Goal: Task Accomplishment & Management: Complete application form

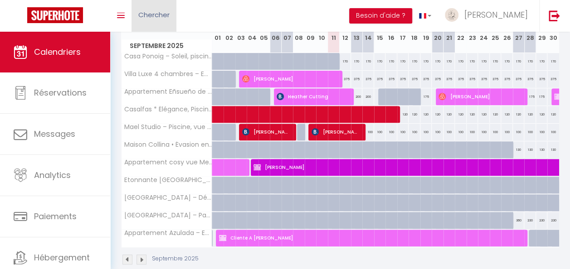
scroll to position [136, 0]
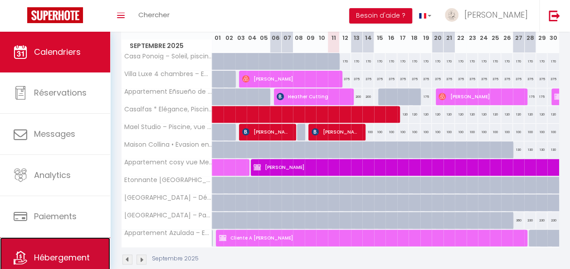
click at [59, 260] on span "Hébergement" at bounding box center [62, 257] width 56 height 11
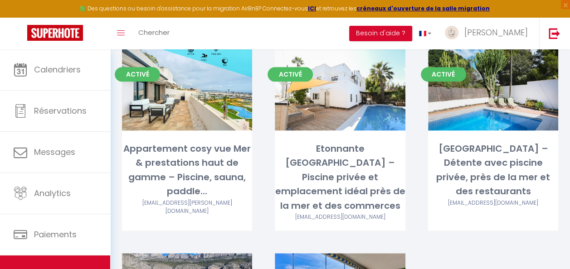
scroll to position [544, 0]
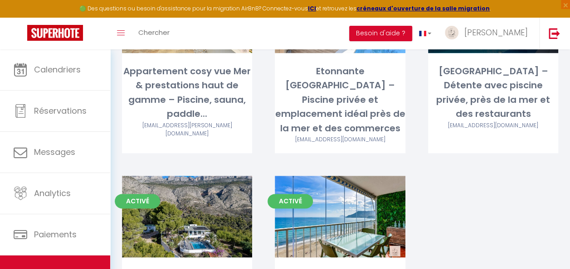
click at [473, 122] on div "[EMAIL_ADDRESS][DOMAIN_NAME]" at bounding box center [493, 126] width 130 height 9
select select "3"
select select "2"
select select "1"
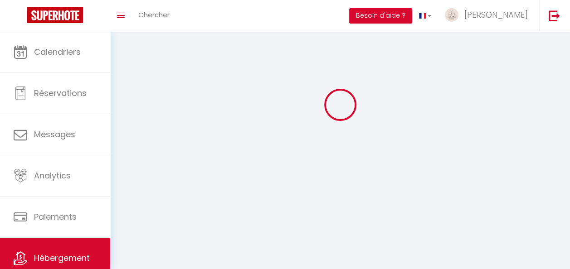
select select
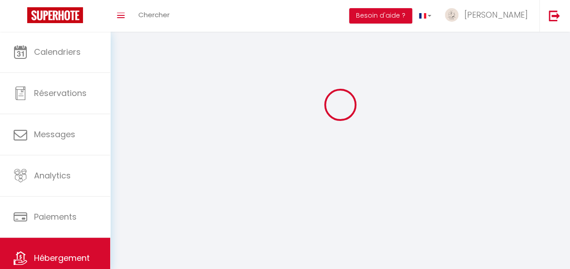
checkbox input "false"
select select
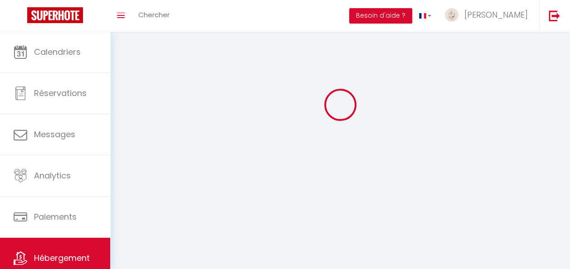
select select
select select "28"
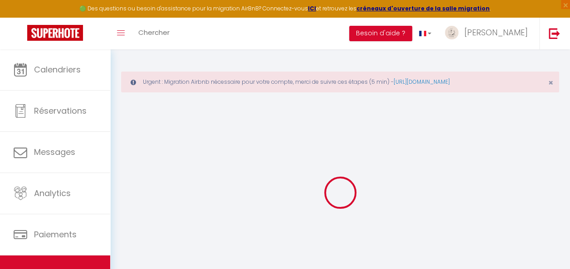
select select
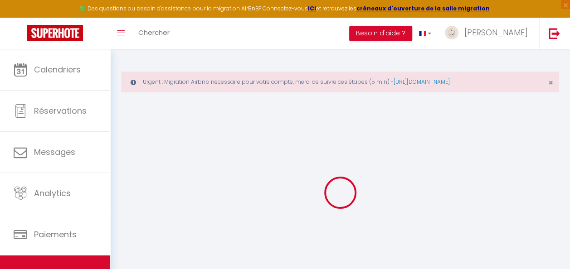
select select
checkbox input "false"
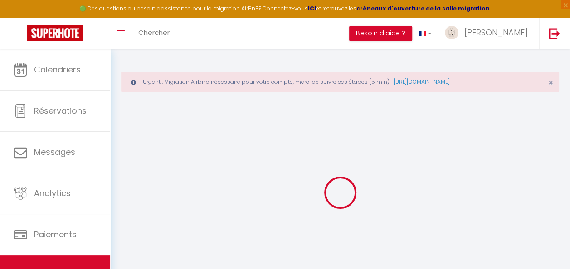
select select
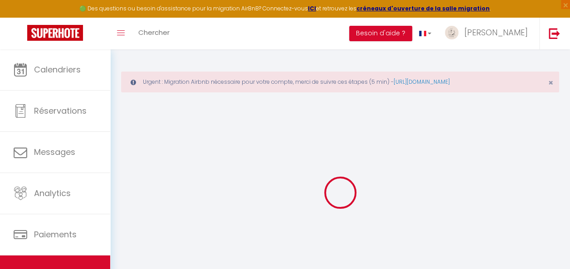
select select
checkbox input "false"
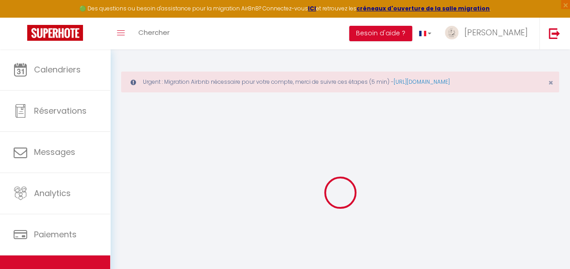
checkbox input "false"
select select
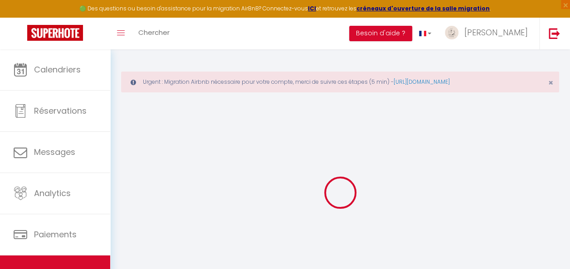
select select
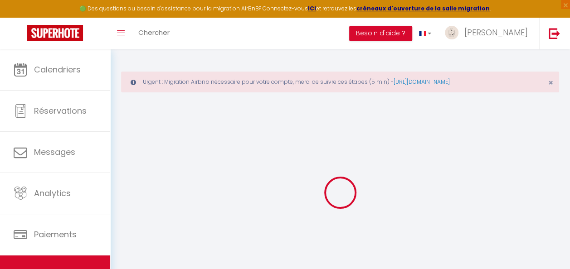
checkbox input "false"
select select
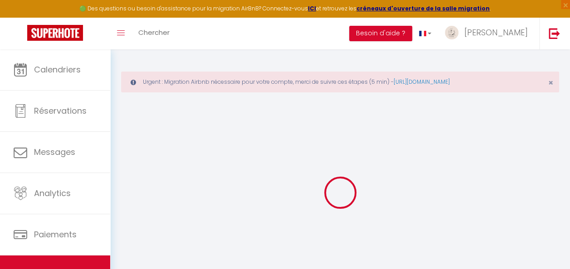
select select
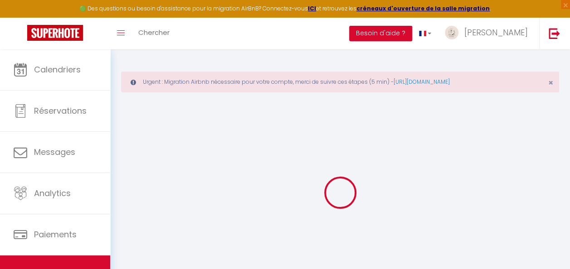
select select
checkbox input "false"
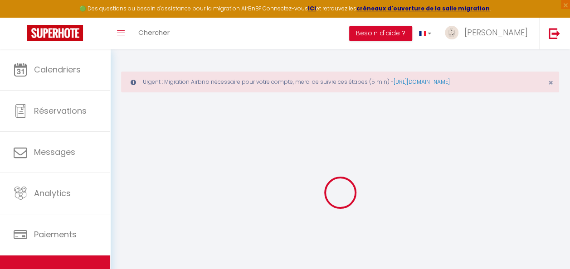
checkbox input "false"
select select
type input "Villa RIO – Détente avec piscine privée, près de la mer et des restaurants"
type input "michaël eugène"
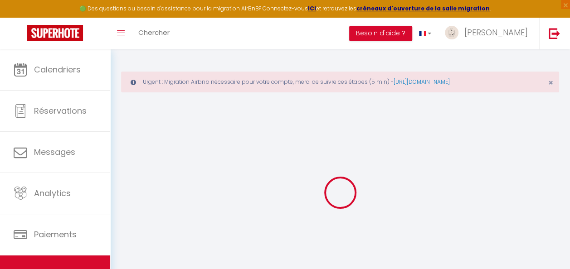
type input "Pierre"
type input "23 Avenue beau séjour"
type input "1410"
type input "WATERLOO"
select select "houses"
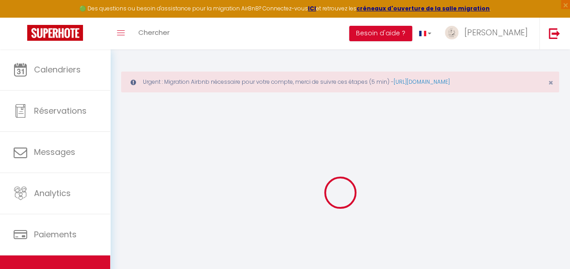
select select "8"
select select "1"
select select "4"
select select "2"
type input "200"
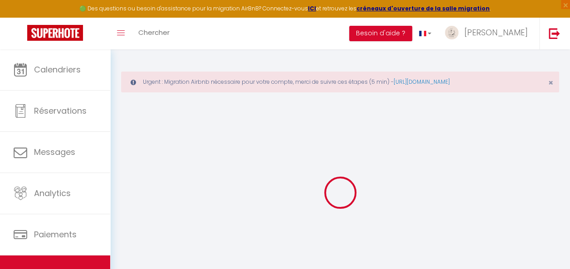
type input "150"
type input "500"
select select
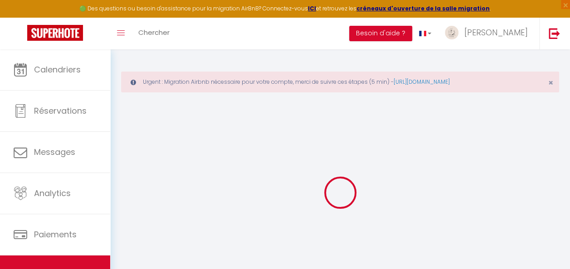
select select
type input "Urb. Carrio 29"
type input "03710"
type input "CALPE"
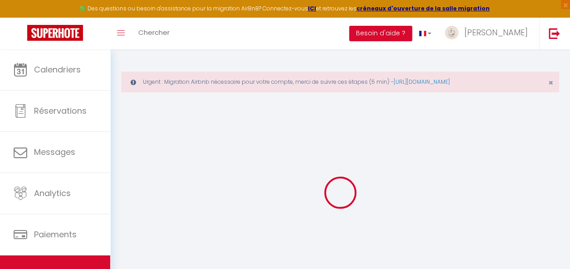
select select "201"
type input "[EMAIL_ADDRESS][DOMAIN_NAME]"
select select "13734"
checkbox input "false"
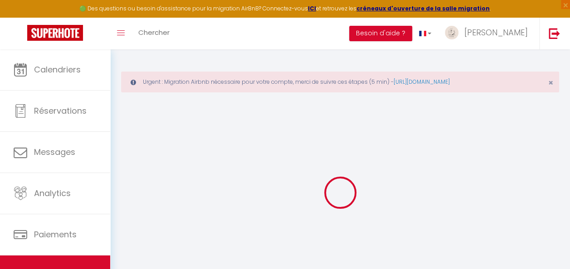
checkbox input "false"
type input "0"
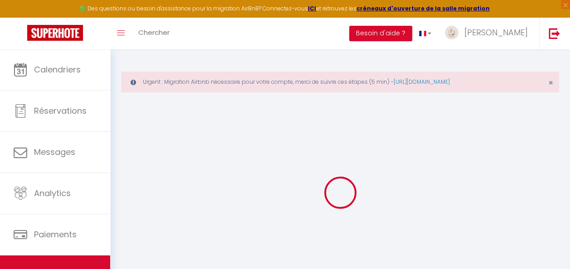
type input "0"
select select
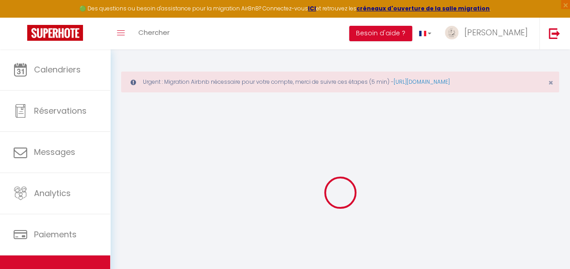
select select
checkbox input "false"
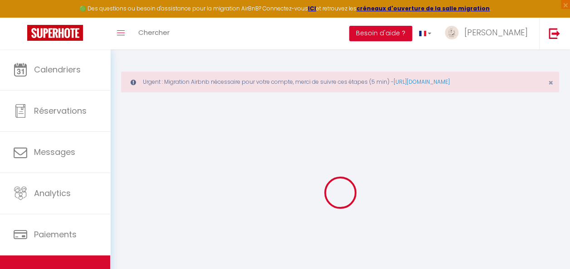
select select
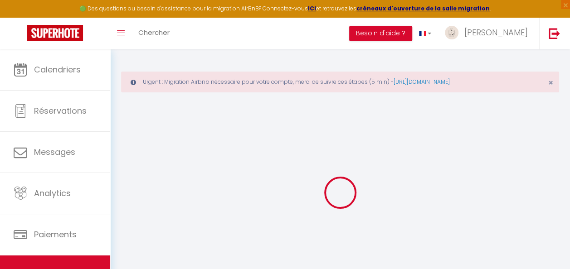
checkbox input "false"
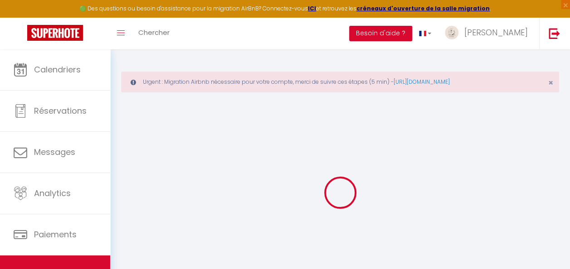
checkbox input "false"
select select "17:00"
select select "19:00"
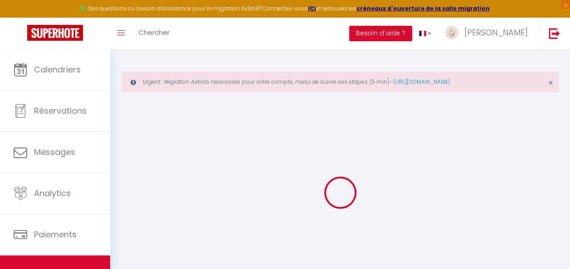
select select "11:00"
select select "15"
checkbox input "false"
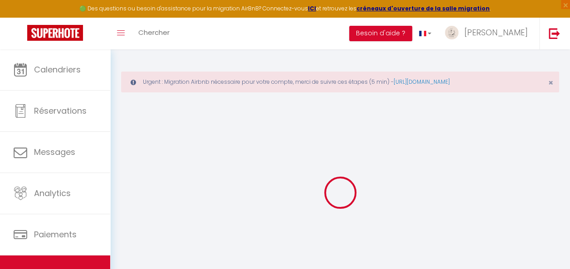
checkbox input "false"
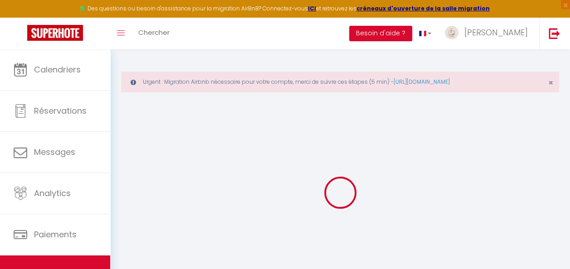
checkbox input "false"
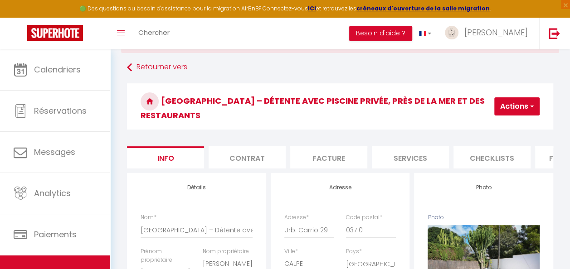
scroll to position [91, 0]
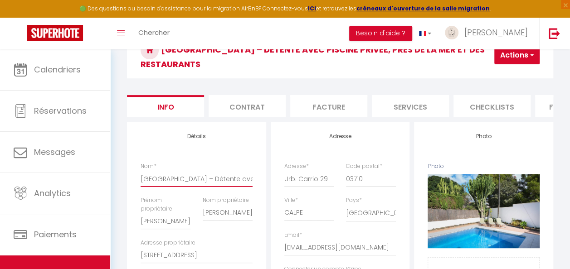
drag, startPoint x: 153, startPoint y: 176, endPoint x: 136, endPoint y: 176, distance: 16.8
click at [136, 177] on div "Nom * Villa RIO – Détente avec piscine privée, près de la mer et des restaurants" at bounding box center [197, 179] width 124 height 34
type input "A RIO – Détente avec piscine privée, près de la mer et des restaurants"
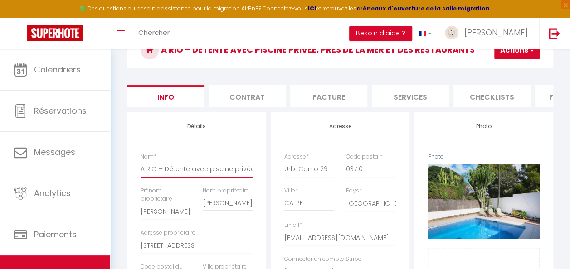
checkbox input "false"
type input "Ap RIO – Détente avec piscine privée, près de la mer et des restaurants"
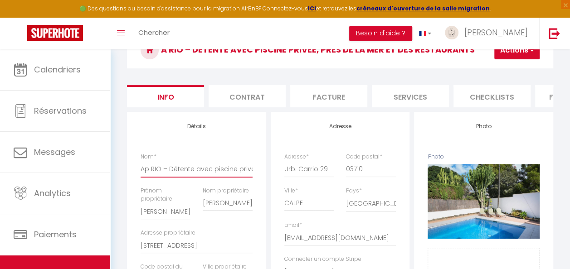
checkbox input "false"
type input "App RIO – Détente avec piscine privée, près de la mer et des restaurants"
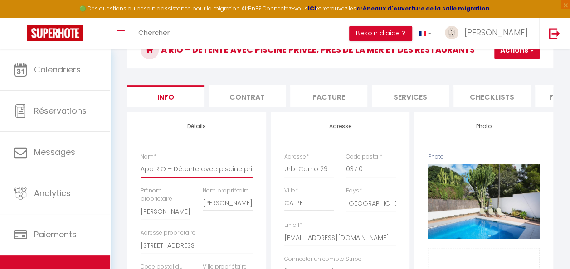
checkbox input "false"
type input "Appa RIO – Détente avec piscine privée, près de la mer et des restaurants"
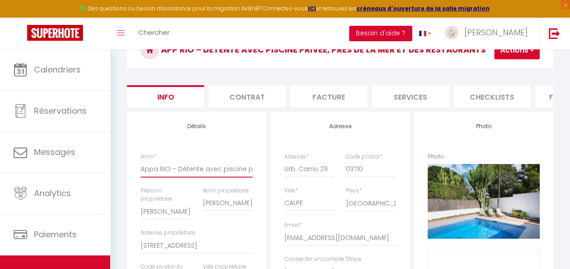
checkbox input "false"
type input "Appar RIO – Détente avec piscine privée, près de la mer et des restaurants"
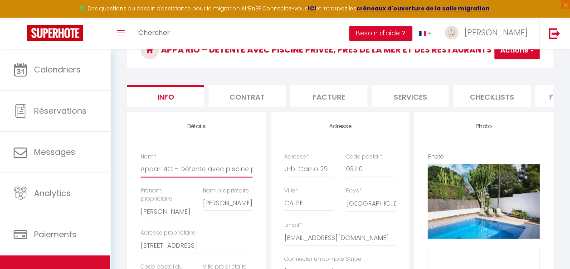
checkbox input "false"
type input "Appart RIO – Détente avec piscine privée, près de la mer et des restaurants"
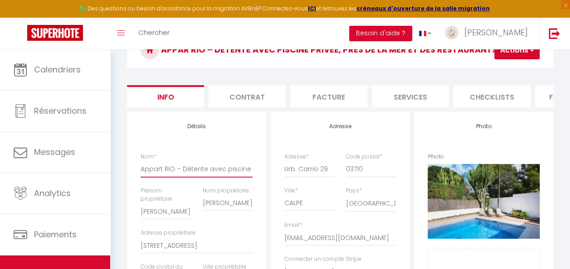
checkbox input "false"
type input "Apparte RIO – Détente avec piscine privée, près de la mer et des restaurants"
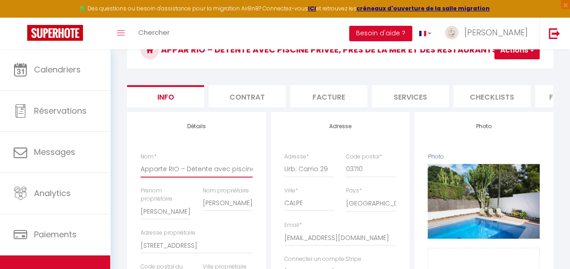
checkbox input "false"
type input "Appartem RIO – Détente avec piscine privée, près de la mer et des restaurants"
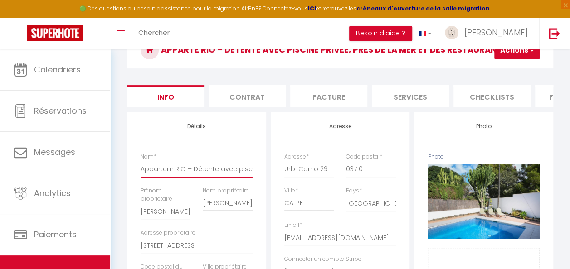
checkbox input "false"
type input "Apparteme RIO – Détente avec piscine privée, près de la mer et des restaurants"
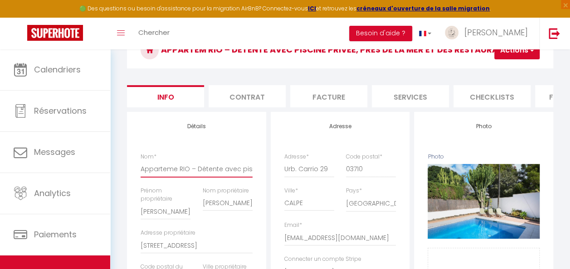
checkbox input "false"
type input "Appartemen RIO – Détente avec piscine privée, près de la mer et des restaurants"
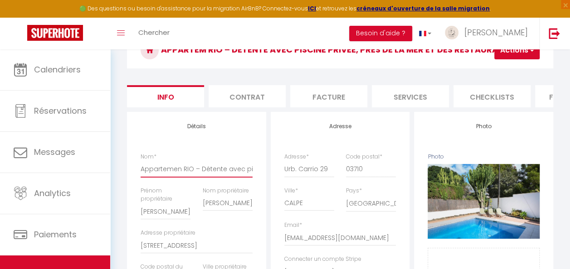
checkbox input "false"
type input "Appartement RIO – Détente avec piscine privée, près de la mer et des restaurants"
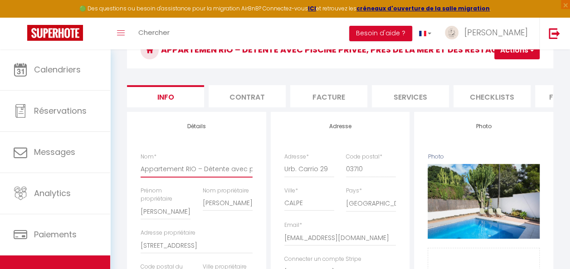
checkbox input "false"
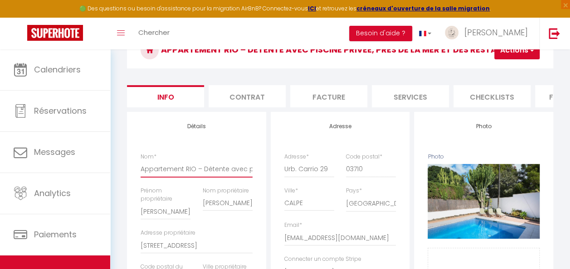
checkbox input "false"
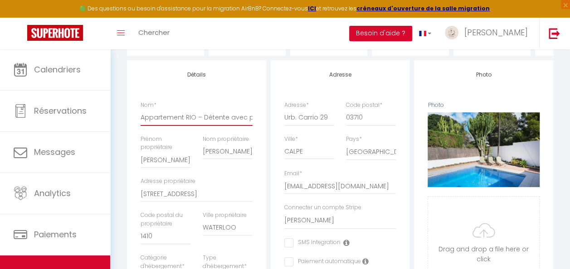
scroll to position [227, 0]
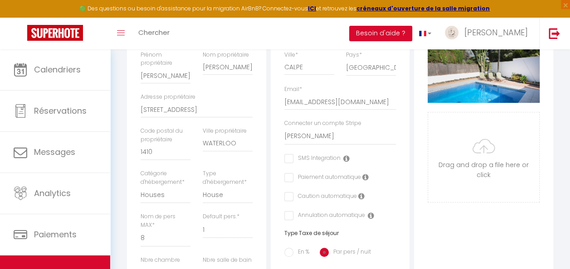
type input "Appartement RIO – Détente avec piscine privée, près de la mer et des restaurants"
click at [145, 246] on select "1 2 3 4 5 6 7 8 9 10 11 12 13 14" at bounding box center [166, 238] width 50 height 17
select select "6"
click at [141, 236] on select "1 2 3 4 5 6 7 8 9 10 11 12 13 14" at bounding box center [166, 238] width 50 height 17
checkbox input "false"
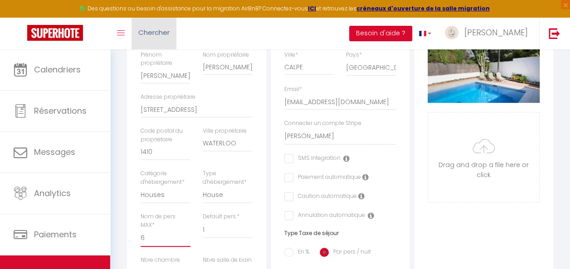
checkbox input "false"
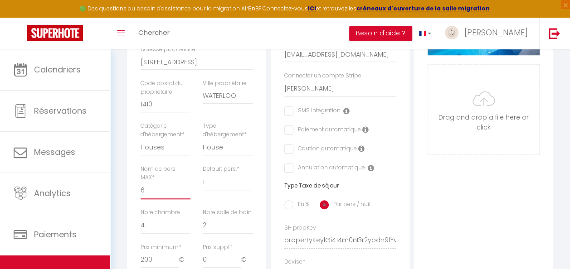
scroll to position [318, 0]
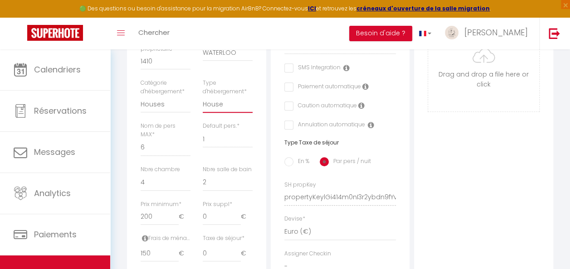
click at [209, 108] on select "House Cabin Villa Townhouse Cottage Bungalow Earthhouse Houseboat Hut Farm Stay…" at bounding box center [228, 104] width 50 height 17
click at [127, 103] on div "Détails Nom * Appartement RIO – Détente avec piscine privée, près de la mer et …" at bounding box center [197, 191] width 144 height 612
click at [143, 110] on select "Apartments Houses Secondary units Unique Homes BNB Others" at bounding box center [166, 104] width 50 height 17
select select "apartments"
click at [141, 102] on select "Apartments Houses Secondary units Unique Homes BNB Others" at bounding box center [166, 104] width 50 height 17
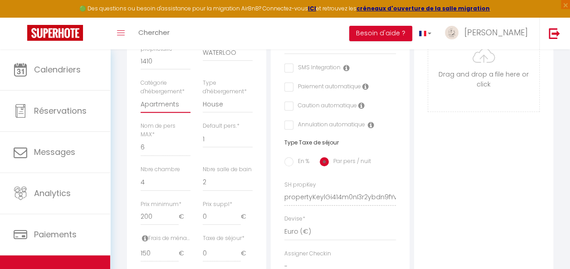
select select
click at [158, 188] on select "0 1 2 3 4 5 6 7 8 9 10 11 12 13" at bounding box center [166, 182] width 50 height 17
click at [141, 181] on select "0 1 2 3 4 5 6 7 8 9 10 11 12 13" at bounding box center [166, 182] width 50 height 17
click at [151, 190] on select "0 1 2 3 4 5 6 7 8 9 10 11 12 13" at bounding box center [166, 182] width 50 height 17
click at [141, 181] on select "0 1 2 3 4 5 6 7 8 9 10 11 12 13" at bounding box center [166, 182] width 50 height 17
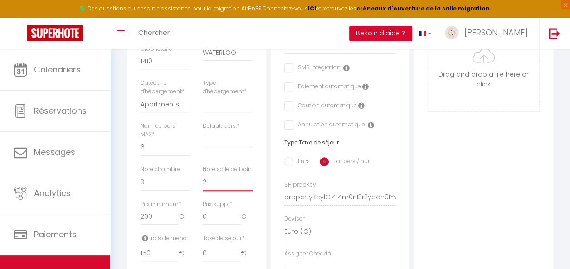
click at [208, 191] on select "0 1 2 3 4 5 6 7 8 9 10 11 12 13" at bounding box center [228, 182] width 50 height 17
click at [203, 181] on select "0 1 2 3 4 5 6 7 8 9 10 11 12 13" at bounding box center [228, 182] width 50 height 17
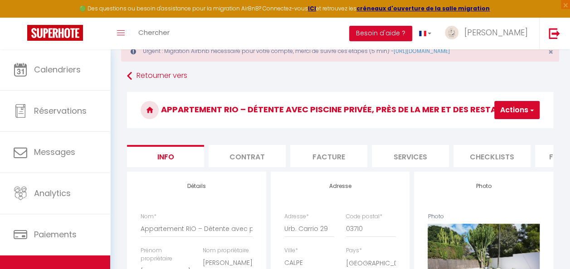
scroll to position [30, 0]
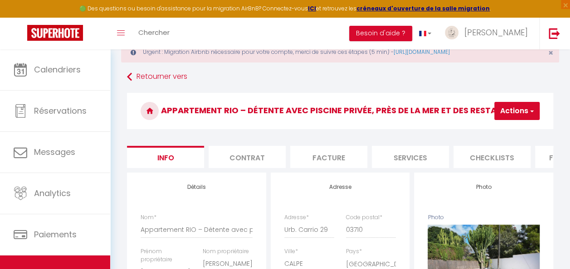
click at [517, 109] on button "Actions" at bounding box center [517, 111] width 45 height 18
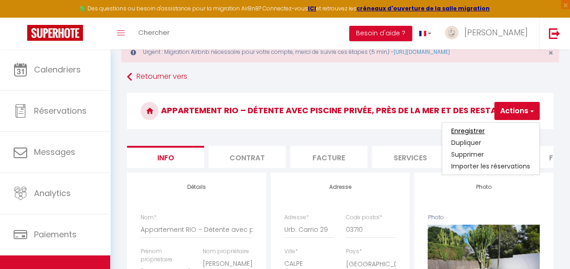
click at [471, 131] on input "Enregistrer" at bounding box center [468, 131] width 34 height 9
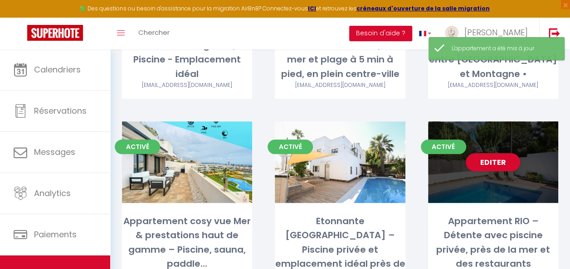
scroll to position [408, 0]
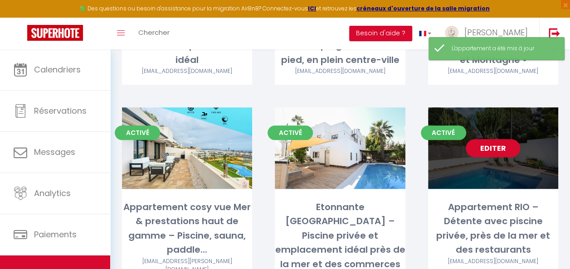
click at [494, 140] on link "Editer" at bounding box center [493, 148] width 54 height 18
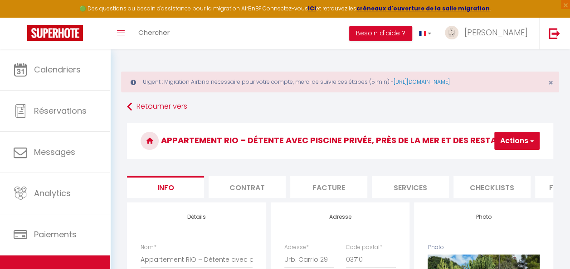
click at [266, 190] on li "Contrat" at bounding box center [247, 187] width 77 height 22
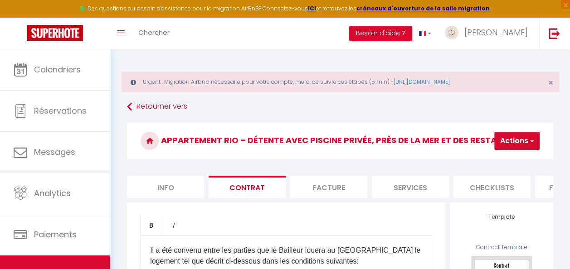
click at [320, 186] on li "Facture" at bounding box center [328, 187] width 77 height 22
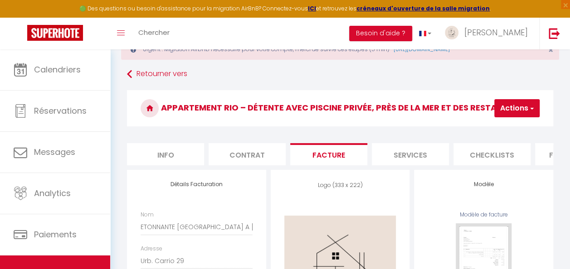
scroll to position [91, 0]
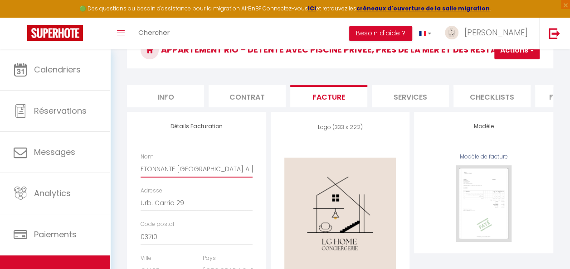
drag, startPoint x: 176, startPoint y: 176, endPoint x: 191, endPoint y: 177, distance: 15.5
click at [191, 177] on input "ETONNANTE VILLA RIO A CALPE" at bounding box center [197, 169] width 112 height 16
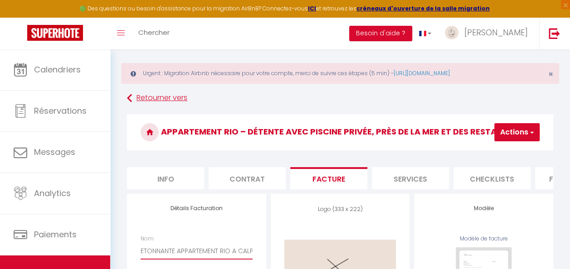
scroll to position [0, 0]
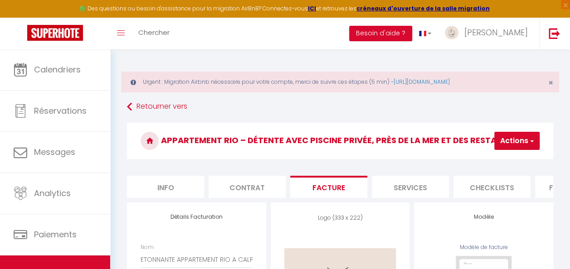
click at [515, 137] on button "Actions" at bounding box center [517, 141] width 45 height 18
click at [498, 161] on link "Enregistrer" at bounding box center [504, 161] width 72 height 12
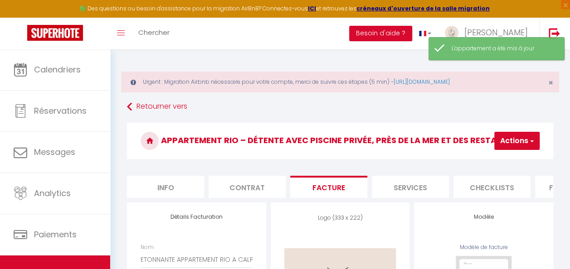
click at [437, 190] on li "Services" at bounding box center [410, 187] width 77 height 22
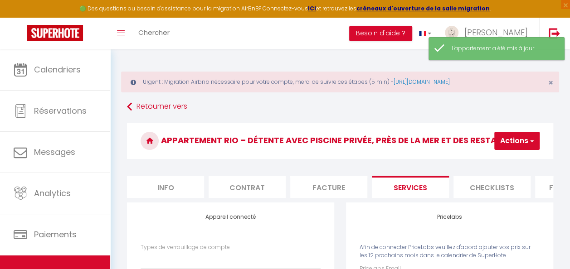
scroll to position [45, 0]
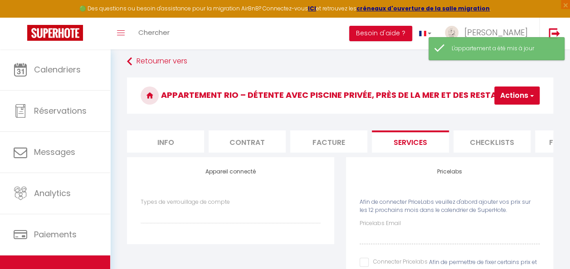
click at [489, 141] on li "Checklists" at bounding box center [492, 142] width 77 height 22
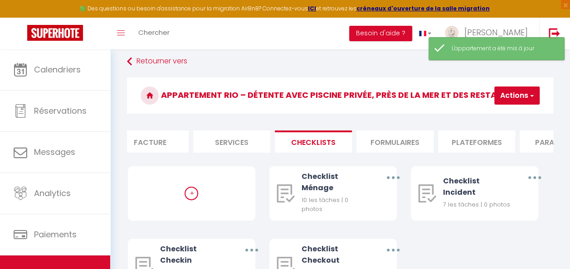
scroll to position [0, 187]
click at [386, 142] on li "Formulaires" at bounding box center [386, 142] width 77 height 22
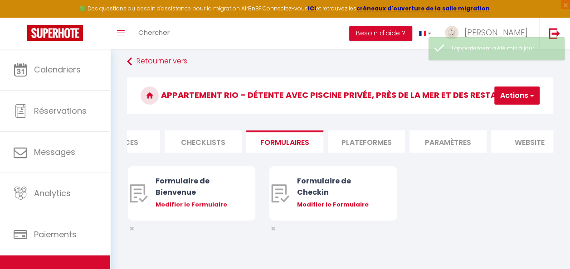
scroll to position [0, 289]
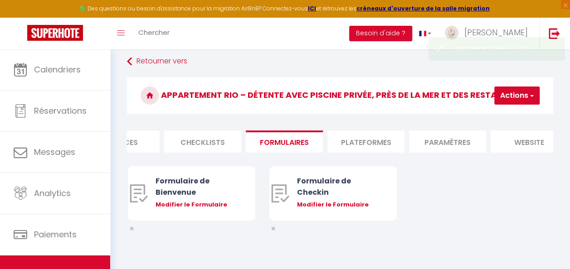
click at [377, 144] on li "Plateformes" at bounding box center [366, 142] width 77 height 22
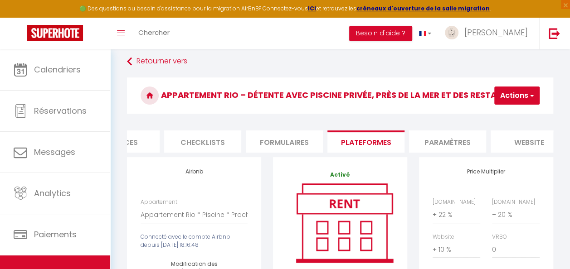
click at [433, 137] on li "Paramètres" at bounding box center [447, 142] width 77 height 22
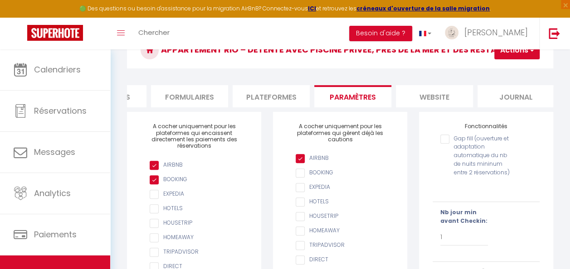
scroll to position [0, 390]
click at [451, 98] on li "website" at bounding box center [428, 96] width 77 height 22
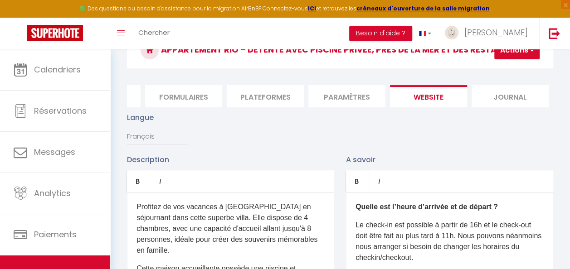
scroll to position [136, 0]
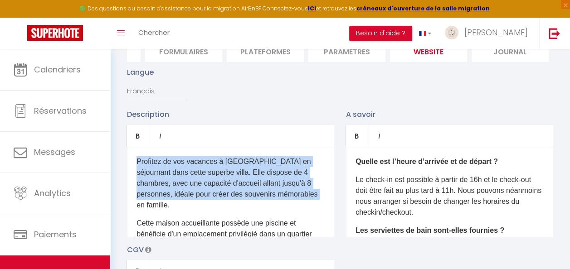
drag, startPoint x: 169, startPoint y: 211, endPoint x: 149, endPoint y: 172, distance: 44.2
click at [131, 169] on div "​Profitez de vos vacances à Calpe en séjournant dans cette superbe villa. Elle …" at bounding box center [230, 192] width 207 height 91
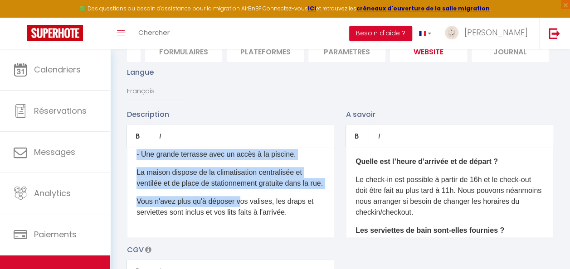
scroll to position [380, 0]
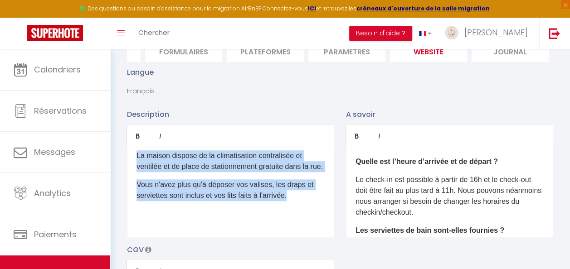
drag, startPoint x: 135, startPoint y: 196, endPoint x: 299, endPoint y: 206, distance: 163.6
click at [299, 206] on div "Profitez de vos vacances à Calpe en séjournant dans cette superbe appartement. …" at bounding box center [230, 192] width 207 height 91
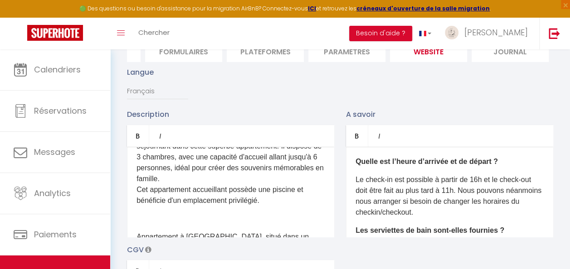
scroll to position [45, 0]
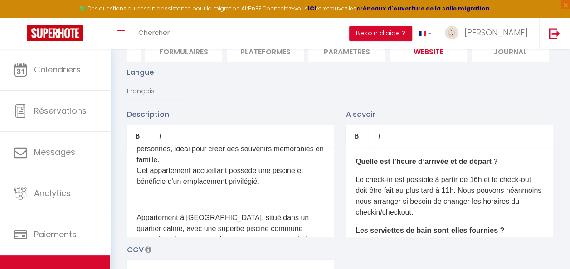
click at [191, 199] on p at bounding box center [231, 200] width 188 height 11
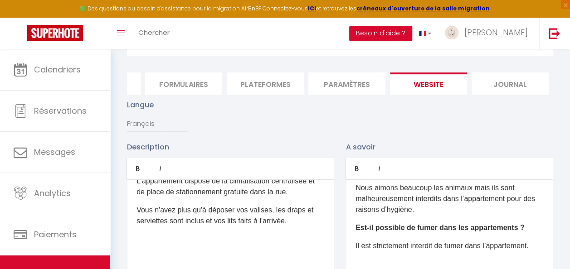
scroll to position [0, 0]
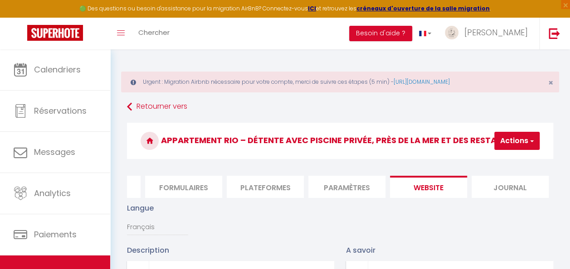
click at [505, 137] on button "Actions" at bounding box center [517, 141] width 45 height 18
click at [493, 160] on input "Enregistrer" at bounding box center [494, 161] width 34 height 9
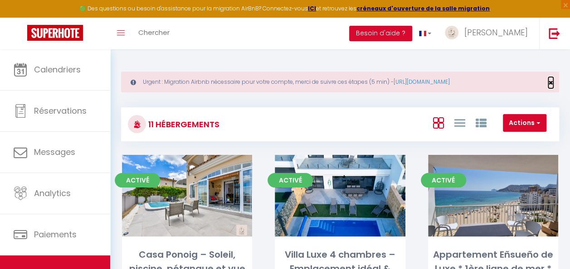
click at [549, 81] on span "×" at bounding box center [551, 82] width 5 height 11
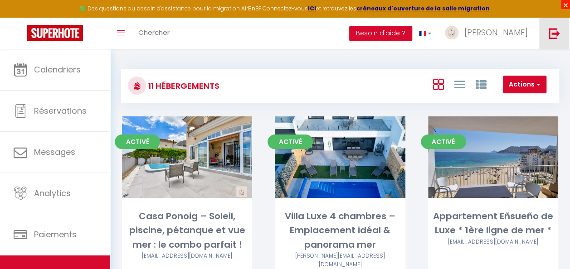
click at [568, 2] on span "×" at bounding box center [565, 4] width 9 height 9
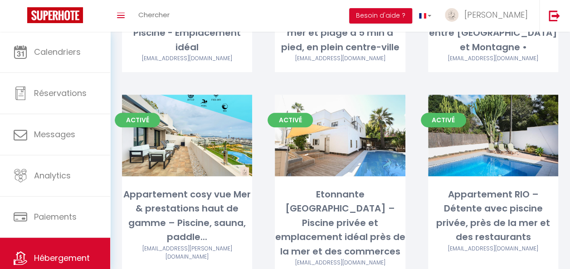
scroll to position [454, 0]
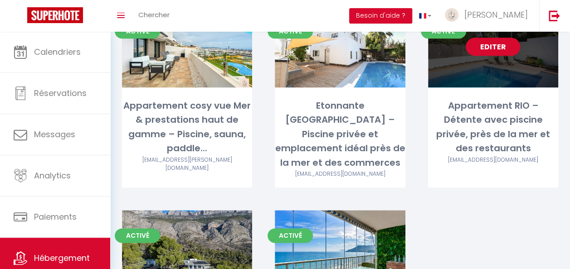
click at [485, 43] on link "Editer" at bounding box center [493, 47] width 54 height 18
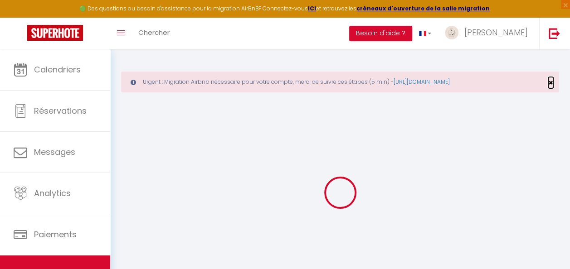
click at [551, 82] on span "×" at bounding box center [551, 82] width 5 height 11
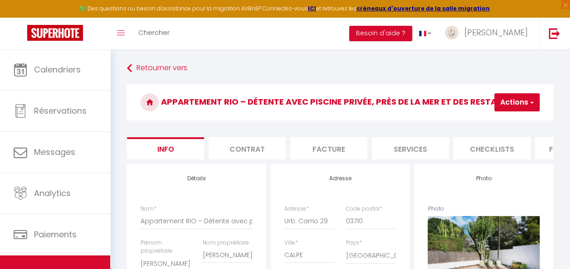
click at [268, 153] on li "Contrat" at bounding box center [247, 148] width 77 height 22
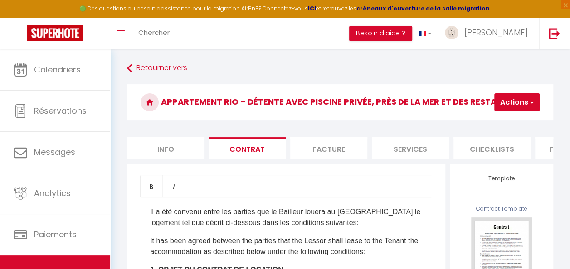
click at [312, 149] on li "Facture" at bounding box center [328, 148] width 77 height 22
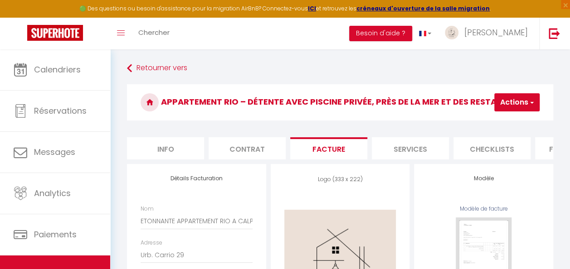
click at [411, 143] on li "Services" at bounding box center [410, 148] width 77 height 22
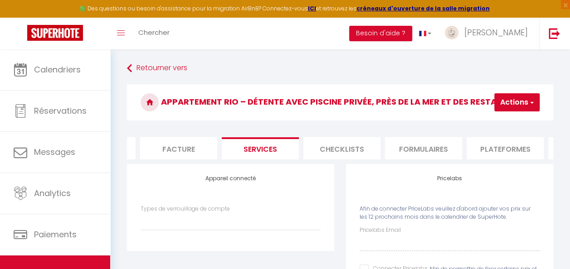
scroll to position [0, 170]
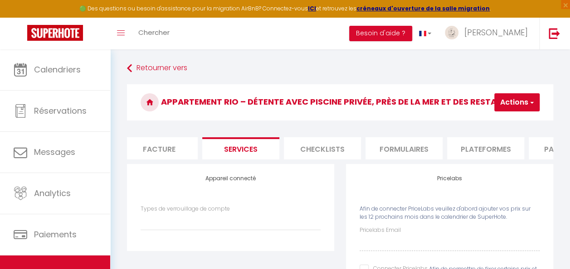
click at [475, 147] on li "Plateformes" at bounding box center [485, 148] width 77 height 22
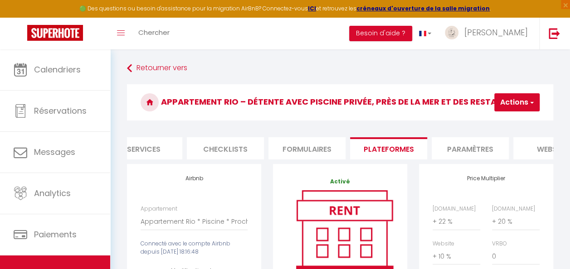
scroll to position [0, 284]
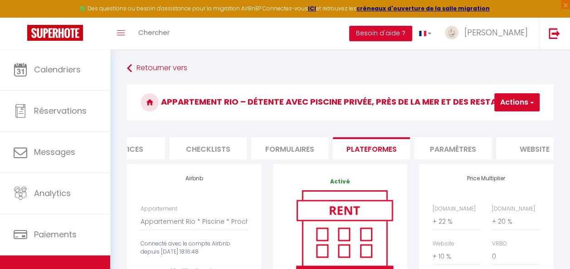
click at [441, 146] on li "Paramètres" at bounding box center [453, 148] width 77 height 22
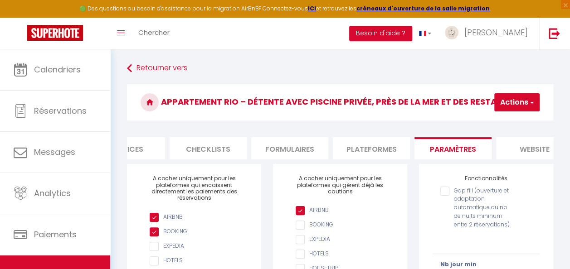
click at [515, 143] on li "website" at bounding box center [534, 148] width 77 height 22
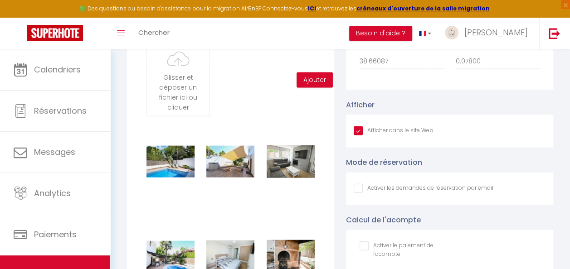
scroll to position [907, 0]
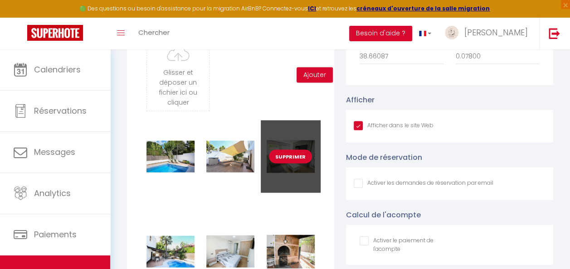
click at [297, 162] on button "Supprimer" at bounding box center [290, 157] width 43 height 14
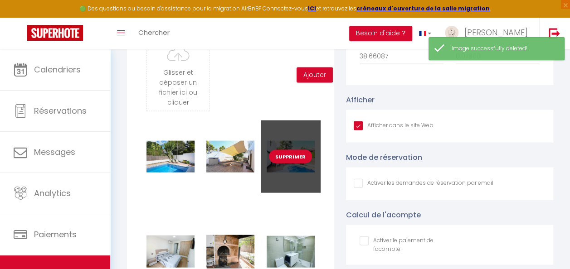
scroll to position [998, 0]
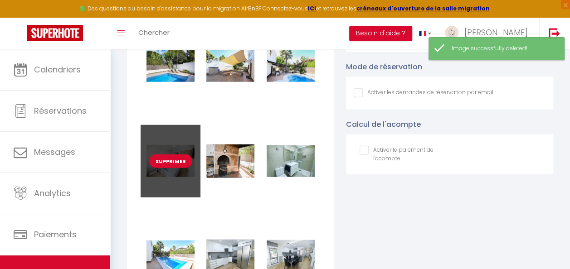
click at [169, 168] on button "Supprimer" at bounding box center [170, 162] width 43 height 14
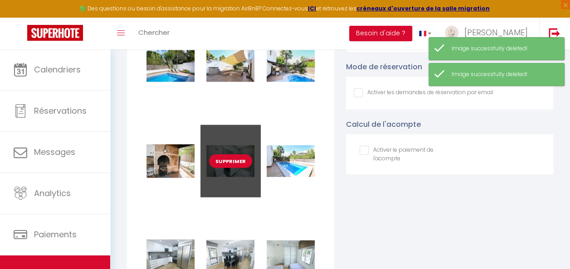
click at [229, 167] on button "Supprimer" at bounding box center [230, 162] width 43 height 14
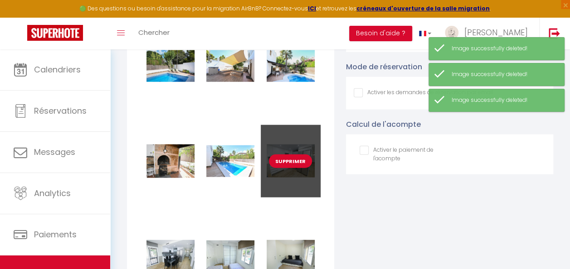
click at [288, 166] on button "Supprimer" at bounding box center [290, 162] width 43 height 14
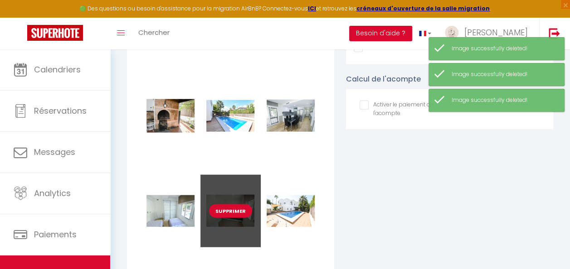
click at [237, 218] on button "Supprimer" at bounding box center [230, 212] width 43 height 14
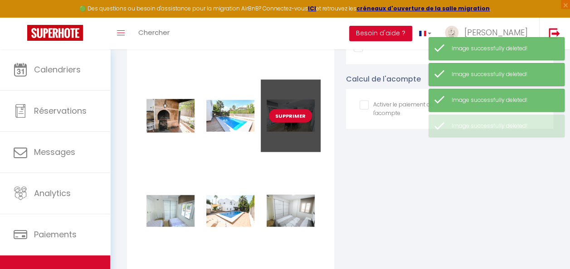
click at [298, 123] on button "Supprimer" at bounding box center [290, 116] width 43 height 14
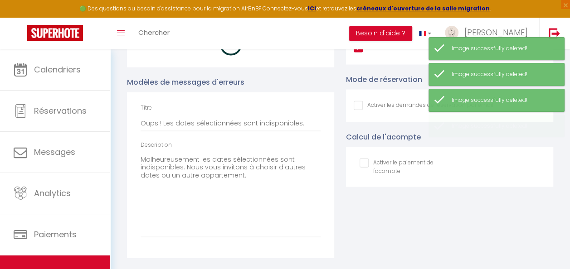
scroll to position [1043, 0]
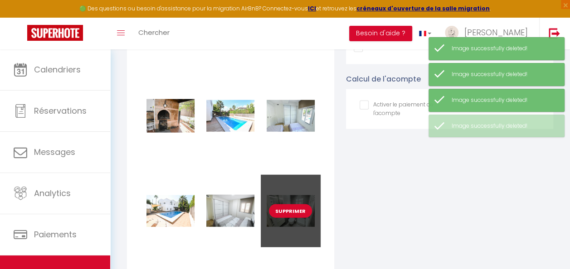
click at [292, 218] on button "Supprimer" at bounding box center [290, 212] width 43 height 14
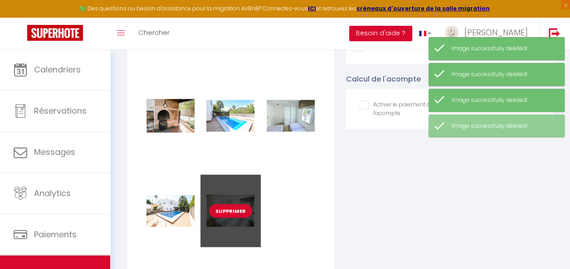
click at [238, 217] on button "Supprimer" at bounding box center [230, 212] width 43 height 14
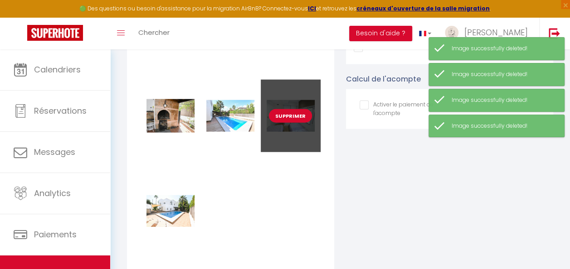
click at [289, 122] on button "Supprimer" at bounding box center [290, 116] width 43 height 14
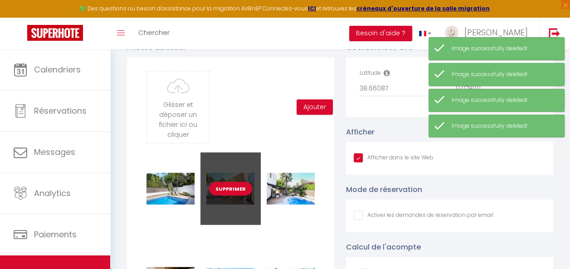
scroll to position [862, 0]
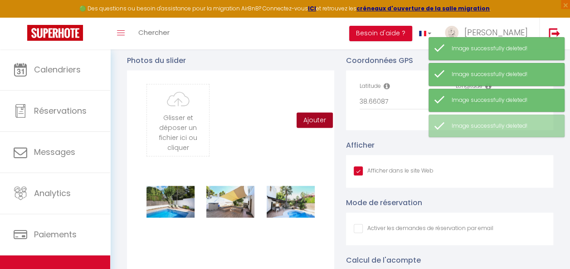
click at [318, 124] on button "Ajouter" at bounding box center [315, 120] width 36 height 15
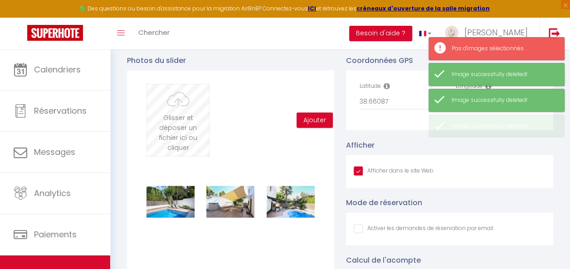
click at [189, 122] on input "file" at bounding box center [178, 121] width 62 height 72
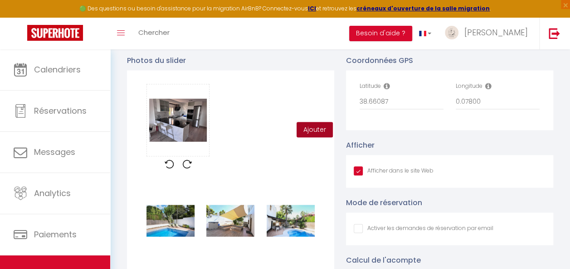
click at [309, 138] on button "Ajouter" at bounding box center [315, 129] width 36 height 15
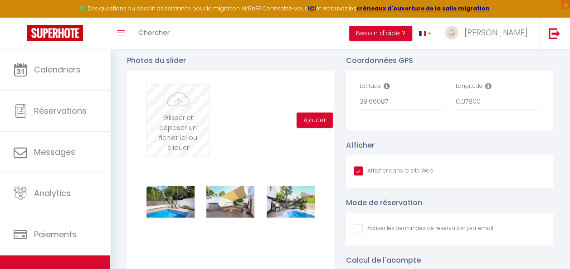
click at [181, 129] on input "file" at bounding box center [178, 121] width 62 height 72
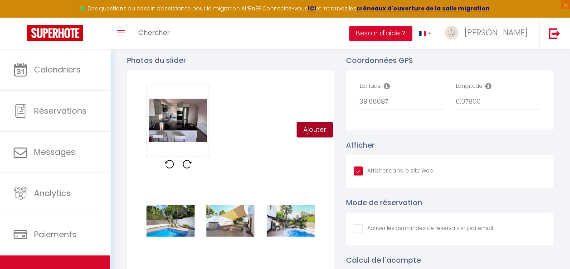
click at [313, 138] on button "Ajouter" at bounding box center [315, 129] width 36 height 15
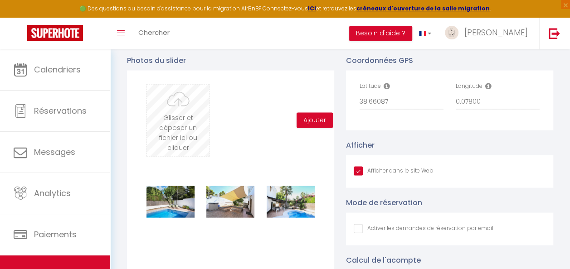
click at [184, 130] on input "file" at bounding box center [178, 121] width 62 height 72
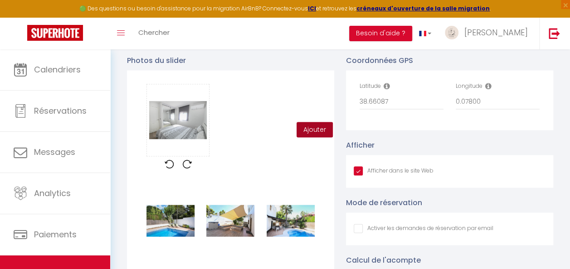
click at [318, 135] on button "Ajouter" at bounding box center [315, 129] width 36 height 15
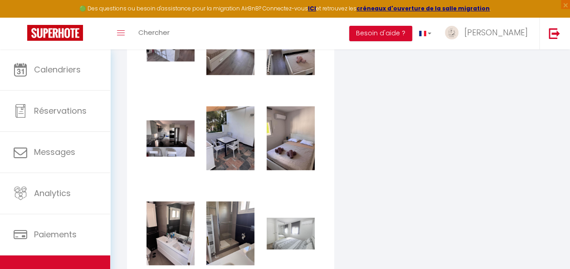
scroll to position [1225, 0]
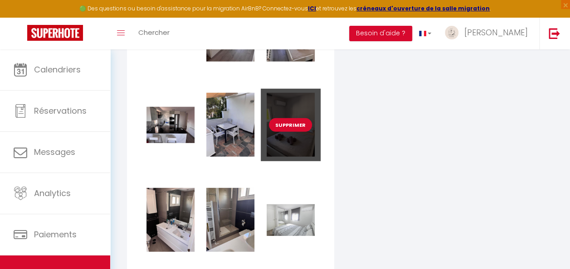
click at [294, 132] on button "Supprimer" at bounding box center [290, 125] width 43 height 14
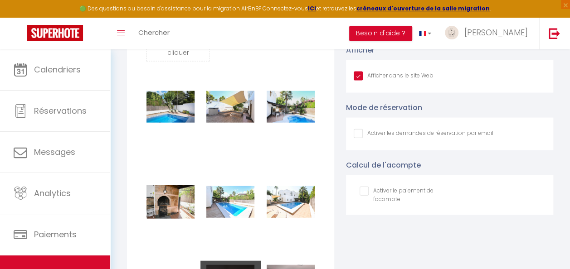
scroll to position [953, 0]
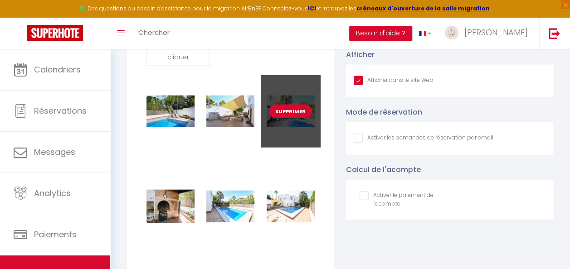
click at [292, 118] on button "Supprimer" at bounding box center [290, 112] width 43 height 14
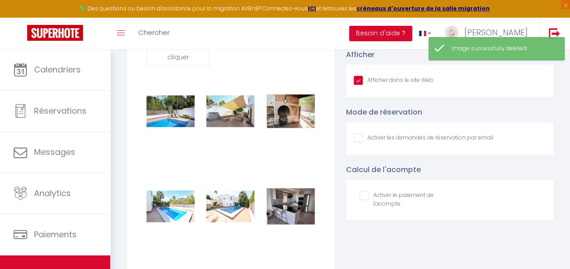
click at [292, 118] on button "Supprimer" at bounding box center [290, 112] width 43 height 14
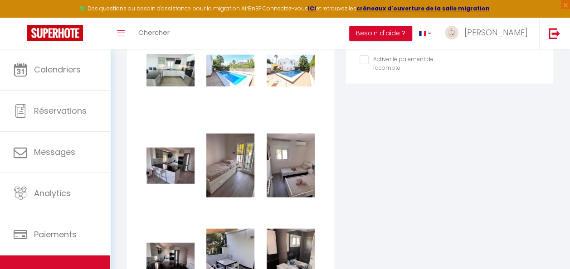
scroll to position [1134, 0]
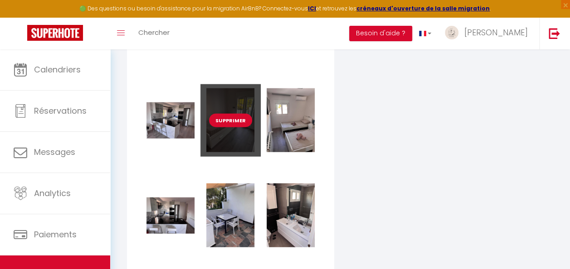
click at [241, 127] on button "Supprimer" at bounding box center [230, 121] width 43 height 14
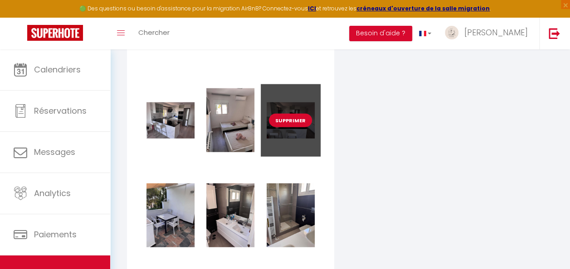
click at [295, 127] on button "Supprimer" at bounding box center [290, 121] width 43 height 14
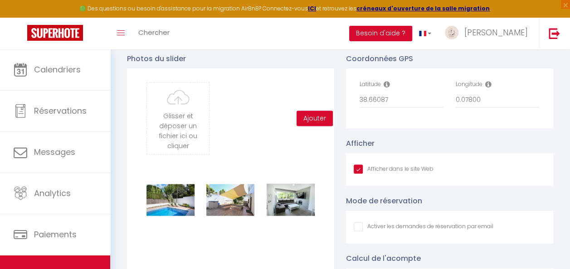
scroll to position [862, 0]
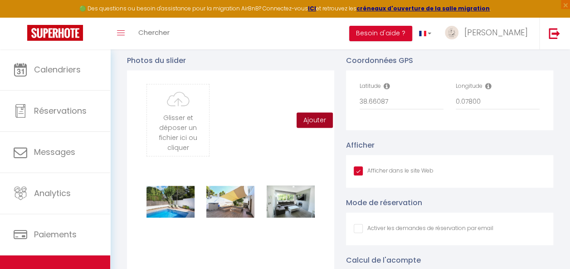
click at [304, 128] on button "Ajouter" at bounding box center [315, 120] width 36 height 15
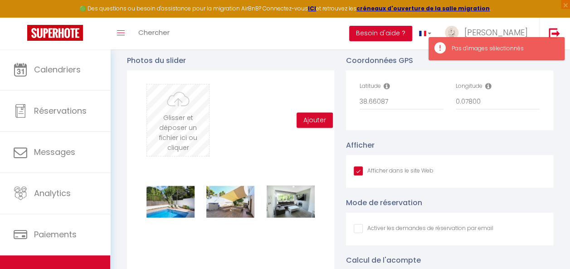
click at [172, 136] on input "file" at bounding box center [178, 121] width 62 height 72
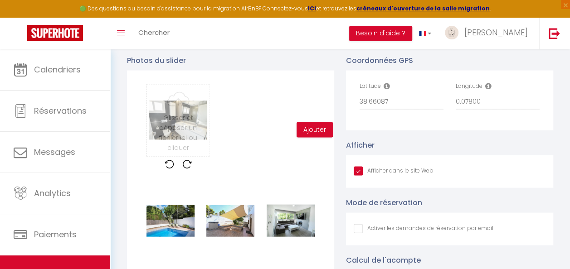
scroll to position [953, 0]
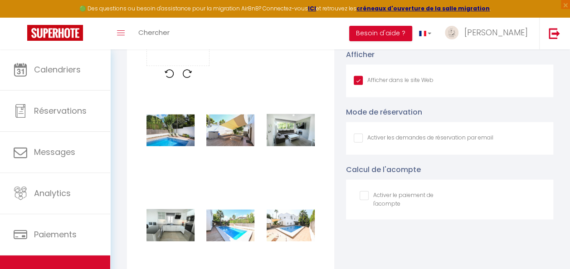
click at [312, 47] on button "Ajouter" at bounding box center [315, 39] width 36 height 15
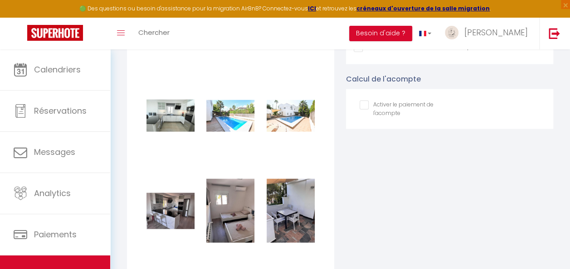
scroll to position [1089, 0]
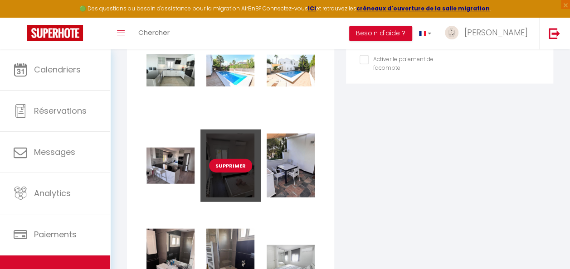
click at [234, 171] on button "Supprimer" at bounding box center [230, 166] width 43 height 14
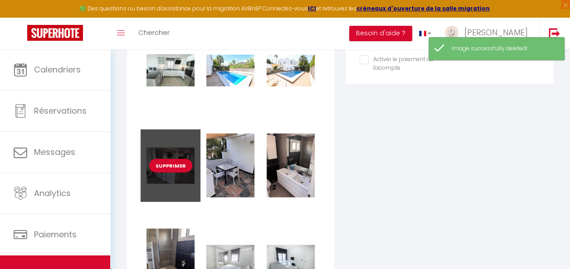
click at [158, 171] on button "Supprimer" at bounding box center [170, 166] width 43 height 14
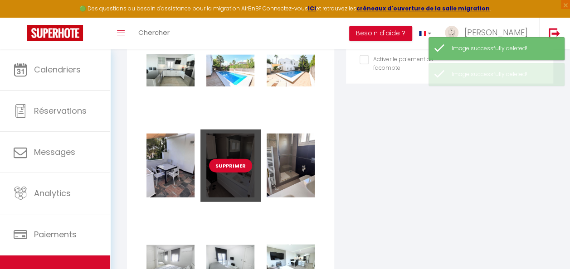
click at [231, 170] on button "Supprimer" at bounding box center [230, 166] width 43 height 14
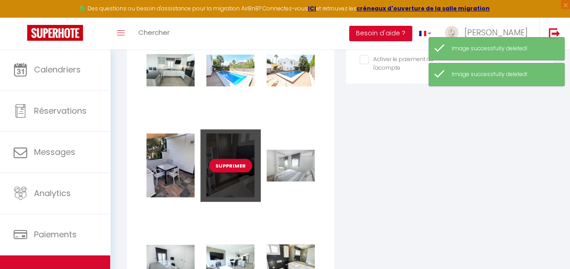
click at [235, 173] on button "Supprimer" at bounding box center [230, 166] width 43 height 14
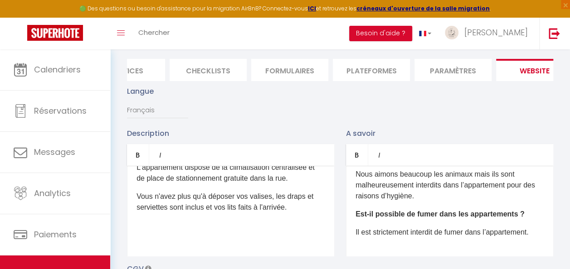
scroll to position [0, 0]
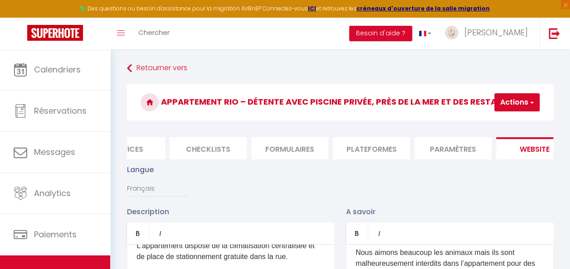
click at [515, 100] on button "Actions" at bounding box center [517, 102] width 45 height 18
click at [500, 122] on input "Enregistrer" at bounding box center [494, 122] width 34 height 9
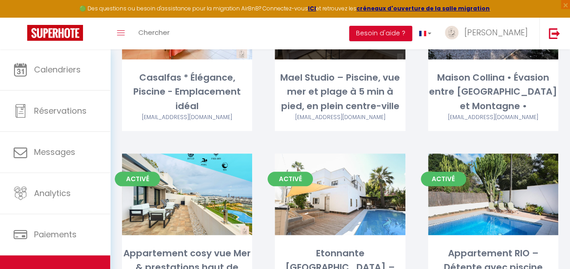
scroll to position [363, 0]
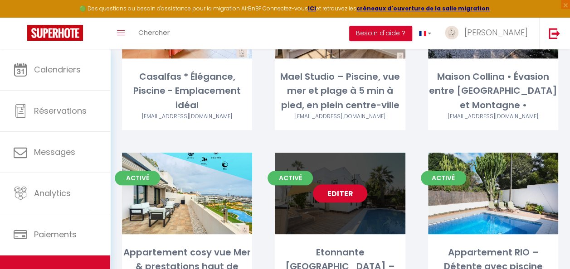
click at [340, 185] on link "Editer" at bounding box center [340, 194] width 54 height 18
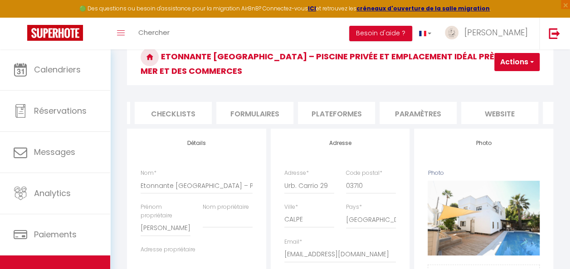
scroll to position [0, 323]
click at [350, 113] on li "Plateformes" at bounding box center [332, 113] width 77 height 22
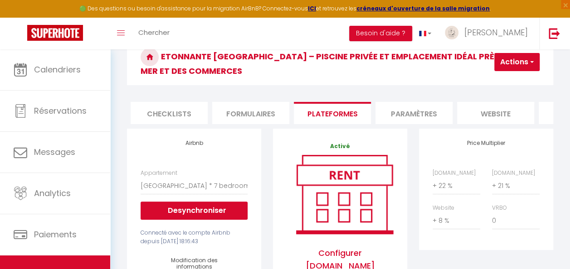
click at [501, 113] on li "website" at bounding box center [495, 113] width 77 height 22
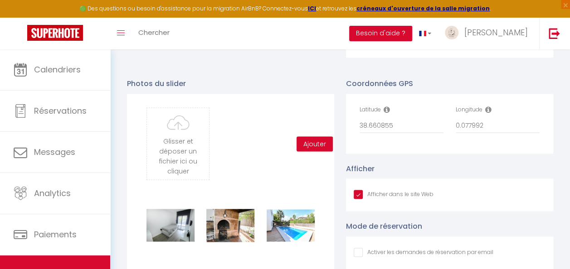
scroll to position [771, 0]
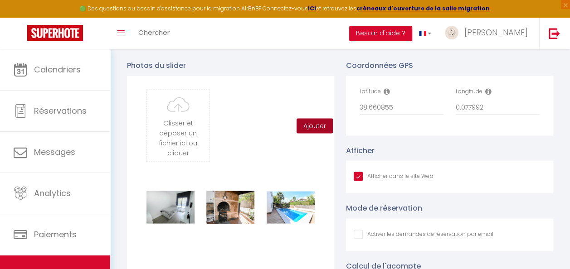
click at [302, 132] on button "Ajouter" at bounding box center [315, 125] width 36 height 15
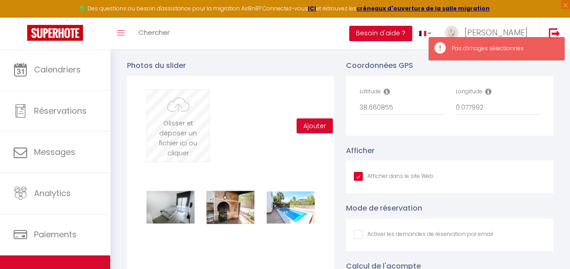
click at [178, 134] on input "file" at bounding box center [178, 126] width 62 height 72
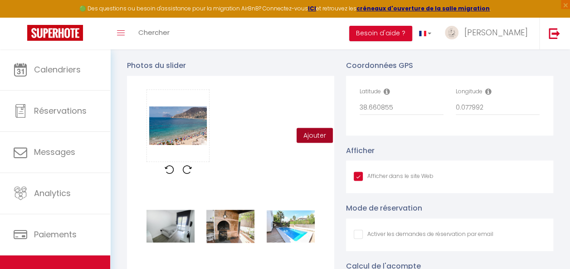
click at [318, 138] on button "Ajouter" at bounding box center [315, 135] width 36 height 15
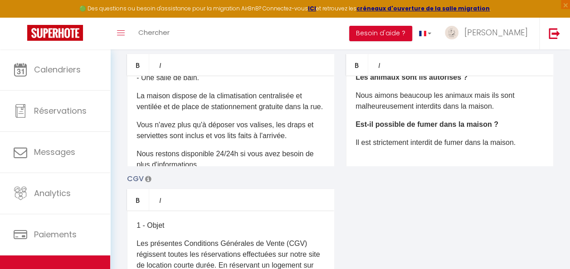
scroll to position [0, 0]
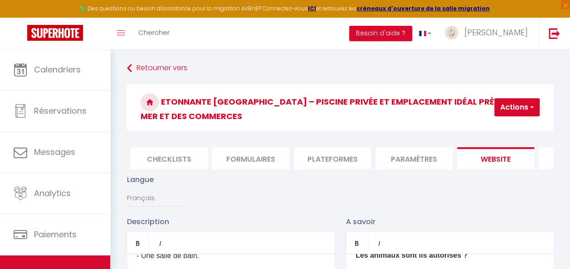
click at [510, 110] on button "Actions" at bounding box center [517, 107] width 45 height 18
click at [496, 130] on input "Enregistrer" at bounding box center [494, 127] width 34 height 9
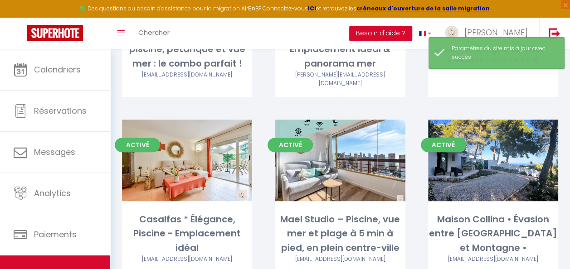
scroll to position [363, 0]
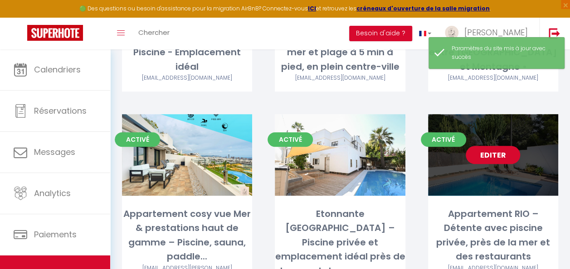
click at [491, 146] on link "Editer" at bounding box center [493, 155] width 54 height 18
click at [487, 149] on link "Editer" at bounding box center [493, 155] width 54 height 18
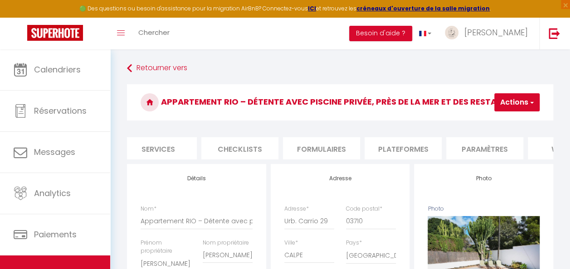
scroll to position [0, 268]
click at [395, 145] on li "Plateformes" at bounding box center [387, 148] width 77 height 22
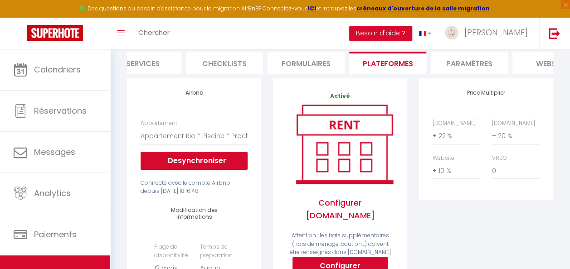
scroll to position [45, 0]
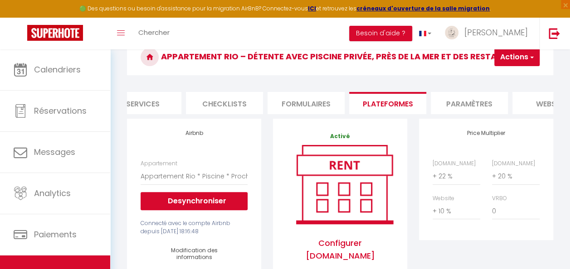
click at [523, 98] on li "website" at bounding box center [551, 103] width 77 height 22
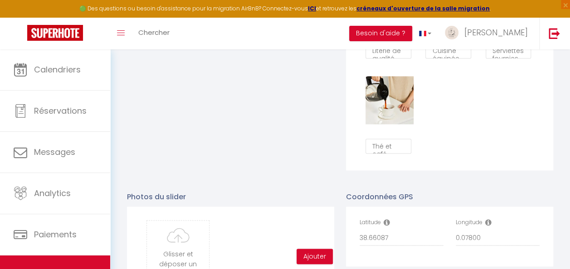
scroll to position [907, 0]
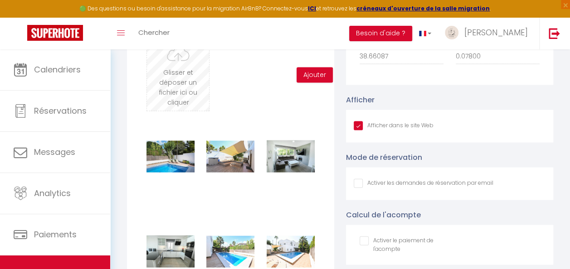
click at [183, 99] on input "file" at bounding box center [178, 75] width 62 height 72
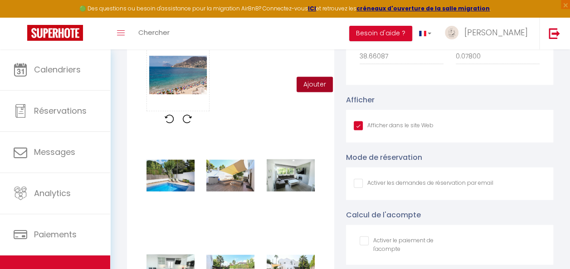
click at [304, 93] on button "Ajouter" at bounding box center [315, 84] width 36 height 15
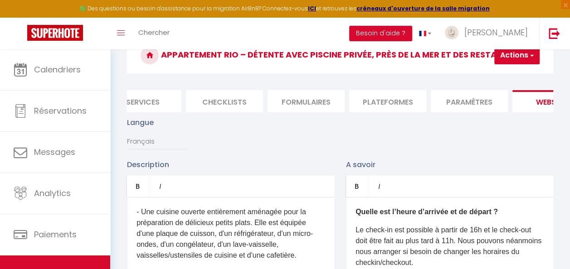
scroll to position [45, 0]
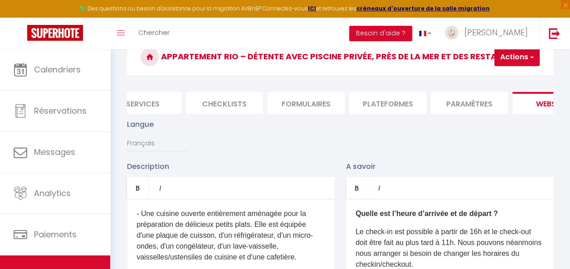
click at [518, 56] on button "Actions" at bounding box center [517, 57] width 45 height 18
click at [506, 76] on input "Enregistrer" at bounding box center [494, 77] width 34 height 9
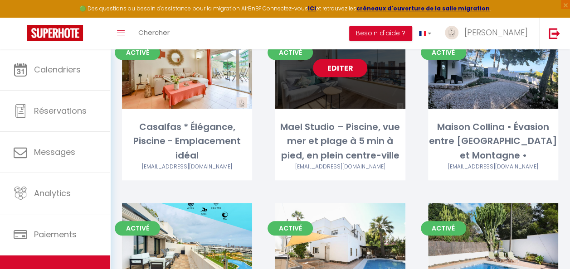
scroll to position [318, 0]
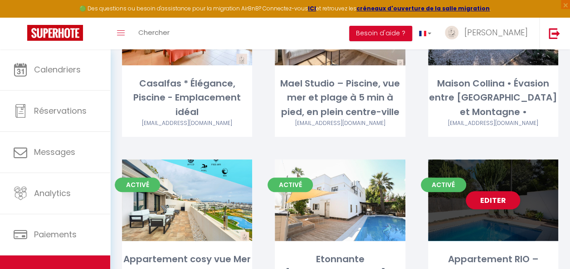
click at [504, 203] on div "Editer" at bounding box center [493, 201] width 130 height 82
click at [498, 193] on link "Editer" at bounding box center [493, 200] width 54 height 18
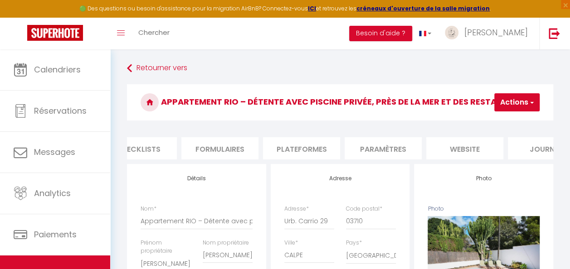
scroll to position [0, 375]
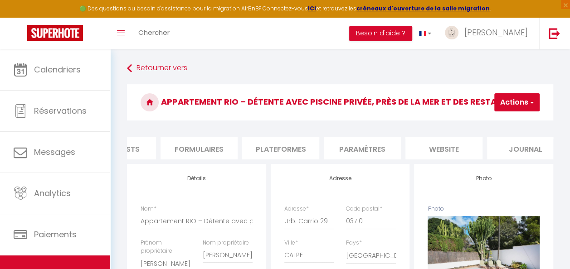
click at [453, 150] on li "website" at bounding box center [444, 148] width 77 height 22
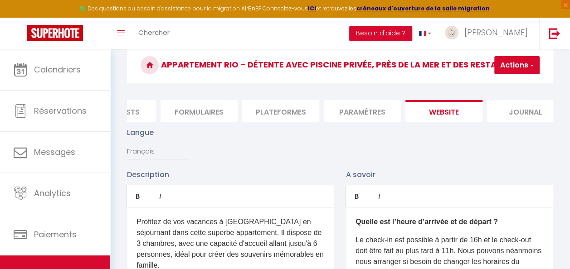
scroll to position [136, 0]
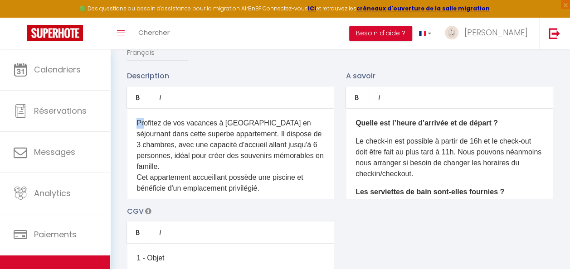
drag, startPoint x: 136, startPoint y: 126, endPoint x: 144, endPoint y: 129, distance: 8.6
click at [144, 129] on div "Profitez de vos vacances à Calpe en séjournant dans cette superbe appartement. …" at bounding box center [230, 153] width 207 height 91
click at [158, 144] on p "Profitez de vos vacances à Calpe en séjournant dans cette superbe appartement. …" at bounding box center [231, 156] width 188 height 76
click at [152, 142] on p "Profitez de vos vacances à Calpe en séjournant dans cette superbe appartement. …" at bounding box center [231, 156] width 188 height 76
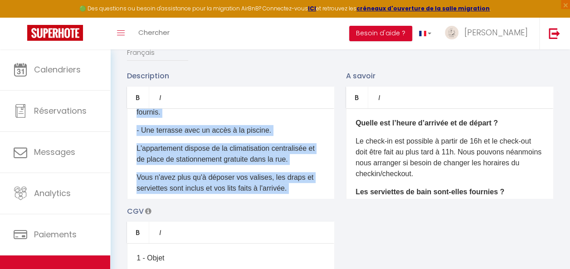
scroll to position [369, 0]
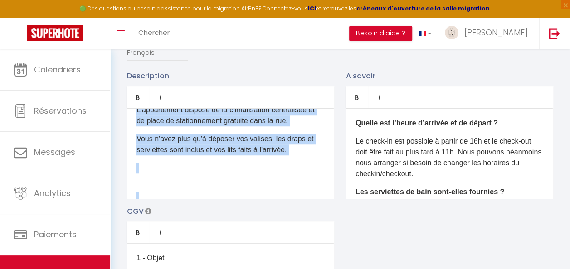
drag, startPoint x: 135, startPoint y: 128, endPoint x: 287, endPoint y: 193, distance: 165.3
click at [292, 199] on div "Profitez de vos vacances à Calpe en séjournant dans ce superbe appartement. Il …" at bounding box center [230, 153] width 207 height 91
copy div "Profitez de vos vacances à Calpe en séjournant dans ce superbe appartement. Il …"
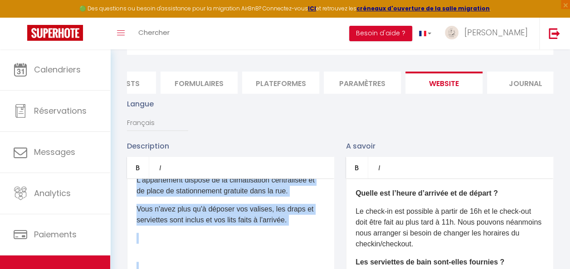
scroll to position [0, 0]
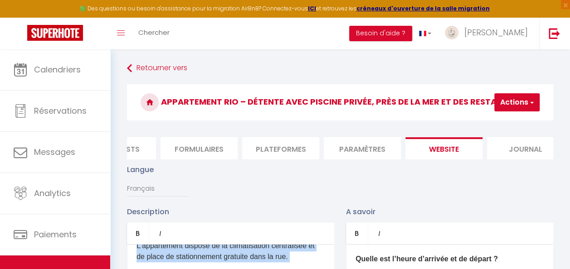
click at [518, 99] on button "Actions" at bounding box center [517, 102] width 45 height 18
click at [495, 126] on input "Enregistrer" at bounding box center [494, 122] width 34 height 9
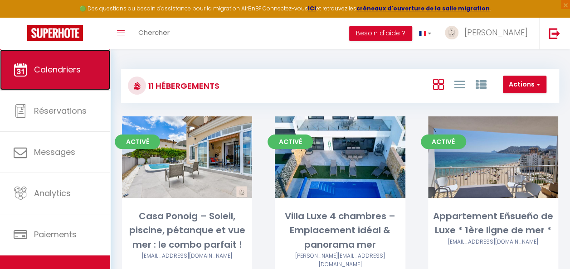
click at [65, 61] on link "Calendriers" at bounding box center [55, 69] width 110 height 41
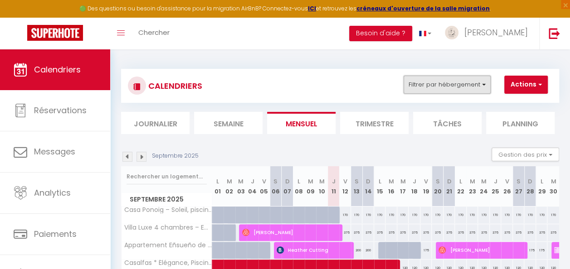
click at [447, 82] on button "Filtrer par hébergement" at bounding box center [447, 85] width 87 height 18
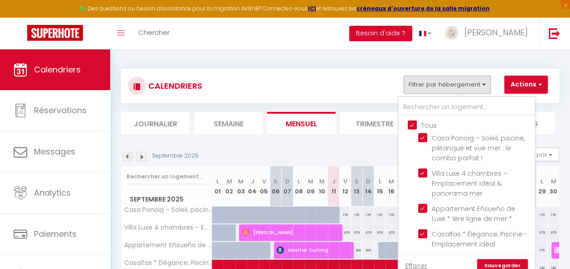
click at [411, 120] on input "Tous" at bounding box center [476, 124] width 136 height 9
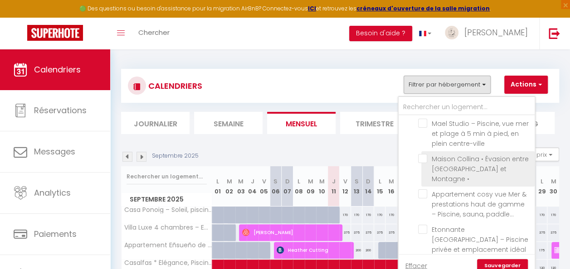
scroll to position [181, 0]
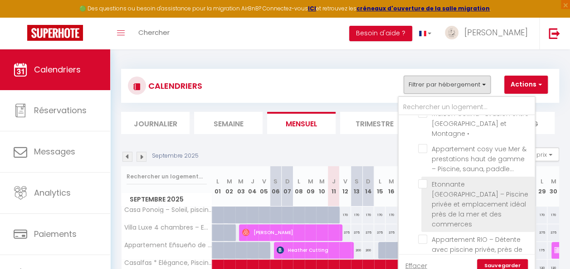
click at [423, 180] on input "Etonnante [GEOGRAPHIC_DATA] – Piscine privée et emplacement idéal près de la me…" at bounding box center [474, 184] width 113 height 9
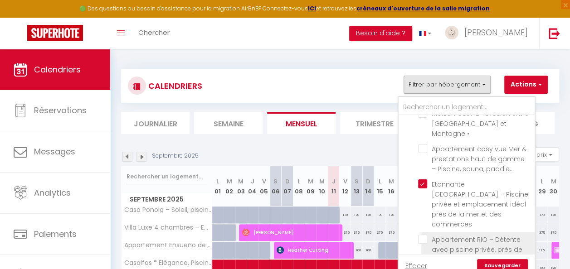
click at [425, 235] on input "Appartement RIO – Détente avec piscine privée, près de la mer et des restaurants" at bounding box center [474, 239] width 113 height 9
click at [493, 263] on link "Sauvegarder" at bounding box center [502, 267] width 51 height 14
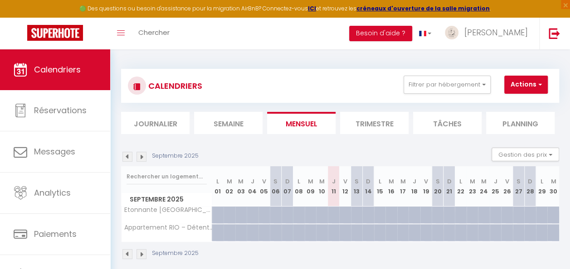
click at [344, 235] on div at bounding box center [349, 238] width 12 height 17
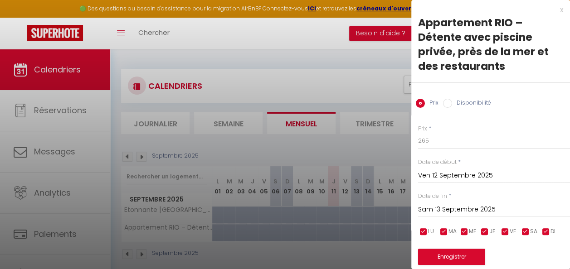
click at [459, 179] on input "Ven 12 Septembre 2025" at bounding box center [494, 176] width 152 height 12
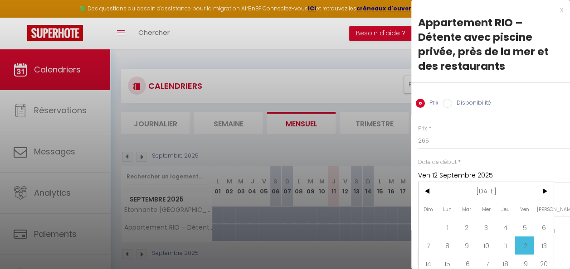
scroll to position [45, 0]
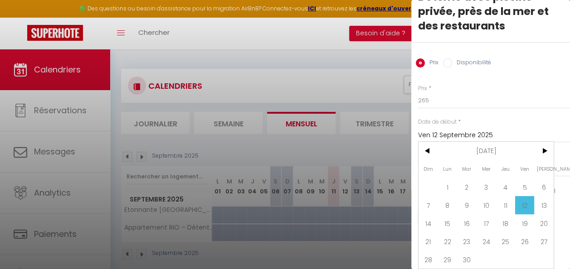
click at [528, 200] on span "12" at bounding box center [525, 205] width 20 height 18
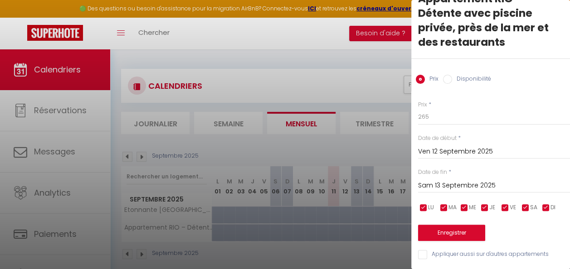
click at [497, 180] on input "Sam 13 Septembre 2025" at bounding box center [494, 186] width 152 height 12
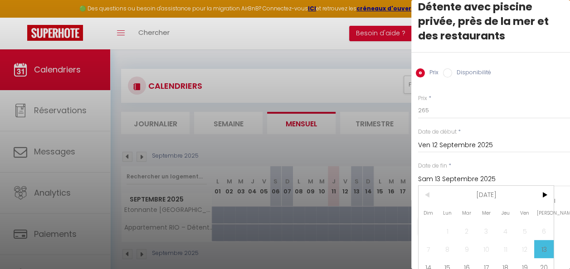
scroll to position [0, 0]
click at [544, 192] on span ">" at bounding box center [544, 195] width 20 height 18
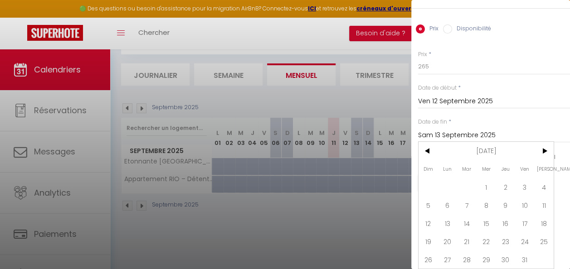
scroll to position [49, 0]
click at [544, 146] on span ">" at bounding box center [544, 151] width 20 height 18
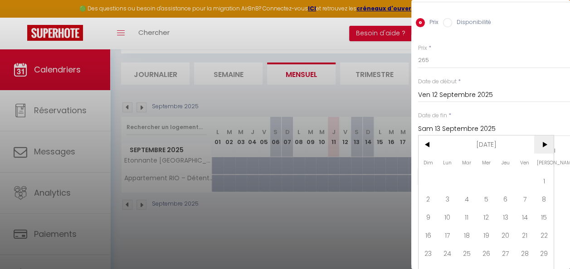
click at [544, 146] on span ">" at bounding box center [544, 145] width 20 height 18
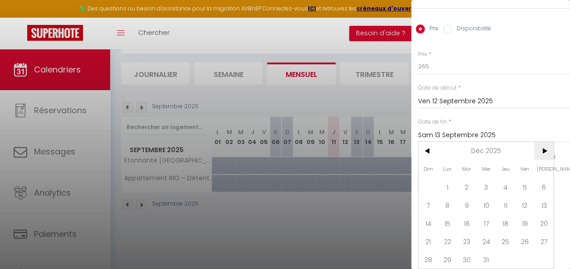
click at [544, 146] on span ">" at bounding box center [544, 151] width 20 height 18
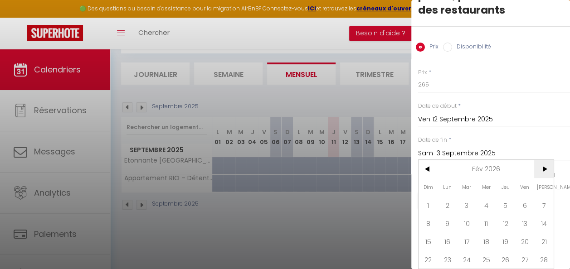
click at [544, 148] on input "Sam 13 Septembre 2025" at bounding box center [494, 154] width 152 height 12
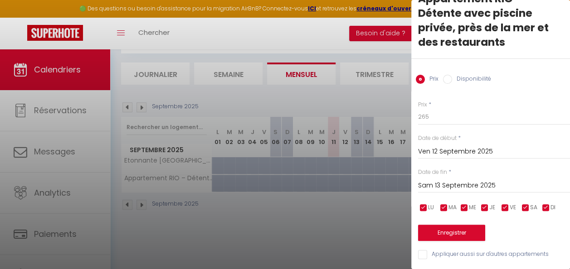
drag, startPoint x: 544, startPoint y: 146, endPoint x: 517, endPoint y: 183, distance: 46.0
click at [517, 183] on input "Sam 13 Septembre 2025" at bounding box center [494, 186] width 152 height 12
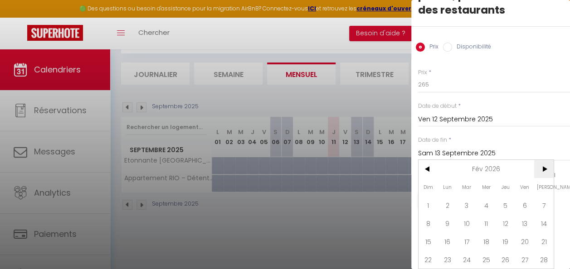
click at [543, 161] on span ">" at bounding box center [544, 169] width 20 height 18
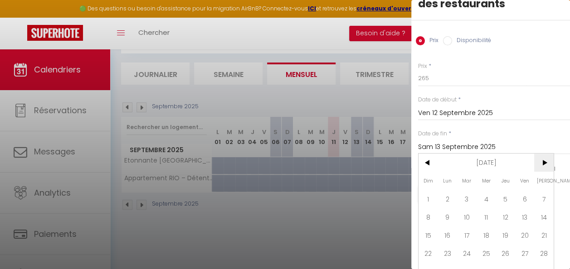
scroll to position [81, 0]
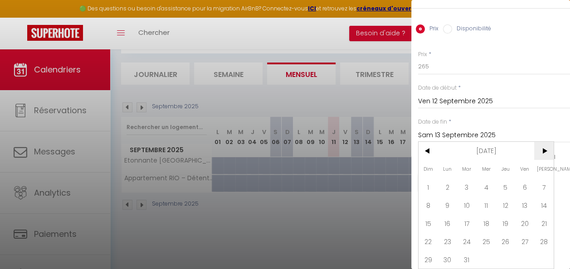
click at [545, 148] on span ">" at bounding box center [544, 151] width 20 height 18
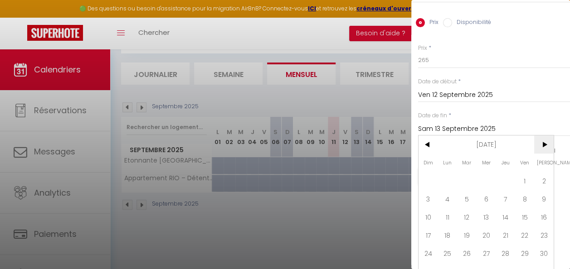
click at [545, 148] on span ">" at bounding box center [544, 145] width 20 height 18
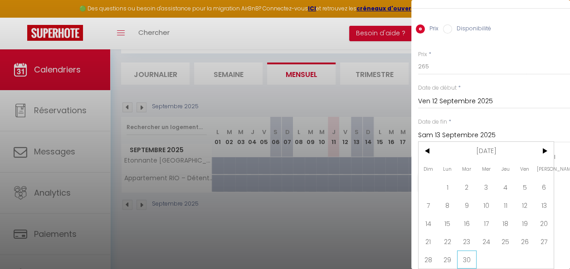
click at [471, 251] on span "30" at bounding box center [467, 260] width 20 height 18
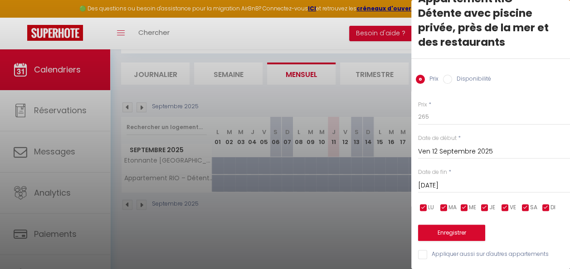
scroll to position [30, 0]
click at [451, 76] on input "Disponibilité" at bounding box center [447, 79] width 9 height 9
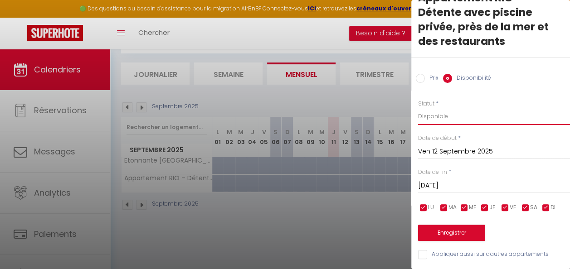
click at [446, 110] on select "Disponible Indisponible" at bounding box center [494, 116] width 152 height 17
click at [418, 108] on select "Disponible Indisponible" at bounding box center [494, 116] width 152 height 17
click at [460, 226] on button "Enregistrer" at bounding box center [451, 233] width 67 height 16
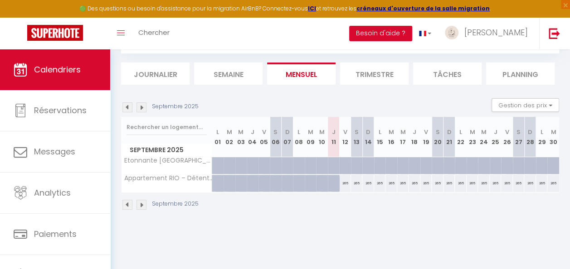
click at [342, 181] on div "265" at bounding box center [345, 183] width 12 height 17
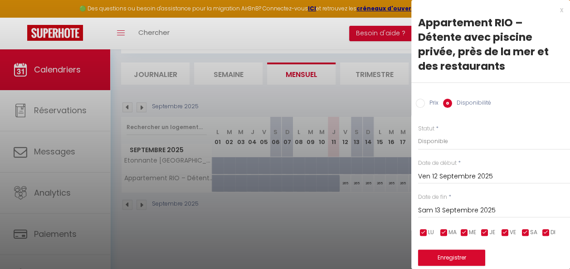
click at [424, 104] on input "Prix" at bounding box center [420, 103] width 9 height 9
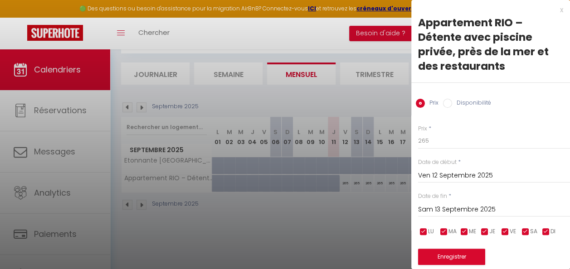
click at [466, 208] on input "Sam 13 Septembre 2025" at bounding box center [494, 210] width 152 height 12
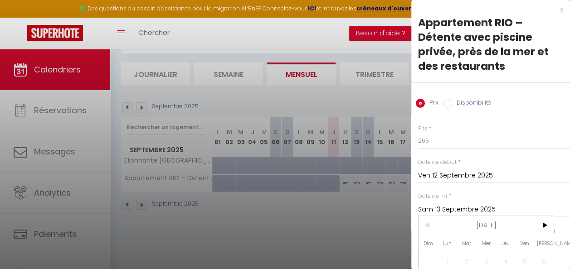
scroll to position [45, 0]
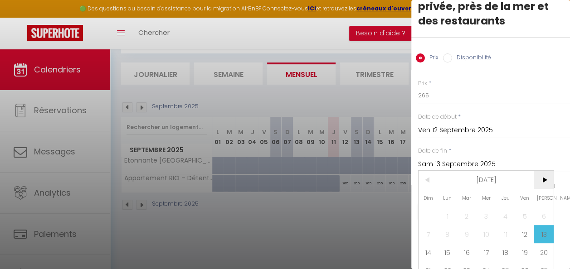
click at [544, 180] on span ">" at bounding box center [544, 180] width 20 height 18
click at [489, 211] on span "1" at bounding box center [487, 216] width 20 height 18
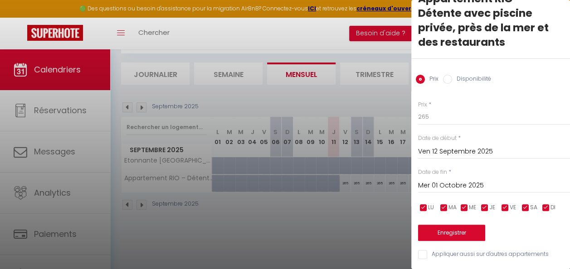
scroll to position [30, 0]
drag, startPoint x: 436, startPoint y: 113, endPoint x: 411, endPoint y: 117, distance: 24.8
click at [411, 117] on div "Prix * 265 Statut * Disponible Indisponible Date de début * Ven 12 Septembre 20…" at bounding box center [490, 174] width 159 height 171
click at [457, 226] on button "Enregistrer" at bounding box center [451, 233] width 67 height 16
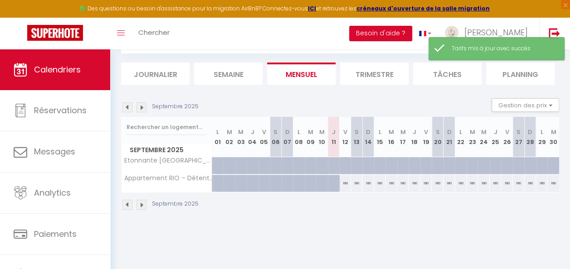
click at [142, 202] on img at bounding box center [142, 205] width 10 height 10
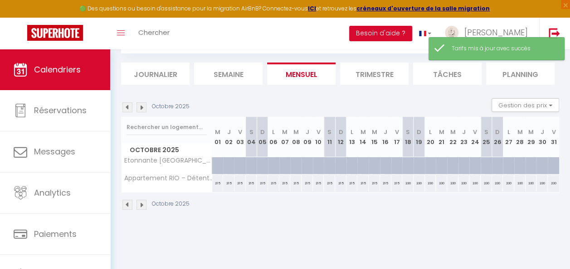
click at [218, 183] on div "215" at bounding box center [217, 183] width 11 height 17
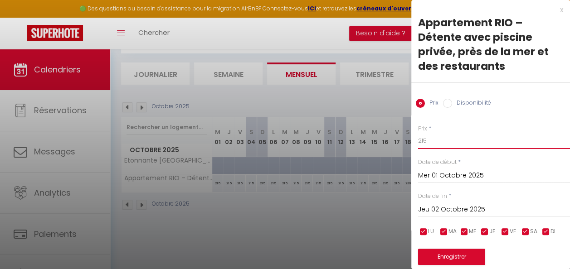
drag, startPoint x: 436, startPoint y: 139, endPoint x: 417, endPoint y: 142, distance: 18.8
click at [417, 142] on div "Prix * 215 Statut * Disponible Indisponible Date de début * Mer 01 Octobre 2025…" at bounding box center [490, 198] width 159 height 171
click at [471, 211] on input "Jeu 02 Octobre 2025" at bounding box center [494, 210] width 152 height 12
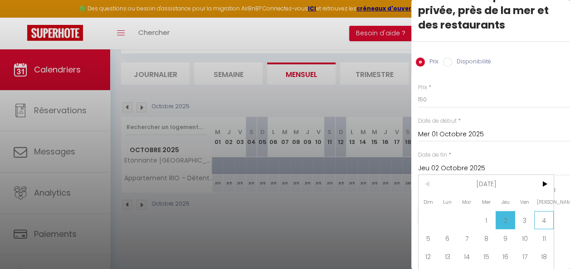
scroll to position [81, 0]
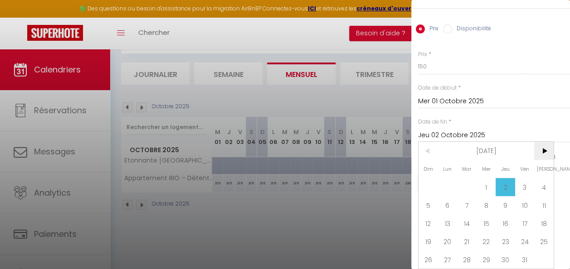
click at [543, 147] on span ">" at bounding box center [544, 151] width 20 height 18
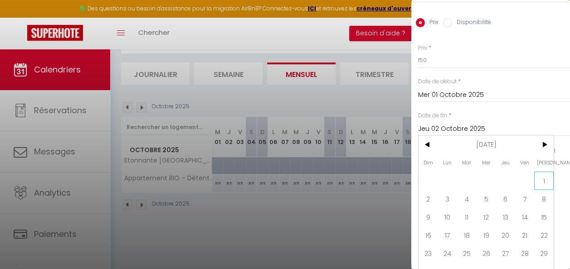
click at [543, 186] on span "1" at bounding box center [544, 181] width 20 height 18
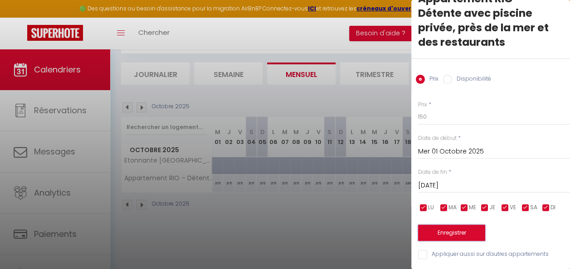
click at [461, 225] on button "Enregistrer" at bounding box center [451, 233] width 67 height 16
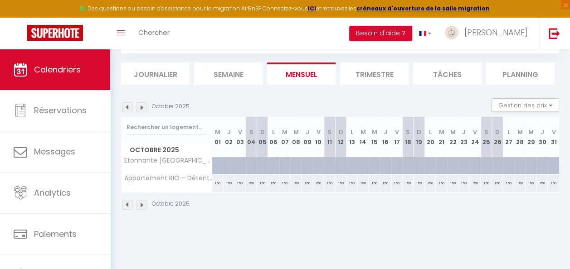
click at [144, 204] on img at bounding box center [142, 205] width 10 height 10
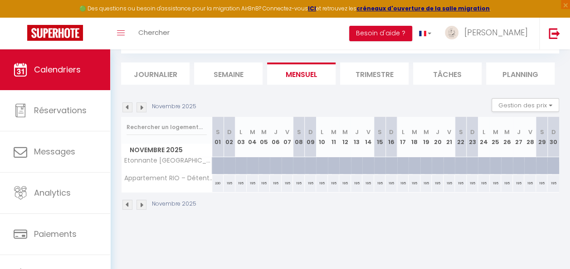
click at [125, 204] on img at bounding box center [127, 205] width 10 height 10
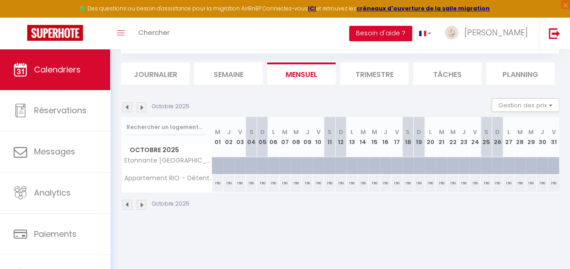
click at [481, 182] on div "150" at bounding box center [486, 183] width 11 height 17
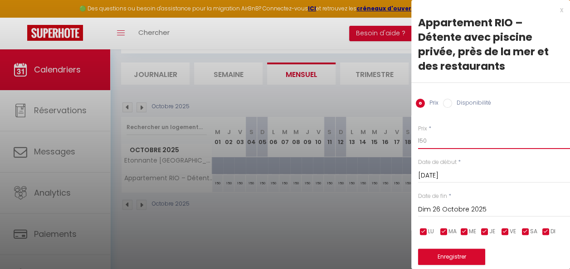
drag, startPoint x: 428, startPoint y: 142, endPoint x: 420, endPoint y: 142, distance: 8.2
click at [420, 142] on input "150" at bounding box center [494, 141] width 152 height 16
click at [470, 205] on input "Dim 26 Octobre 2025" at bounding box center [494, 210] width 152 height 12
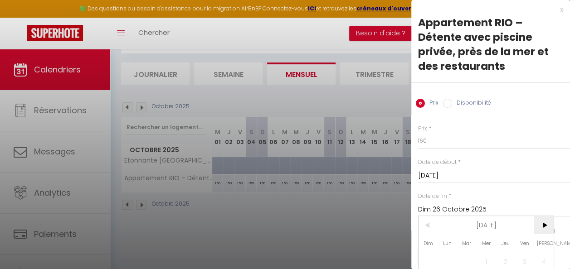
click at [538, 220] on span ">" at bounding box center [544, 225] width 20 height 18
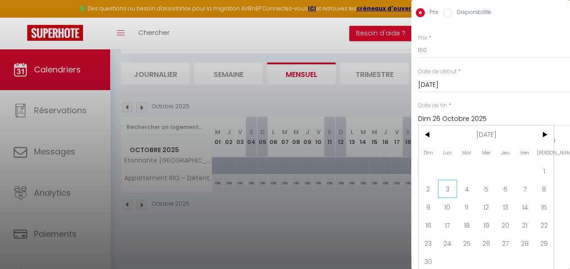
click at [446, 190] on span "3" at bounding box center [448, 189] width 20 height 18
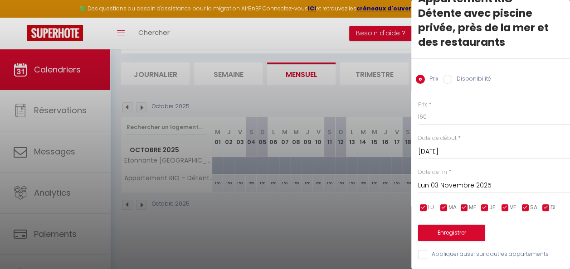
scroll to position [30, 0]
click at [463, 227] on button "Enregistrer" at bounding box center [451, 233] width 67 height 16
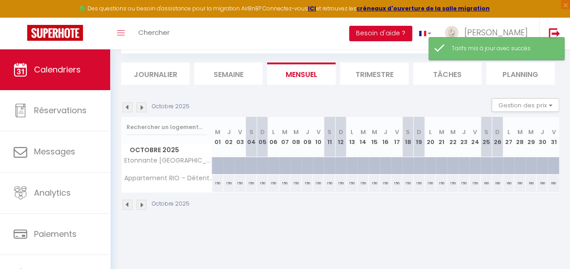
click at [143, 202] on img at bounding box center [142, 205] width 10 height 10
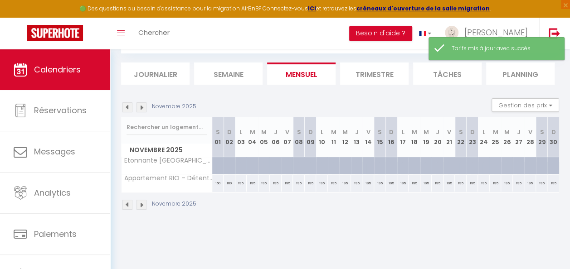
click at [242, 182] on div "195" at bounding box center [241, 183] width 12 height 17
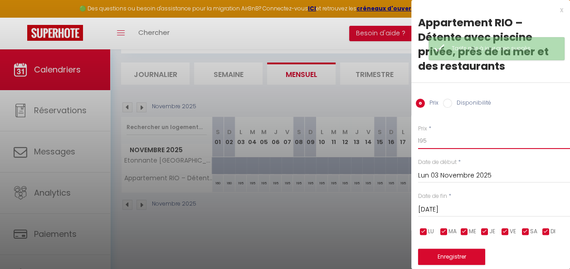
drag, startPoint x: 430, startPoint y: 143, endPoint x: 415, endPoint y: 143, distance: 15.0
click at [416, 143] on div "Prix * 195 Statut * Disponible Indisponible Date de début * Lun 03 Novembre 202…" at bounding box center [490, 198] width 159 height 171
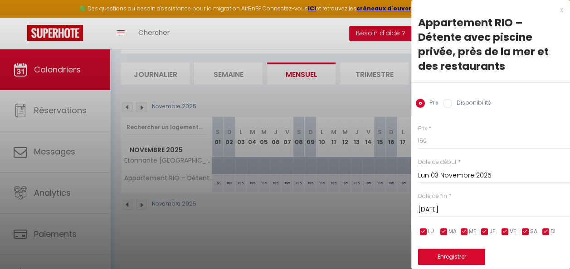
click at [465, 211] on input "Mar 04 Novembre 2025" at bounding box center [494, 210] width 152 height 12
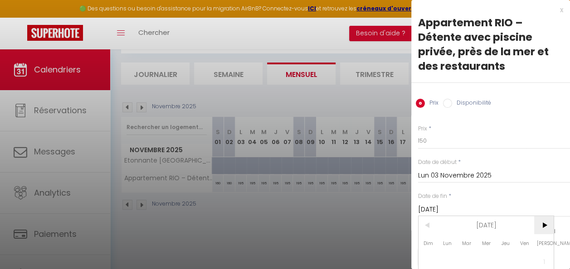
click at [539, 223] on span ">" at bounding box center [544, 225] width 20 height 18
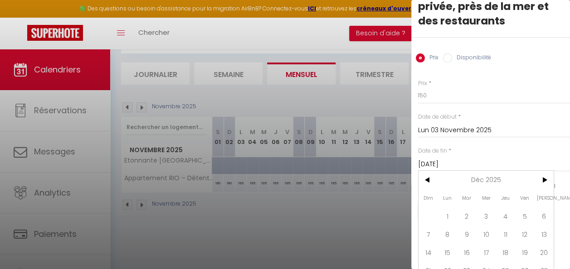
scroll to position [81, 0]
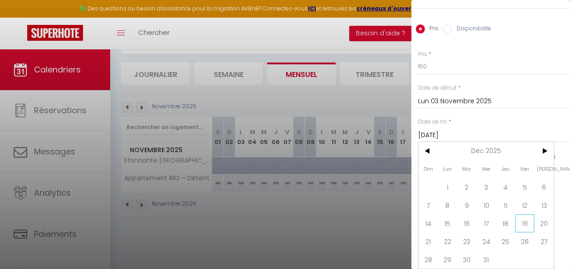
click at [523, 221] on span "19" at bounding box center [525, 224] width 20 height 18
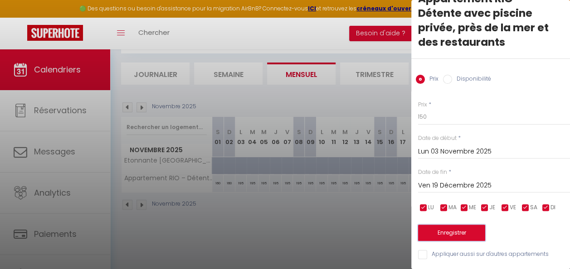
click at [474, 227] on button "Enregistrer" at bounding box center [451, 233] width 67 height 16
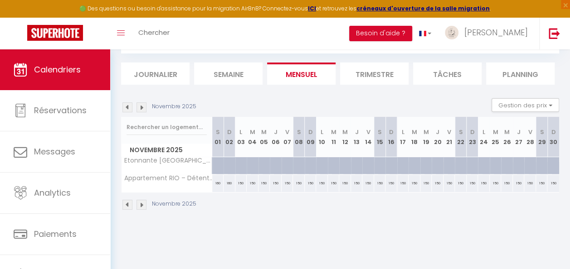
click at [455, 182] on div "150" at bounding box center [461, 183] width 12 height 17
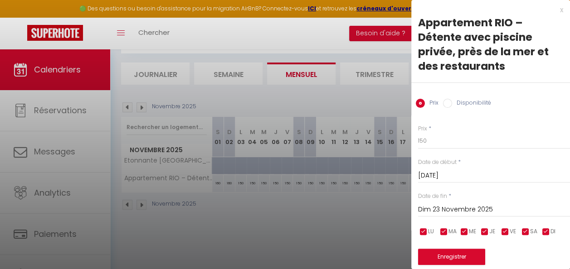
click at [367, 214] on div at bounding box center [285, 134] width 570 height 269
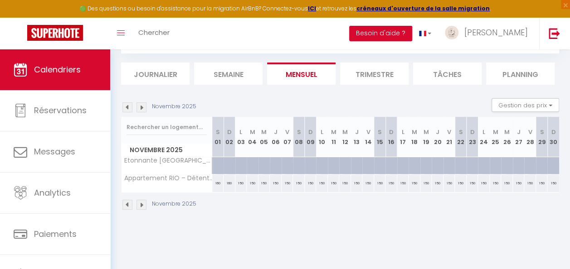
click at [144, 208] on img at bounding box center [142, 205] width 10 height 10
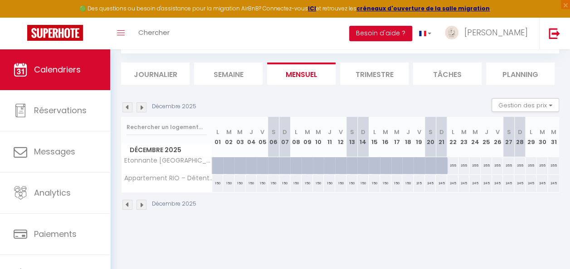
click at [416, 183] on div "215" at bounding box center [419, 183] width 11 height 17
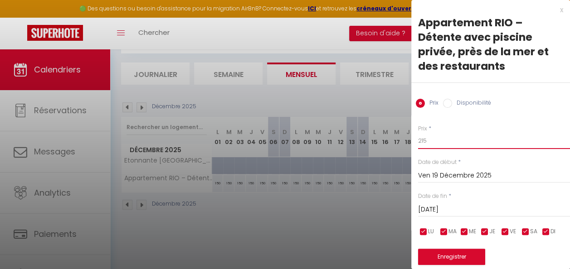
drag, startPoint x: 432, startPoint y: 142, endPoint x: 416, endPoint y: 143, distance: 16.4
click at [416, 143] on div "Prix * 215 Statut * Disponible Indisponible Date de début * Ven 19 Décembre 202…" at bounding box center [490, 198] width 159 height 171
click at [463, 253] on button "Enregistrer" at bounding box center [451, 257] width 67 height 16
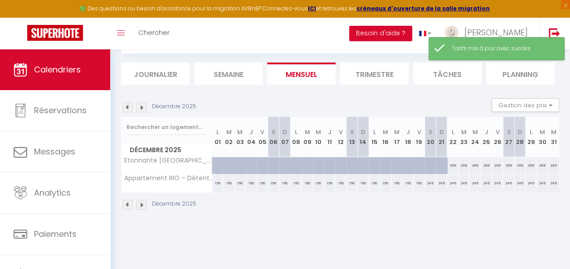
click at [425, 183] on div "245" at bounding box center [430, 183] width 11 height 17
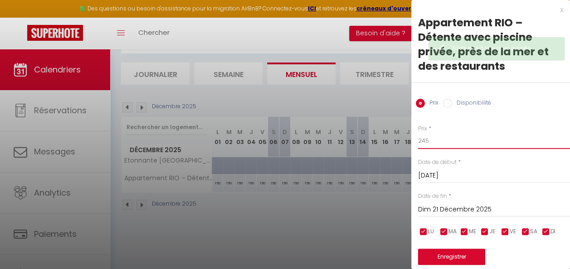
drag, startPoint x: 435, startPoint y: 143, endPoint x: 414, endPoint y: 144, distance: 20.4
click at [414, 144] on div "Prix * 245 Statut * Disponible Indisponible Date de début * Sam 20 Décembre 202…" at bounding box center [490, 198] width 159 height 171
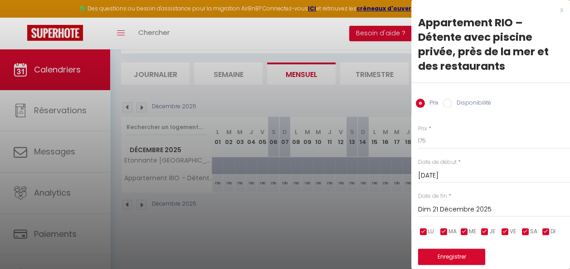
click at [466, 208] on input "Dim 21 Décembre 2025" at bounding box center [494, 210] width 152 height 12
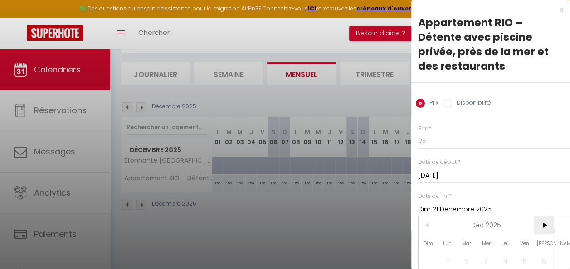
click at [542, 224] on span ">" at bounding box center [544, 225] width 20 height 18
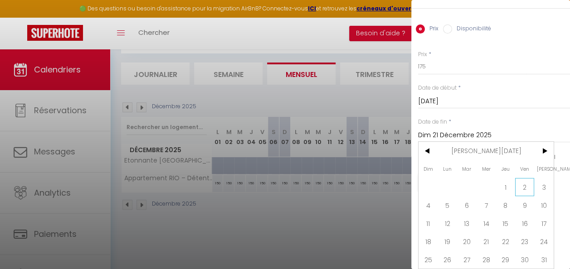
scroll to position [81, 0]
click at [448, 197] on span "5" at bounding box center [448, 205] width 20 height 18
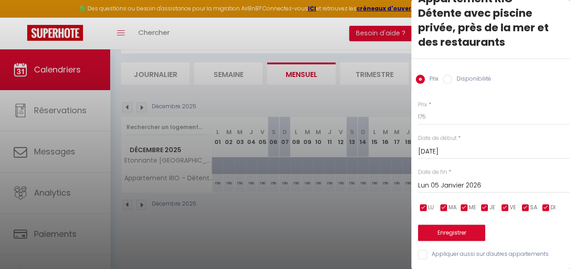
scroll to position [30, 0]
click at [450, 225] on button "Enregistrer" at bounding box center [451, 233] width 67 height 16
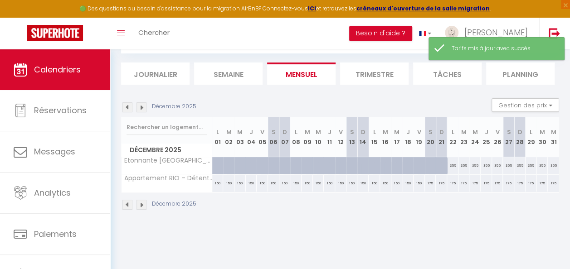
click at [142, 203] on img at bounding box center [142, 205] width 10 height 10
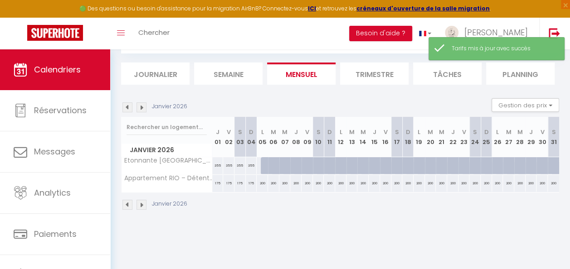
click at [261, 183] on div "200" at bounding box center [262, 183] width 11 height 17
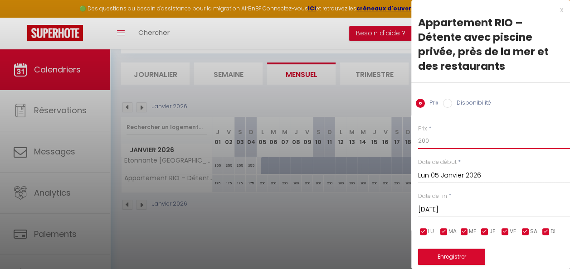
drag, startPoint x: 431, startPoint y: 145, endPoint x: 416, endPoint y: 144, distance: 15.0
click at [416, 144] on div "Prix * 200 Statut * Disponible Indisponible Date de début * Lun 05 Janvier 2026…" at bounding box center [490, 198] width 159 height 171
click at [461, 208] on input "Mar 06 Janvier 2026" at bounding box center [494, 210] width 152 height 12
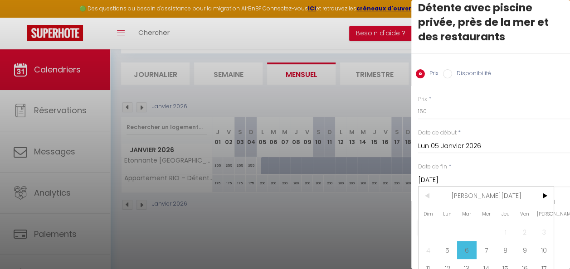
scroll to position [81, 0]
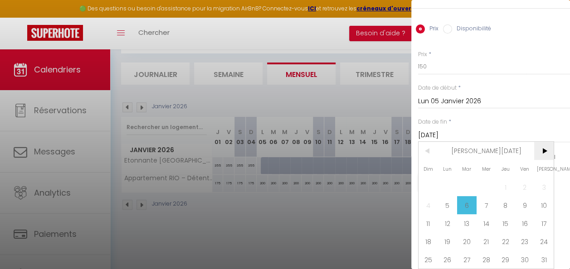
click at [543, 147] on span ">" at bounding box center [544, 151] width 20 height 18
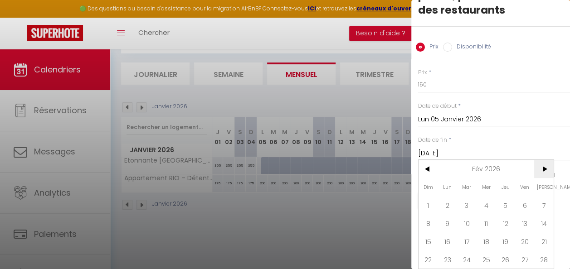
click at [548, 162] on span ">" at bounding box center [544, 169] width 20 height 18
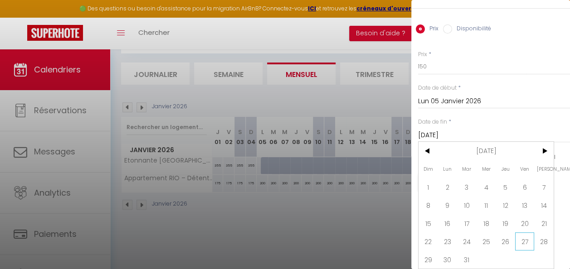
click at [520, 234] on span "27" at bounding box center [525, 242] width 20 height 18
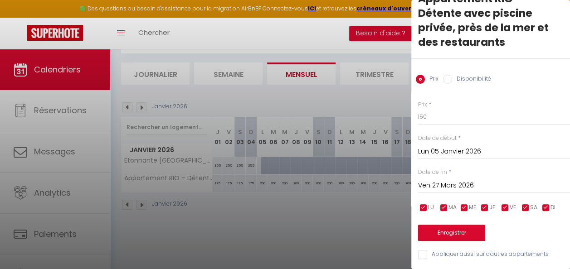
scroll to position [30, 0]
click at [446, 225] on button "Enregistrer" at bounding box center [451, 233] width 67 height 16
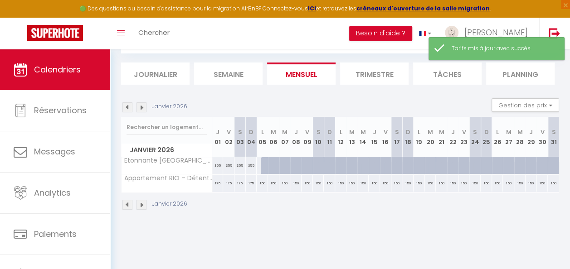
click at [142, 201] on img at bounding box center [142, 205] width 10 height 10
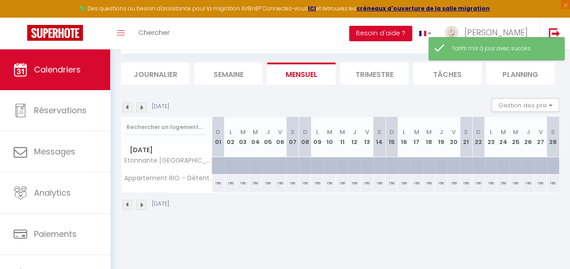
click at [142, 201] on img at bounding box center [142, 205] width 10 height 10
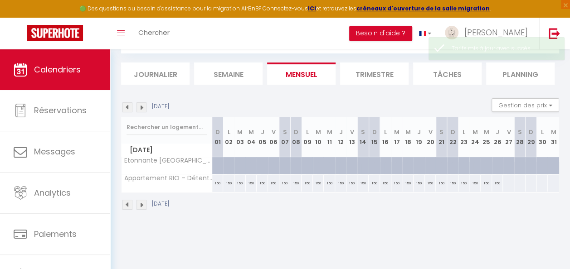
click at [503, 181] on div at bounding box center [509, 183] width 12 height 17
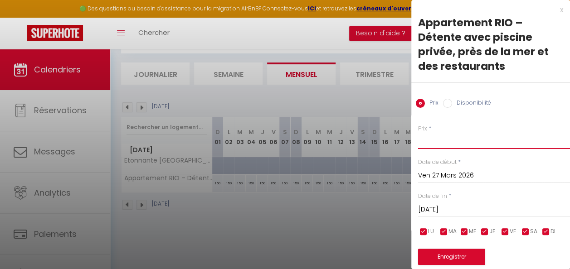
click at [439, 138] on input "Prix" at bounding box center [494, 141] width 152 height 16
click at [464, 206] on input "Sam 28 Mars 2026" at bounding box center [494, 210] width 152 height 12
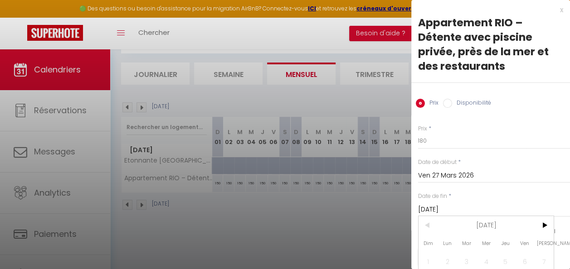
scroll to position [81, 0]
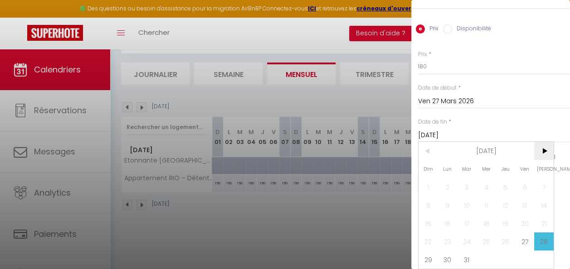
click at [541, 145] on span ">" at bounding box center [544, 151] width 20 height 18
click at [545, 146] on span ">" at bounding box center [544, 151] width 20 height 18
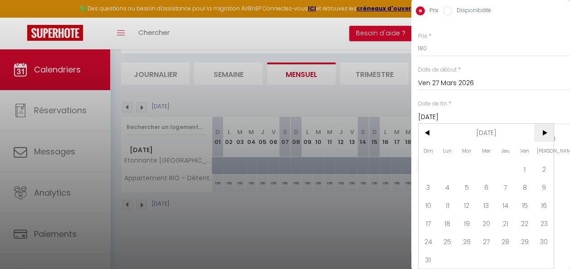
scroll to position [99, 0]
click at [433, 251] on span "31" at bounding box center [429, 260] width 20 height 18
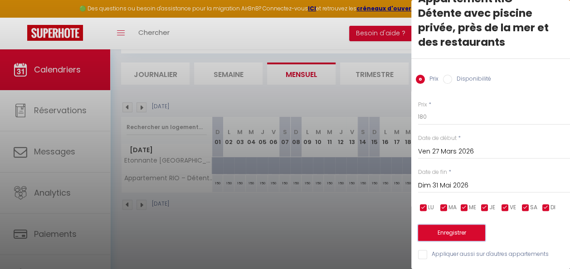
click at [446, 229] on button "Enregistrer" at bounding box center [451, 233] width 67 height 16
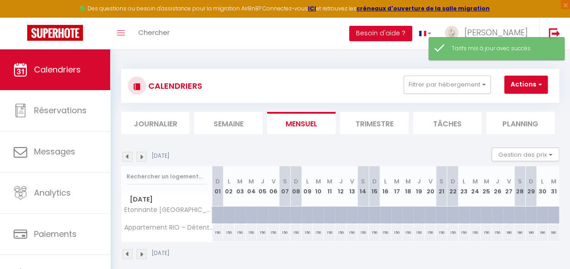
scroll to position [49, 0]
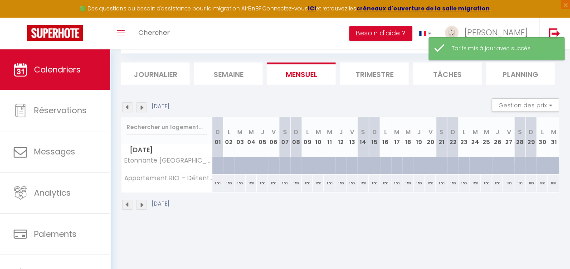
click at [140, 204] on img at bounding box center [142, 205] width 10 height 10
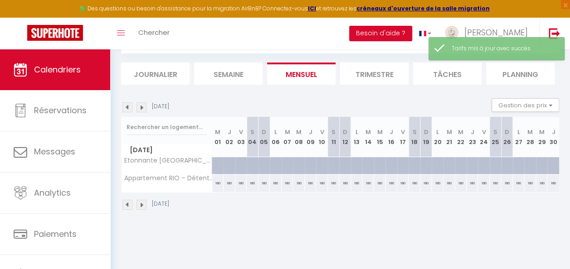
click at [140, 204] on img at bounding box center [142, 205] width 10 height 10
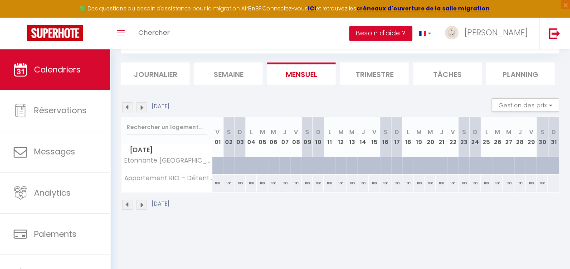
click at [548, 180] on div at bounding box center [554, 183] width 12 height 17
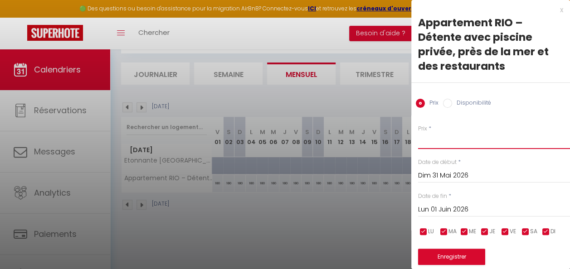
click at [460, 139] on input "Prix" at bounding box center [494, 141] width 152 height 16
click at [465, 254] on button "Enregistrer" at bounding box center [451, 257] width 67 height 16
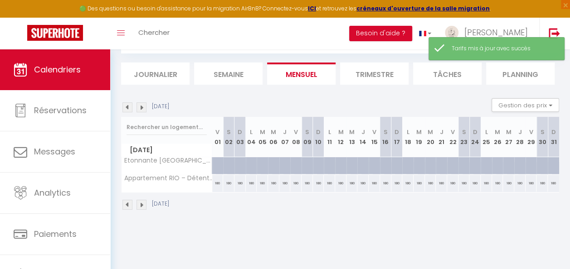
click at [143, 203] on img at bounding box center [142, 205] width 10 height 10
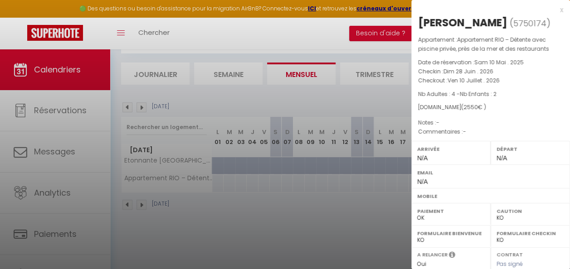
click at [331, 202] on div at bounding box center [285, 134] width 570 height 269
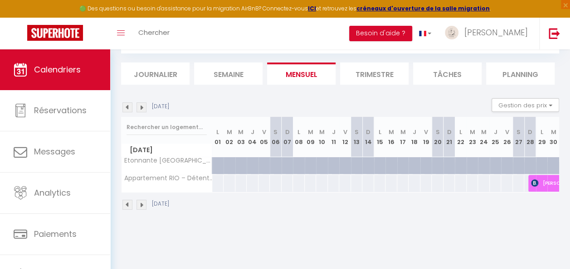
click at [139, 206] on img at bounding box center [142, 205] width 10 height 10
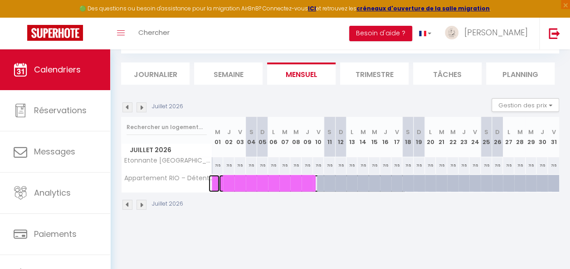
click at [297, 180] on span at bounding box center [313, 183] width 188 height 17
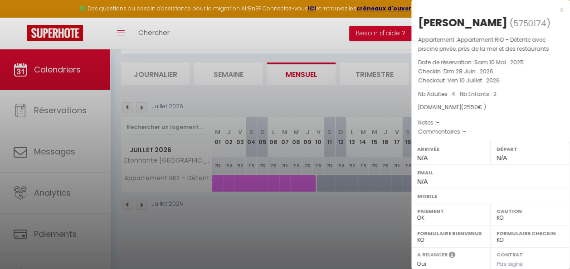
click at [286, 212] on div at bounding box center [285, 134] width 570 height 269
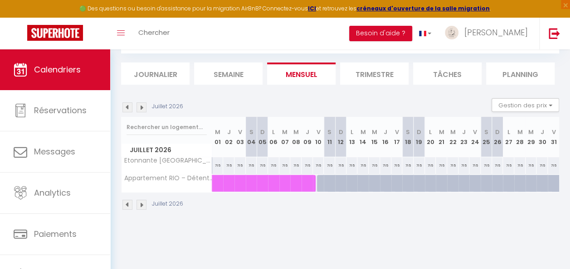
click at [314, 164] on div "715" at bounding box center [318, 165] width 11 height 17
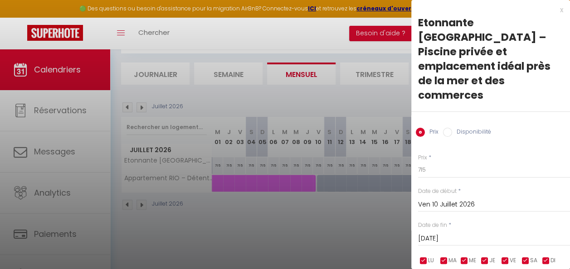
click at [448, 199] on input "Ven 10 Juillet 2026" at bounding box center [494, 205] width 152 height 12
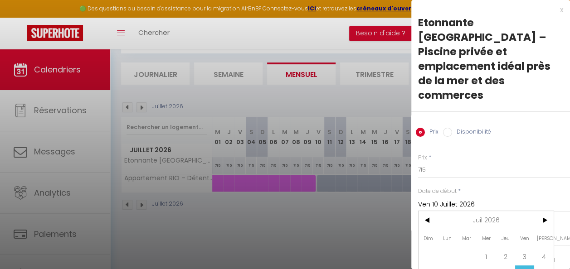
scroll to position [45, 0]
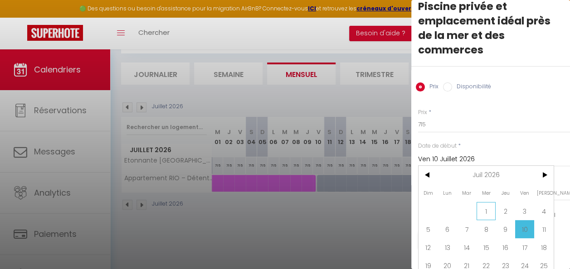
click at [488, 202] on span "1" at bounding box center [487, 211] width 20 height 18
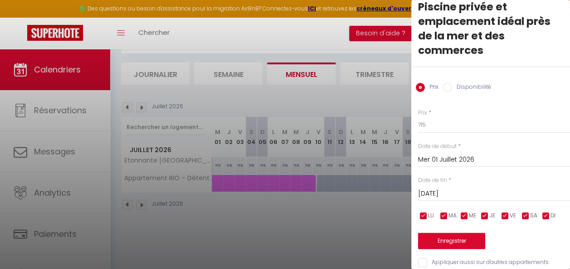
click at [481, 188] on input "Sam 11 Juillet 2026" at bounding box center [494, 194] width 152 height 12
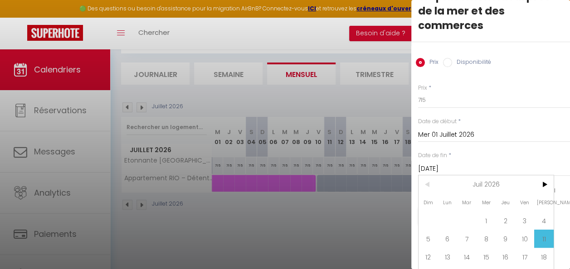
scroll to position [90, 0]
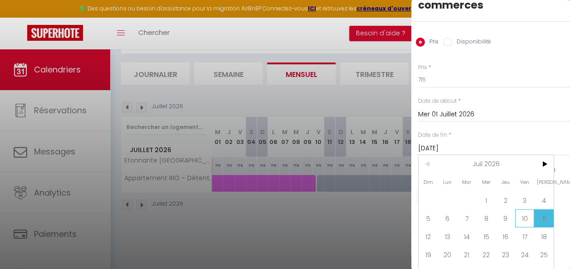
click at [526, 210] on span "10" at bounding box center [525, 219] width 20 height 18
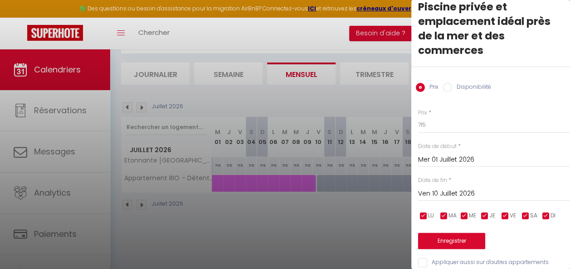
click at [457, 83] on label "Disponibilité" at bounding box center [471, 88] width 39 height 10
click at [452, 83] on input "Disponibilité" at bounding box center [447, 87] width 9 height 9
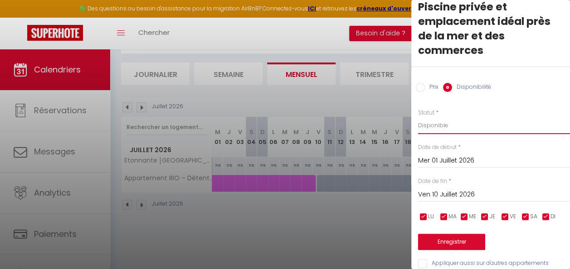
click at [450, 117] on select "Disponible Indisponible" at bounding box center [494, 125] width 152 height 17
click at [418, 117] on select "Disponible Indisponible" at bounding box center [494, 125] width 152 height 17
click at [460, 234] on button "Enregistrer" at bounding box center [451, 242] width 67 height 16
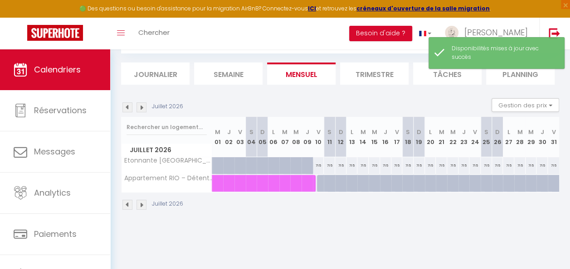
click at [294, 163] on div at bounding box center [299, 170] width 11 height 17
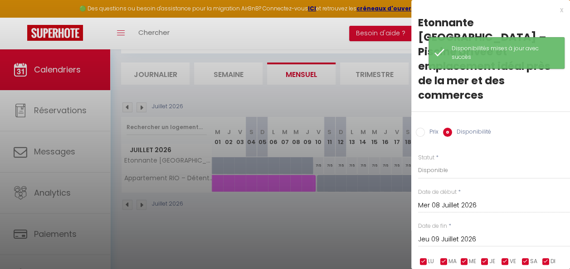
click at [455, 200] on input "Mer 08 Juillet 2026" at bounding box center [494, 206] width 152 height 12
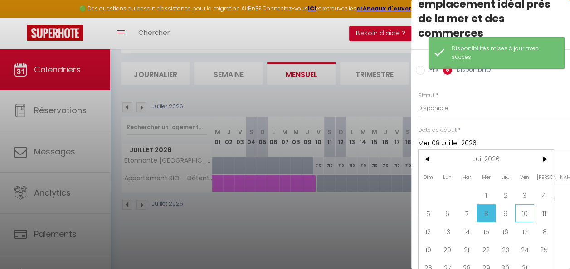
click at [528, 205] on span "10" at bounding box center [525, 214] width 20 height 18
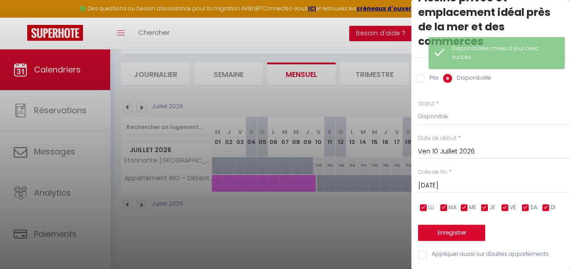
scroll to position [46, 0]
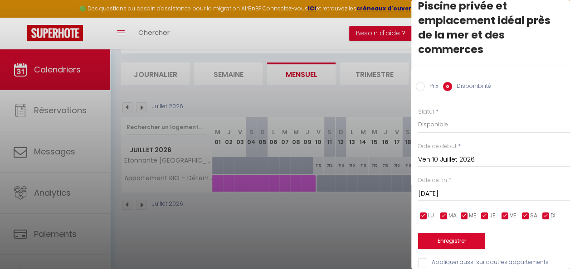
click at [500, 188] on input "Sam 11 Juillet 2026" at bounding box center [494, 194] width 152 height 12
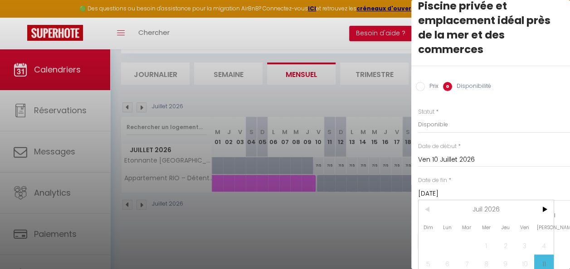
scroll to position [0, 0]
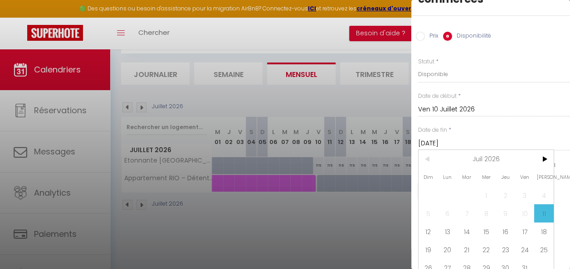
click at [544, 205] on span "11" at bounding box center [544, 214] width 20 height 18
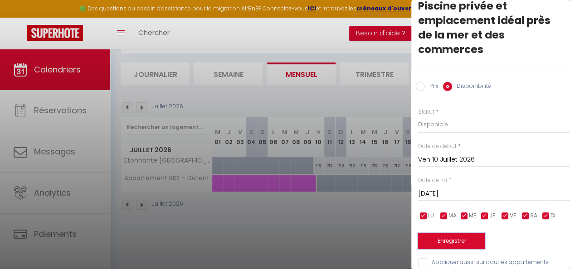
click at [458, 233] on button "Enregistrer" at bounding box center [451, 241] width 67 height 16
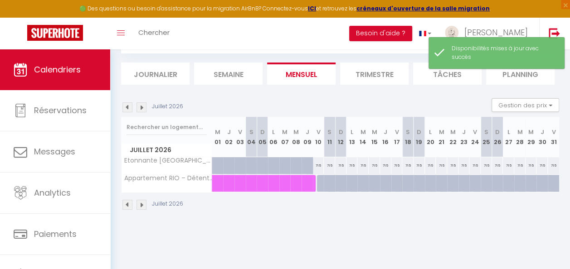
click at [298, 164] on div at bounding box center [299, 170] width 11 height 17
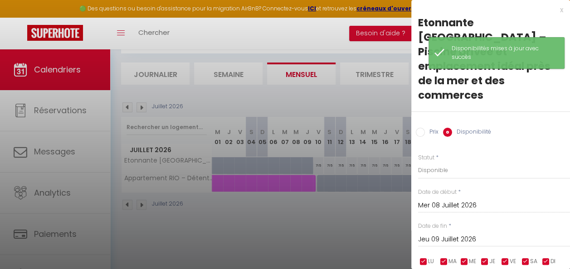
click at [305, 203] on div at bounding box center [285, 134] width 570 height 269
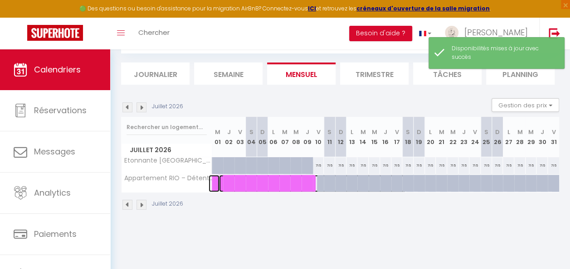
click at [298, 189] on span at bounding box center [313, 183] width 188 height 17
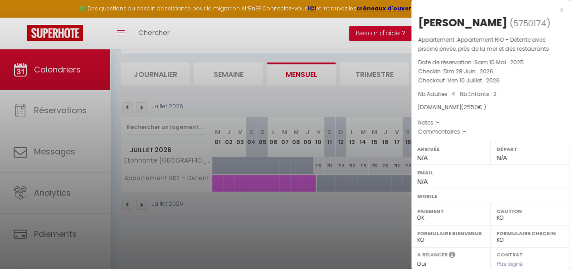
click at [304, 202] on div at bounding box center [285, 134] width 570 height 269
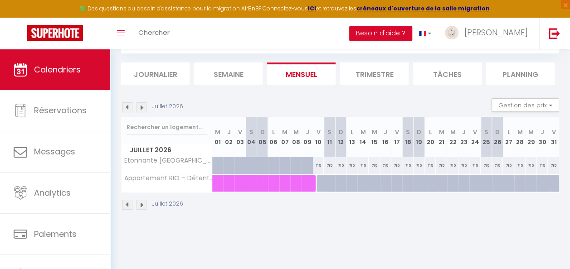
click at [129, 202] on img at bounding box center [127, 205] width 10 height 10
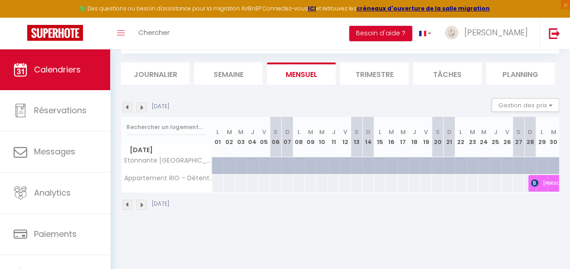
click at [220, 181] on div at bounding box center [218, 183] width 12 height 17
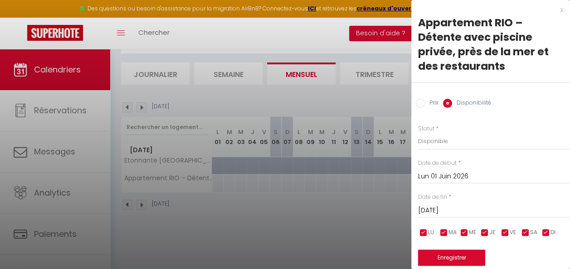
click at [433, 105] on label "Prix" at bounding box center [432, 104] width 14 height 10
click at [425, 105] on input "Prix" at bounding box center [420, 103] width 9 height 9
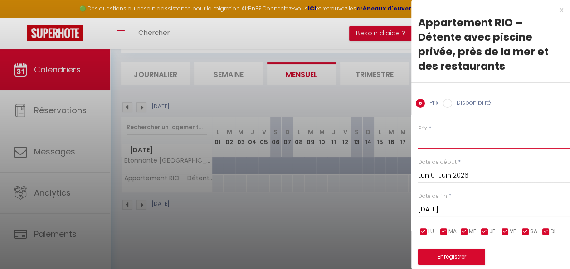
click at [431, 144] on input "Prix" at bounding box center [494, 141] width 152 height 16
click at [472, 211] on input "[DATE]" at bounding box center [494, 210] width 152 height 12
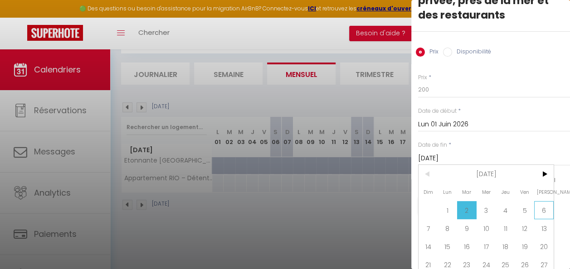
scroll to position [81, 0]
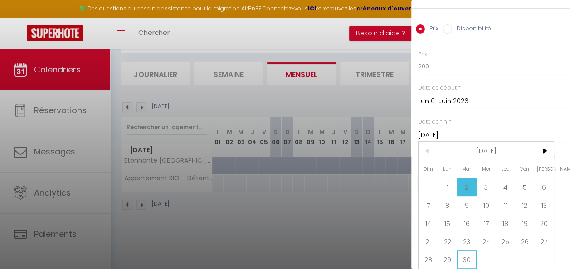
click at [468, 251] on span "30" at bounding box center [467, 260] width 20 height 18
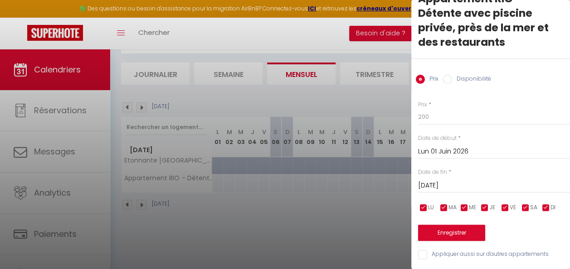
scroll to position [30, 0]
click at [461, 227] on button "Enregistrer" at bounding box center [451, 233] width 67 height 16
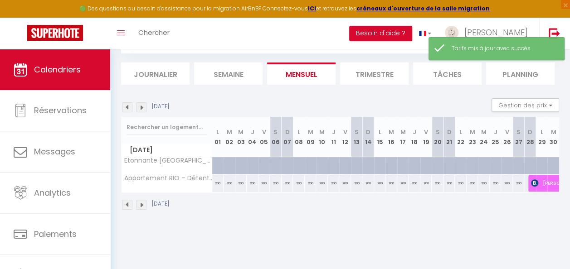
click at [142, 205] on img at bounding box center [142, 205] width 10 height 10
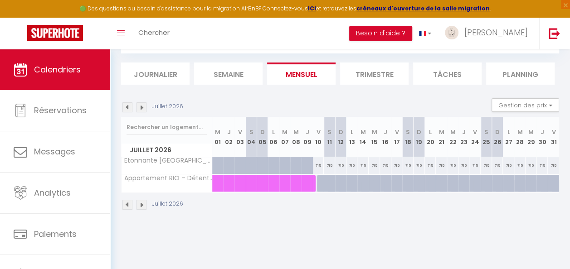
click at [315, 167] on div "715" at bounding box center [318, 165] width 11 height 17
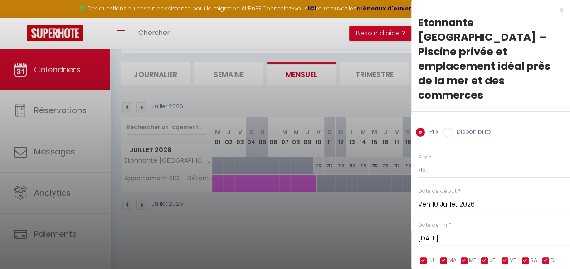
drag, startPoint x: 319, startPoint y: 236, endPoint x: 316, endPoint y: 194, distance: 41.9
click at [319, 233] on div at bounding box center [285, 134] width 570 height 269
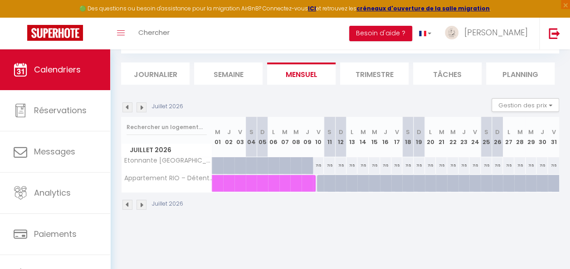
click at [318, 163] on div "715" at bounding box center [318, 165] width 11 height 17
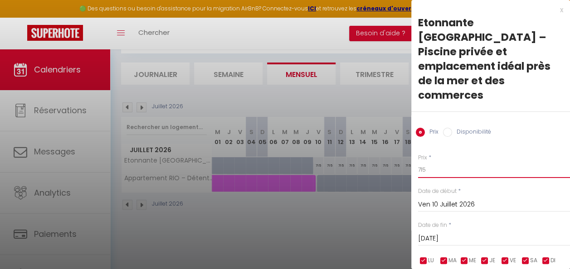
drag, startPoint x: 444, startPoint y: 156, endPoint x: 417, endPoint y: 155, distance: 27.2
click at [417, 155] on div "Prix * 715 Statut * Disponible Indisponible Date de début * Ven 10 Juillet 2026…" at bounding box center [490, 227] width 159 height 171
click at [460, 233] on input "Sam 11 Juillet 2026" at bounding box center [494, 239] width 152 height 12
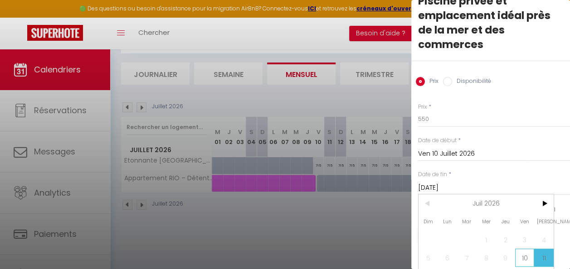
scroll to position [95, 0]
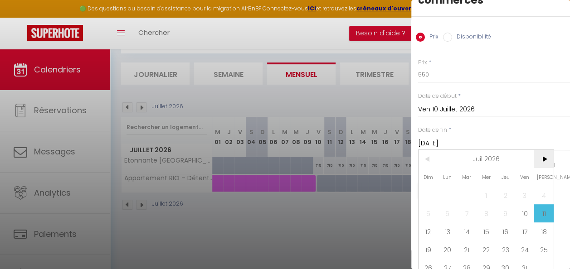
click at [550, 150] on span ">" at bounding box center [544, 159] width 20 height 18
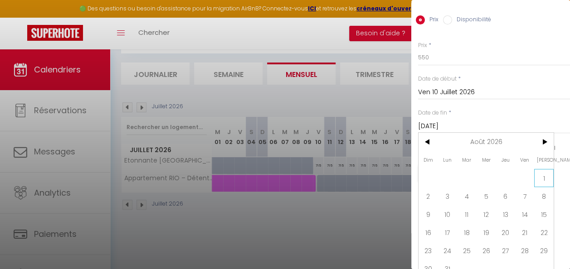
scroll to position [113, 0]
click at [546, 134] on span ">" at bounding box center [544, 141] width 20 height 18
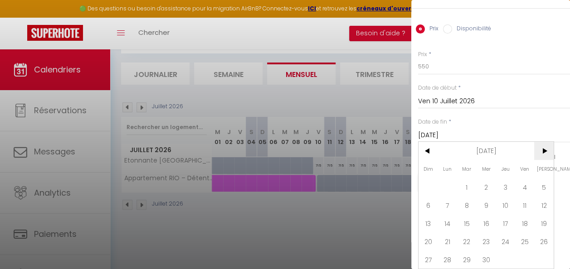
scroll to position [95, 0]
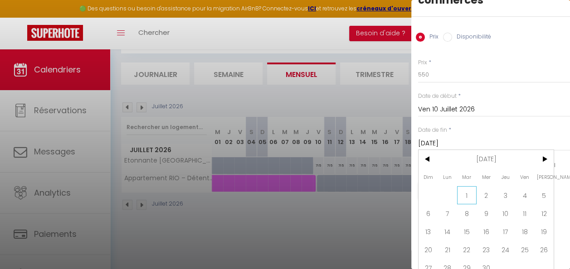
click at [470, 186] on span "1" at bounding box center [467, 195] width 20 height 18
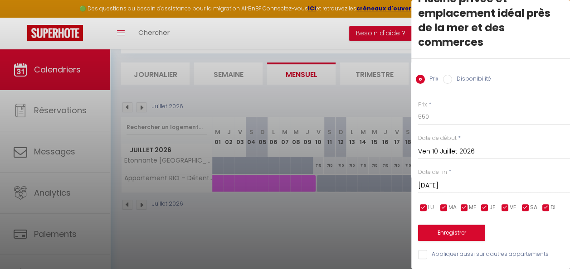
scroll to position [45, 0]
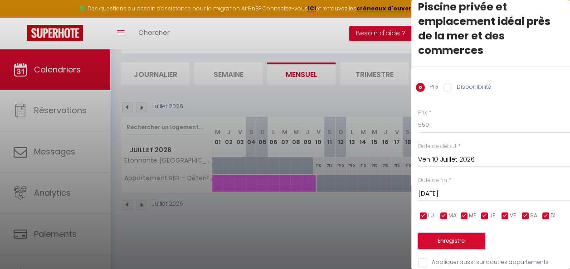
click at [464, 233] on button "Enregistrer" at bounding box center [451, 241] width 67 height 16
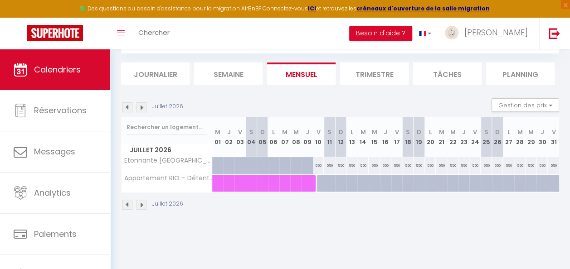
click at [142, 202] on img at bounding box center [142, 205] width 10 height 10
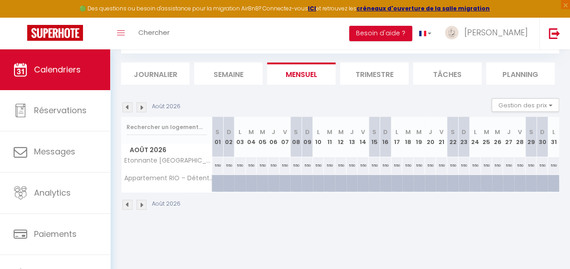
click at [217, 164] on div "550" at bounding box center [217, 165] width 11 height 17
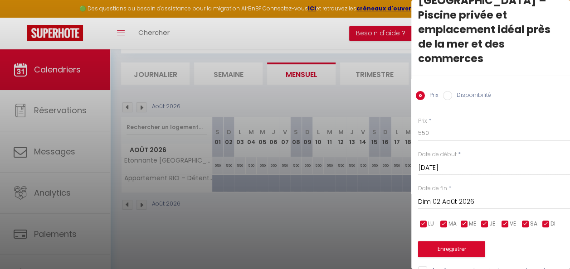
scroll to position [45, 0]
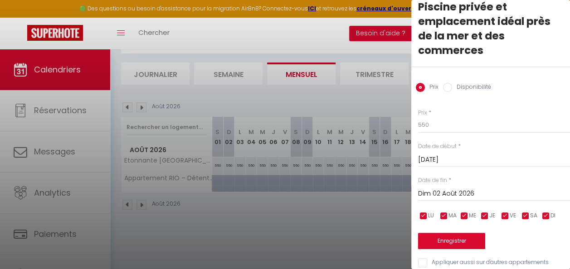
click at [467, 185] on div "Dim 02 Août 2026 < Août 2026 > Dim Lun Mar Mer Jeu Ven Sam 1 2 3 4 5 6 7 8 9 10…" at bounding box center [494, 193] width 152 height 16
click at [470, 188] on input "Dim 02 Août 2026" at bounding box center [494, 194] width 152 height 12
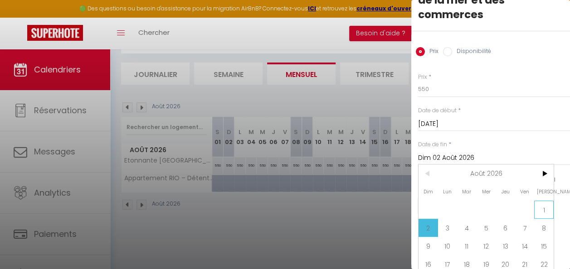
scroll to position [113, 0]
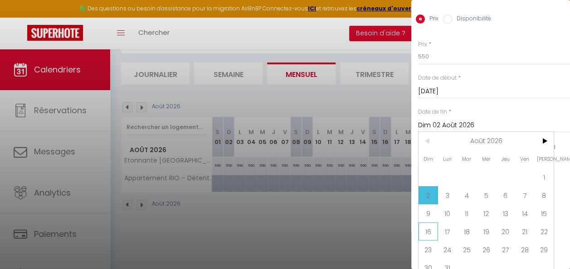
click at [423, 223] on span "16" at bounding box center [429, 232] width 20 height 18
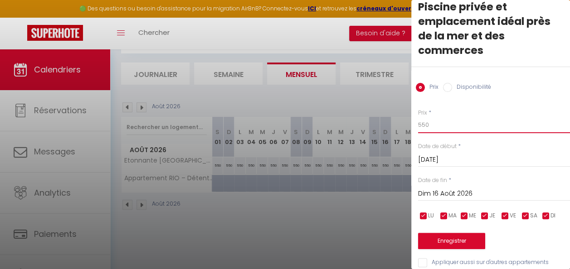
scroll to position [0, 0]
drag, startPoint x: 437, startPoint y: 113, endPoint x: 408, endPoint y: 112, distance: 29.5
click at [408, 112] on body "🟢 Des questions ou besoin d'assistance pour la migration AirBnB? Connectez-vous…" at bounding box center [285, 134] width 570 height 269
click at [460, 233] on button "Enregistrer" at bounding box center [451, 241] width 67 height 16
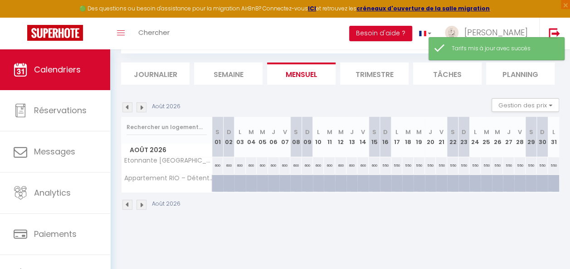
click at [140, 202] on img at bounding box center [142, 205] width 10 height 10
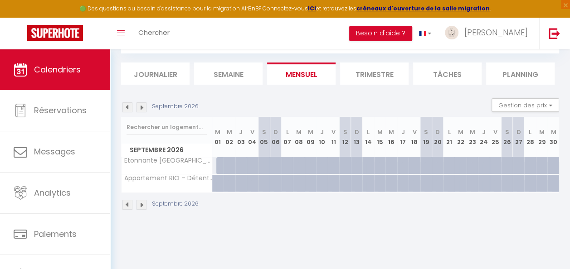
click at [125, 204] on img at bounding box center [127, 205] width 10 height 10
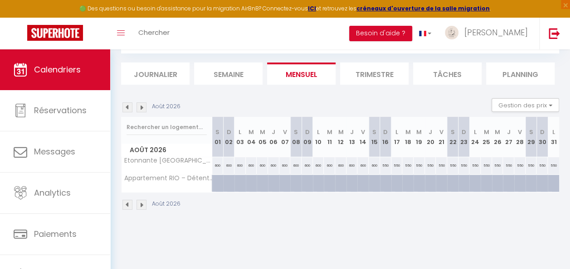
click at [125, 204] on img at bounding box center [127, 205] width 10 height 10
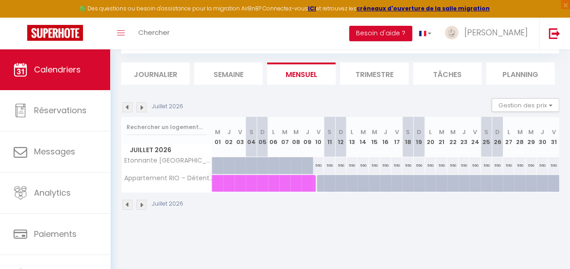
click at [125, 204] on img at bounding box center [127, 205] width 10 height 10
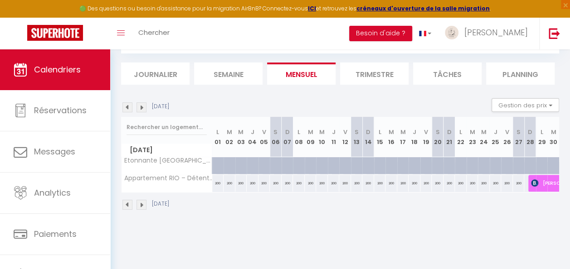
click at [125, 204] on img at bounding box center [127, 205] width 10 height 10
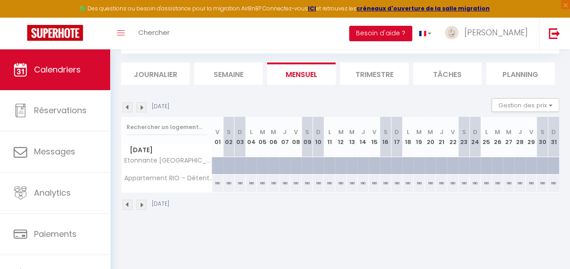
click at [125, 204] on img at bounding box center [127, 205] width 10 height 10
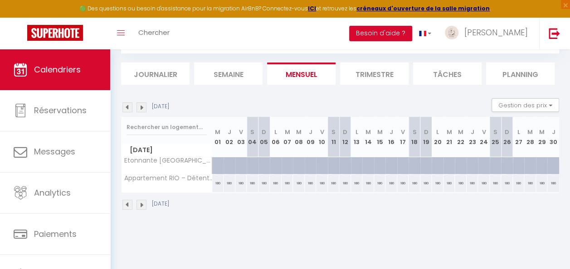
click at [125, 204] on img at bounding box center [127, 205] width 10 height 10
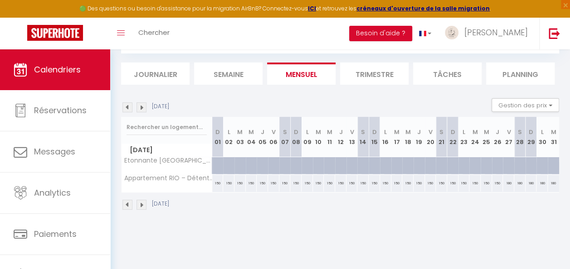
click at [125, 204] on img at bounding box center [127, 205] width 10 height 10
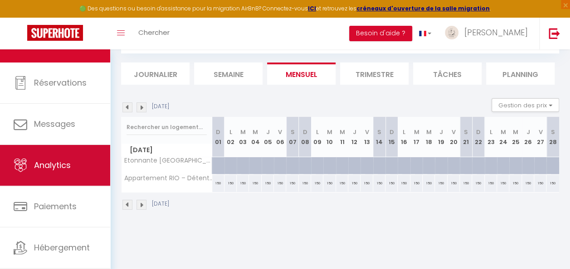
scroll to position [48, 0]
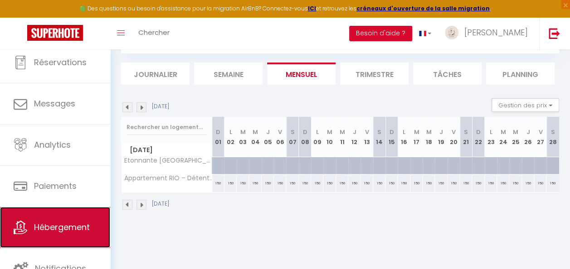
click at [69, 222] on span "Hébergement" at bounding box center [62, 227] width 56 height 11
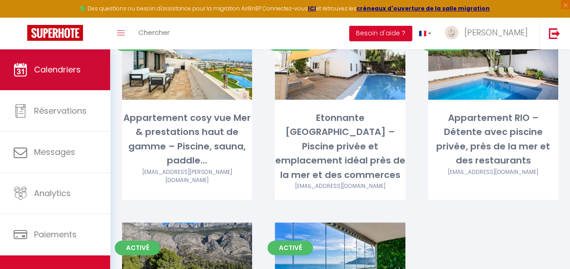
scroll to position [454, 0]
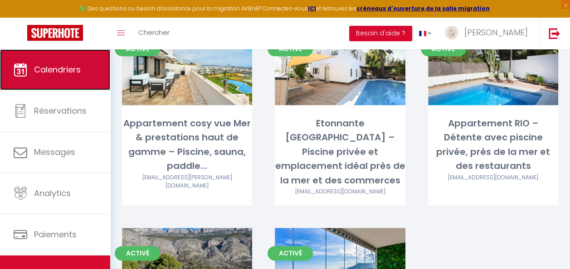
click at [47, 74] on span "Calendriers" at bounding box center [57, 69] width 47 height 11
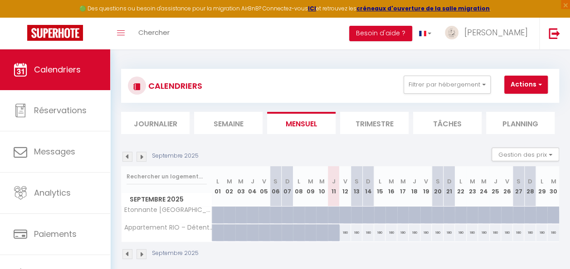
click at [142, 157] on img at bounding box center [142, 157] width 10 height 10
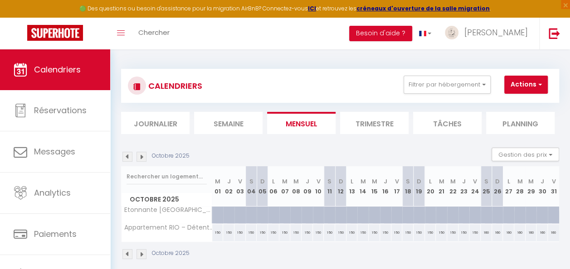
click at [142, 157] on img at bounding box center [142, 157] width 10 height 10
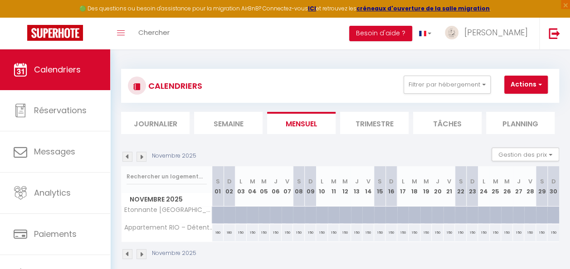
click at [142, 157] on img at bounding box center [142, 157] width 10 height 10
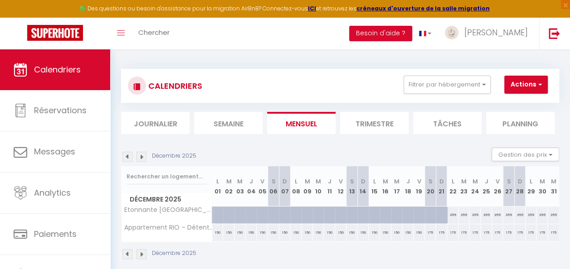
click at [139, 158] on img at bounding box center [142, 157] width 10 height 10
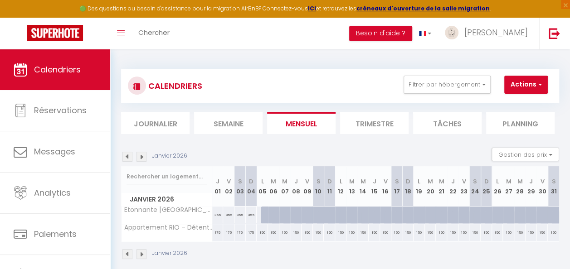
click at [128, 157] on img at bounding box center [127, 157] width 10 height 10
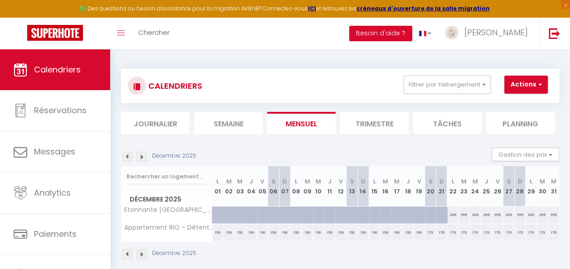
click at [141, 158] on img at bounding box center [142, 157] width 10 height 10
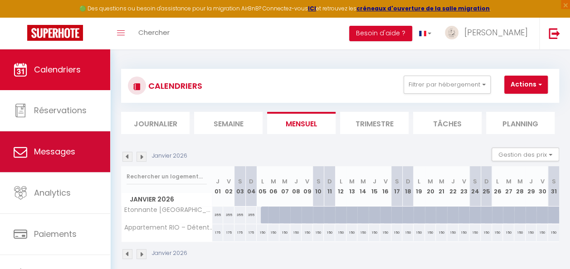
scroll to position [48, 0]
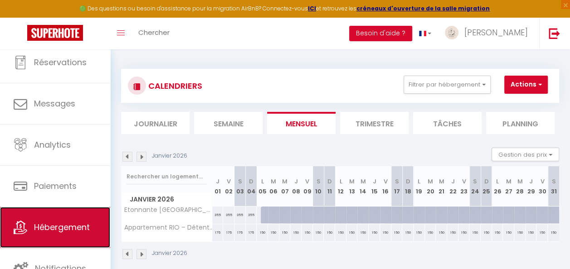
click at [71, 223] on span "Hébergement" at bounding box center [62, 227] width 56 height 11
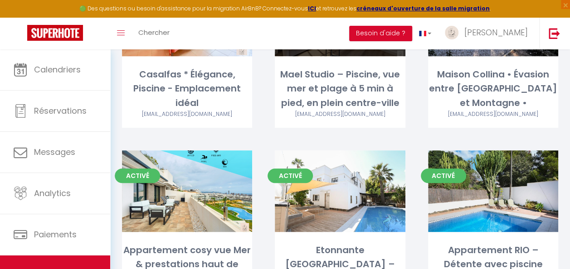
scroll to position [363, 0]
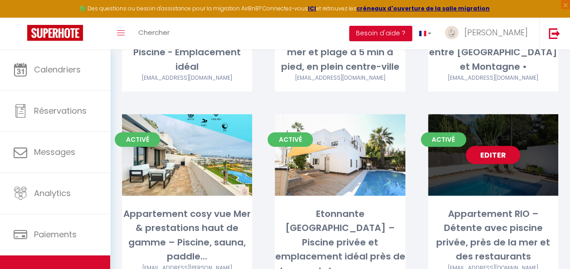
click at [516, 162] on div "Editer" at bounding box center [493, 155] width 130 height 82
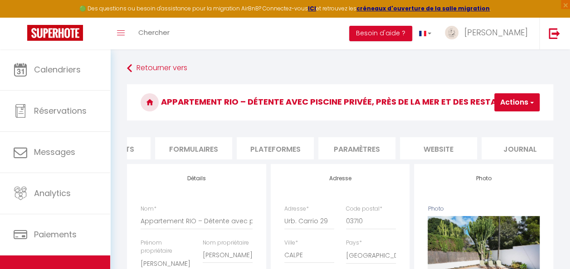
scroll to position [0, 390]
click at [446, 147] on li "website" at bounding box center [428, 148] width 77 height 22
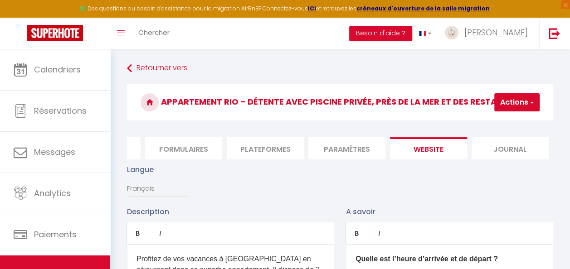
scroll to position [136, 0]
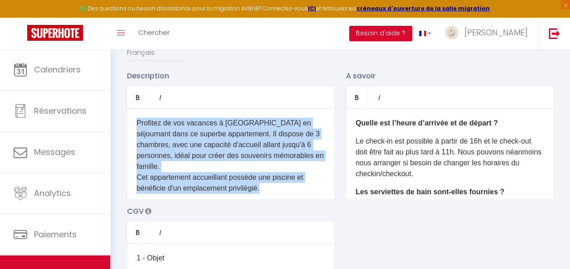
drag, startPoint x: 271, startPoint y: 183, endPoint x: 132, endPoint y: 122, distance: 151.5
click at [132, 122] on div "Profitez de vos vacances à Calpe en séjournant dans ce superbe appartement. Il …" at bounding box center [230, 153] width 207 height 91
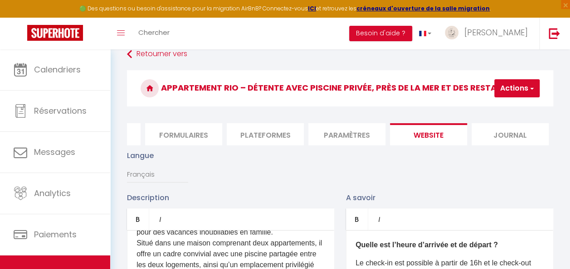
scroll to position [0, 0]
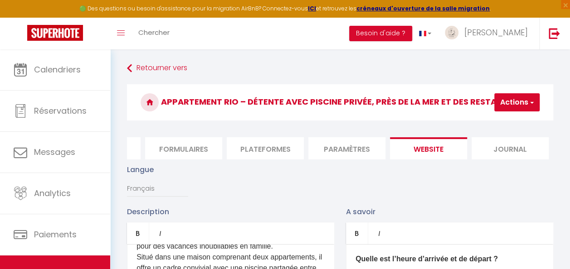
click at [507, 102] on button "Actions" at bounding box center [517, 102] width 45 height 18
click at [506, 120] on input "Enregistrer" at bounding box center [494, 122] width 34 height 9
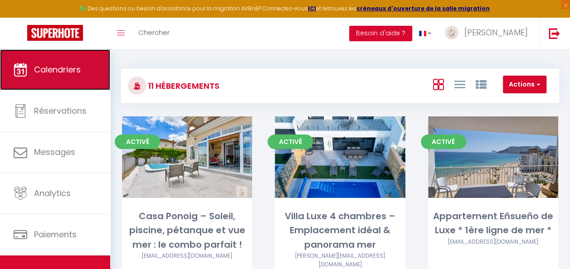
click at [63, 69] on span "Calendriers" at bounding box center [57, 69] width 47 height 11
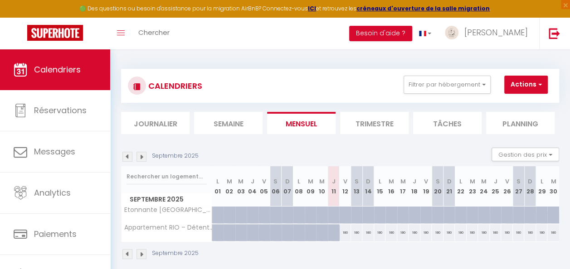
click at [128, 157] on img at bounding box center [127, 157] width 10 height 10
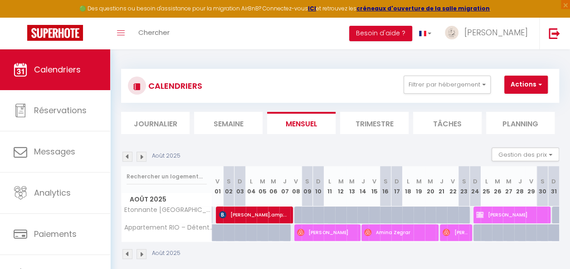
click at [128, 157] on img at bounding box center [127, 157] width 10 height 10
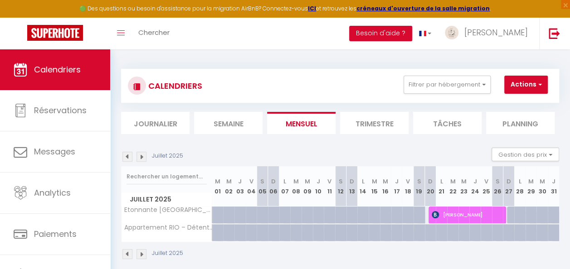
click at [128, 157] on img at bounding box center [127, 157] width 10 height 10
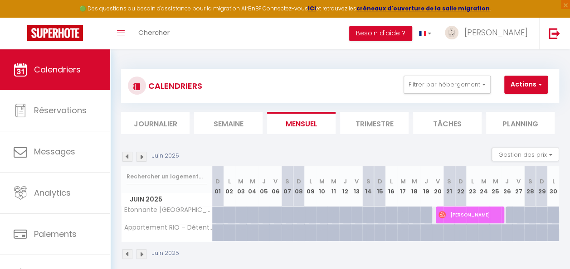
click at [128, 157] on img at bounding box center [127, 157] width 10 height 10
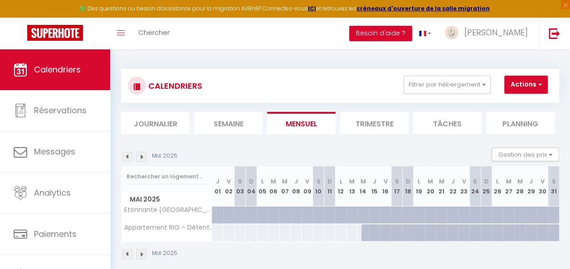
click at [128, 157] on img at bounding box center [127, 157] width 10 height 10
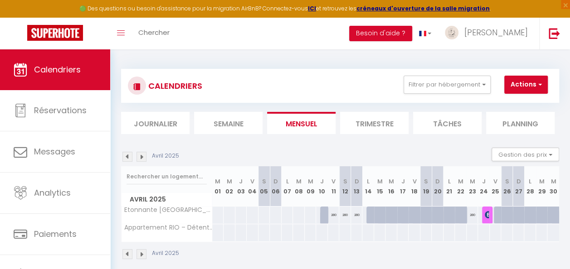
click at [128, 157] on img at bounding box center [127, 157] width 10 height 10
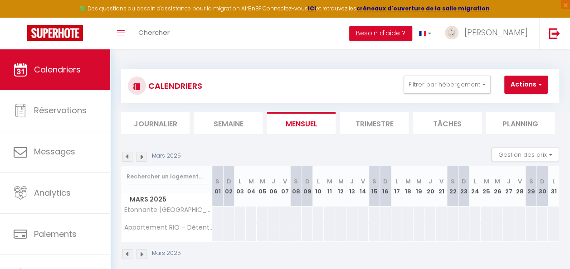
click at [141, 158] on img at bounding box center [142, 157] width 10 height 10
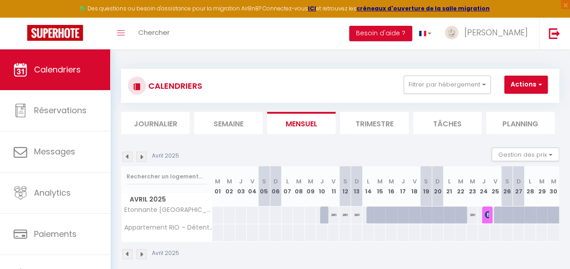
click at [141, 158] on img at bounding box center [142, 157] width 10 height 10
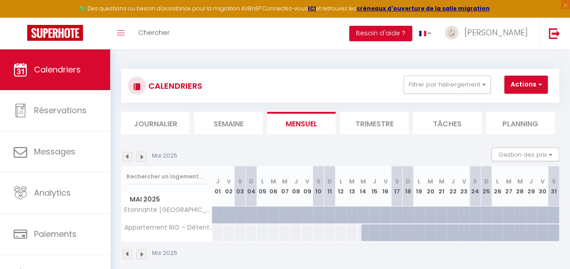
click at [141, 158] on img at bounding box center [142, 157] width 10 height 10
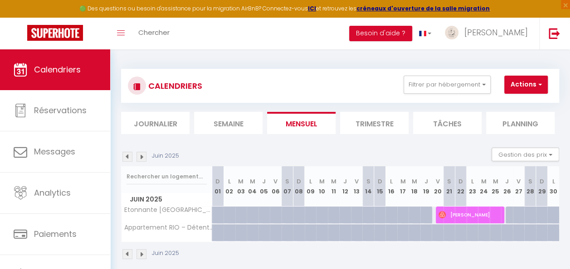
click at [141, 158] on img at bounding box center [142, 157] width 10 height 10
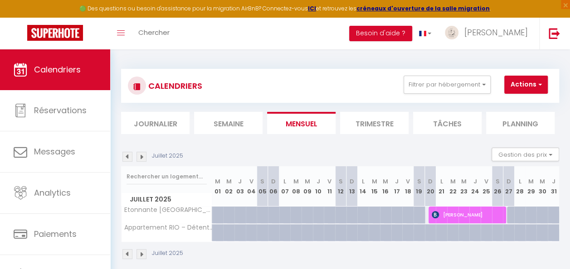
click at [141, 158] on img at bounding box center [142, 157] width 10 height 10
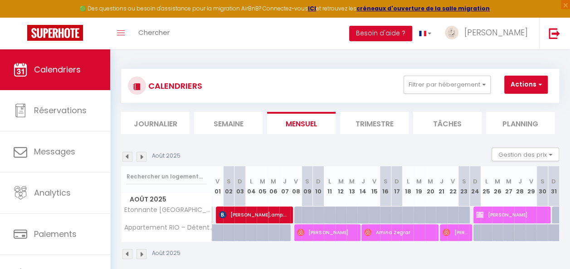
click at [137, 252] on img at bounding box center [142, 255] width 10 height 10
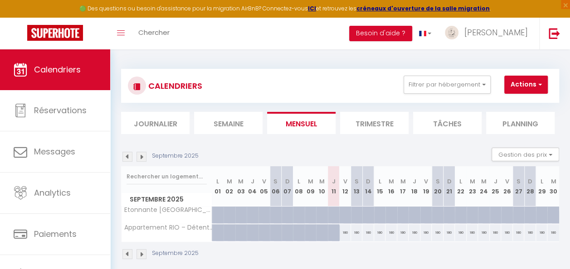
click at [127, 254] on img at bounding box center [127, 255] width 10 height 10
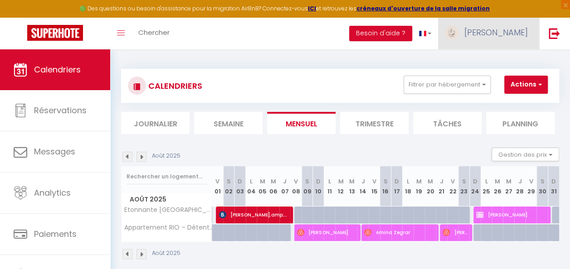
click at [508, 46] on link "[PERSON_NAME]" at bounding box center [488, 34] width 101 height 32
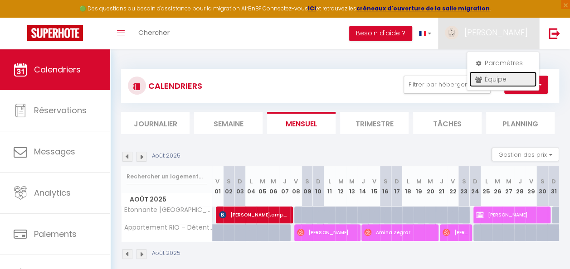
click at [493, 77] on link "Équipe" at bounding box center [503, 79] width 67 height 15
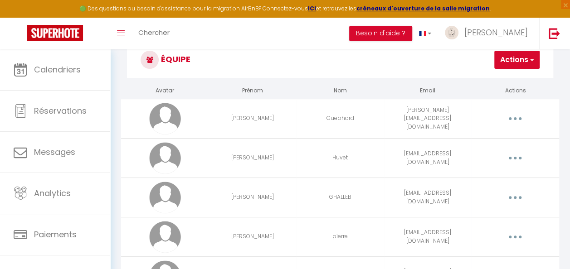
scroll to position [45, 0]
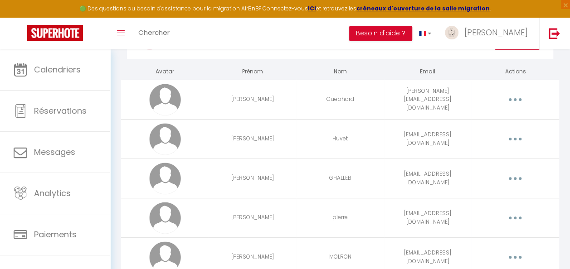
click at [519, 220] on button "button" at bounding box center [516, 218] width 24 height 17
click at [491, 243] on link "Editer" at bounding box center [491, 240] width 67 height 15
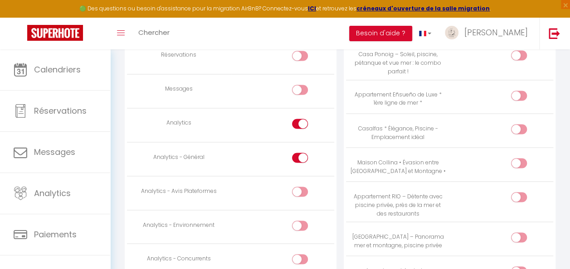
scroll to position [764, 0]
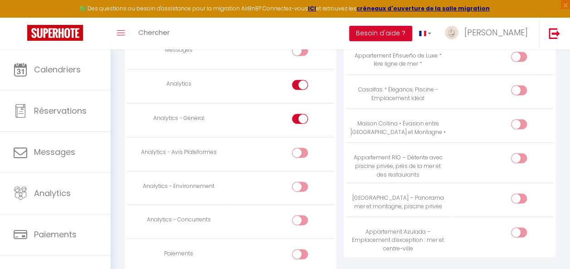
click at [519, 153] on input "checkbox" at bounding box center [527, 160] width 16 height 14
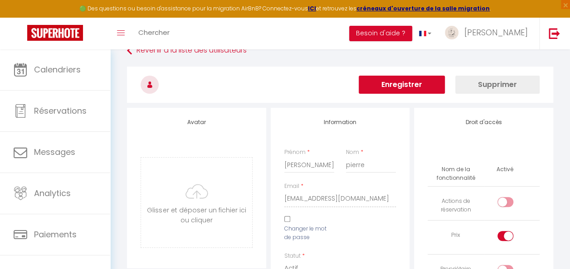
scroll to position [0, 0]
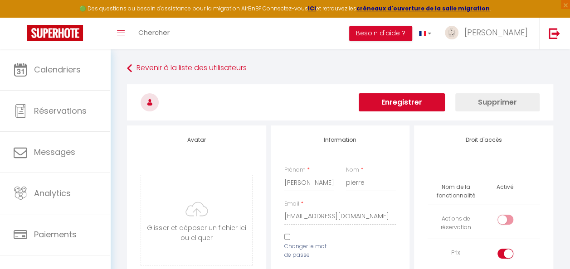
click at [436, 107] on button "Enregistrer" at bounding box center [402, 102] width 86 height 18
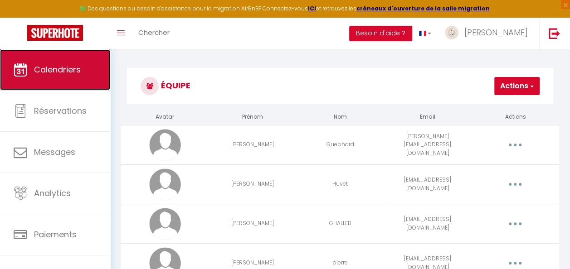
click at [64, 80] on link "Calendriers" at bounding box center [55, 69] width 110 height 41
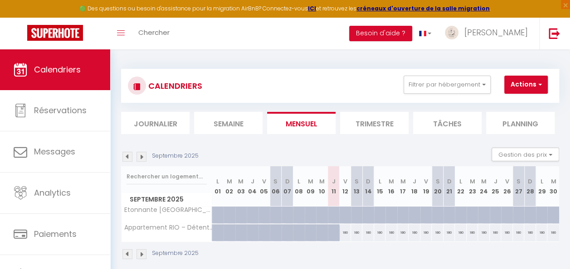
click at [143, 154] on img at bounding box center [142, 157] width 10 height 10
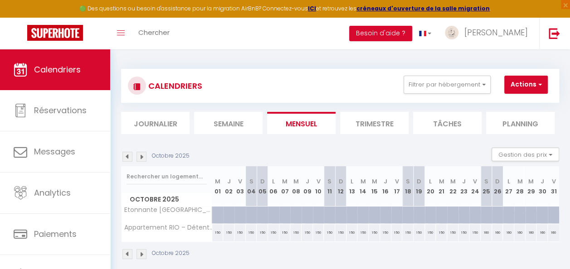
click at [142, 155] on img at bounding box center [142, 157] width 10 height 10
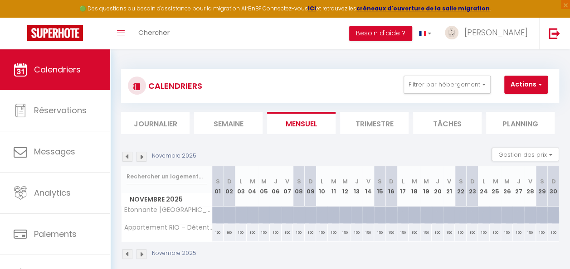
click at [142, 155] on img at bounding box center [142, 157] width 10 height 10
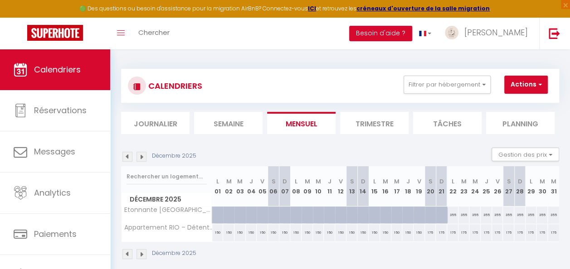
click at [142, 155] on img at bounding box center [142, 157] width 10 height 10
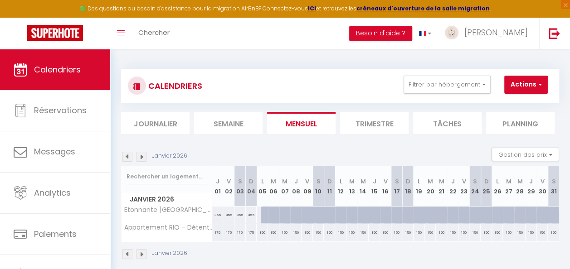
click at [142, 155] on img at bounding box center [142, 157] width 10 height 10
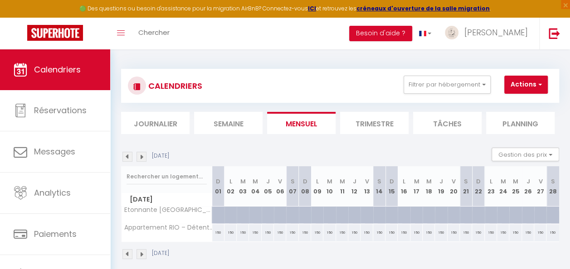
click at [142, 155] on img at bounding box center [142, 157] width 10 height 10
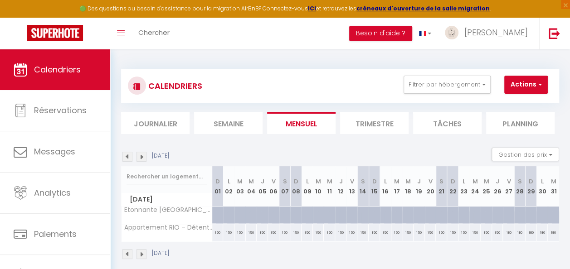
click at [142, 155] on img at bounding box center [142, 157] width 10 height 10
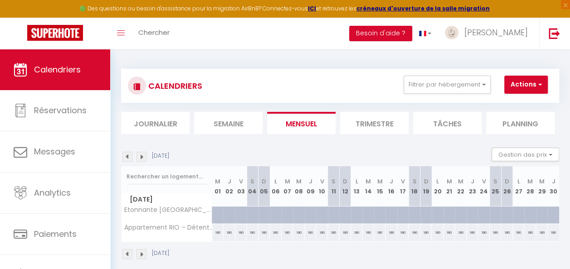
click at [142, 155] on img at bounding box center [142, 157] width 10 height 10
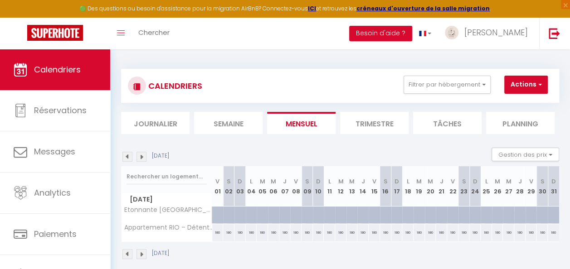
click at [142, 155] on img at bounding box center [142, 157] width 10 height 10
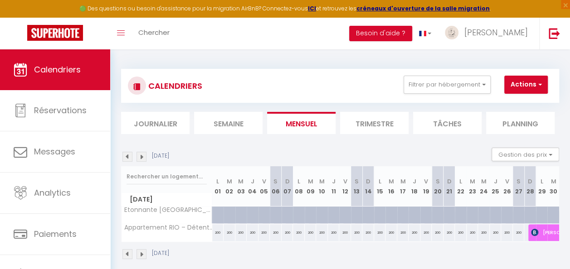
click at [142, 155] on img at bounding box center [142, 157] width 10 height 10
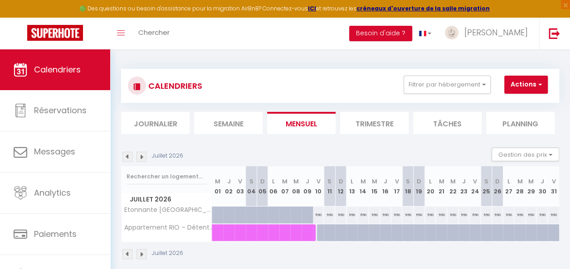
click at [128, 158] on img at bounding box center [127, 157] width 10 height 10
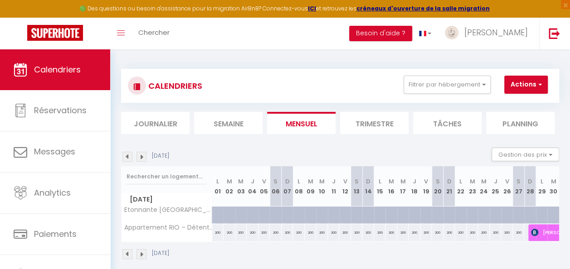
click at [128, 158] on img at bounding box center [127, 157] width 10 height 10
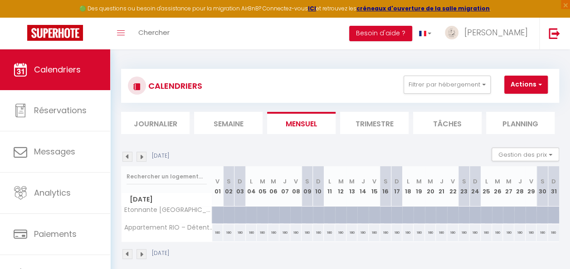
click at [128, 158] on img at bounding box center [127, 157] width 10 height 10
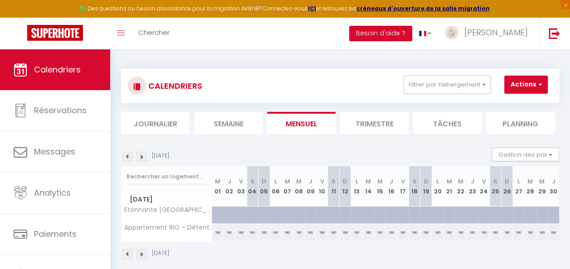
click at [128, 158] on img at bounding box center [127, 157] width 10 height 10
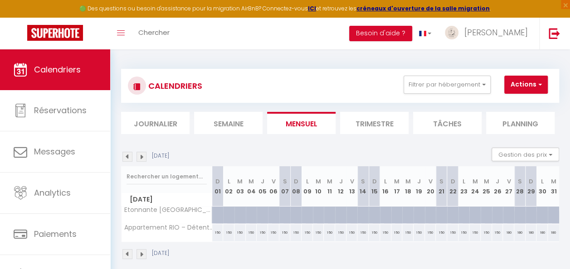
click at [128, 158] on img at bounding box center [127, 157] width 10 height 10
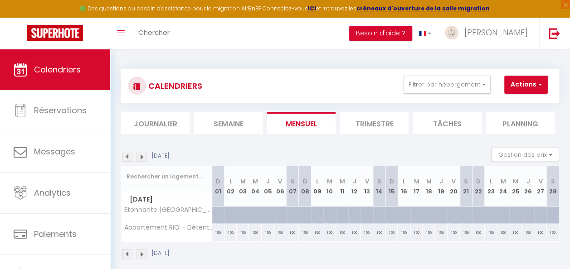
click at [128, 158] on img at bounding box center [127, 157] width 10 height 10
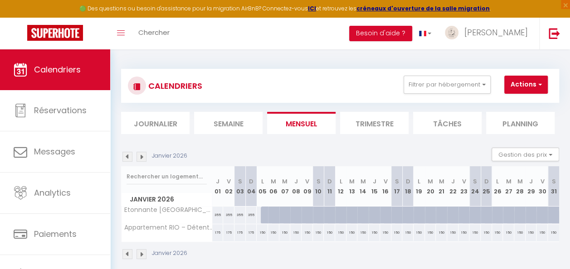
click at [128, 158] on img at bounding box center [127, 157] width 10 height 10
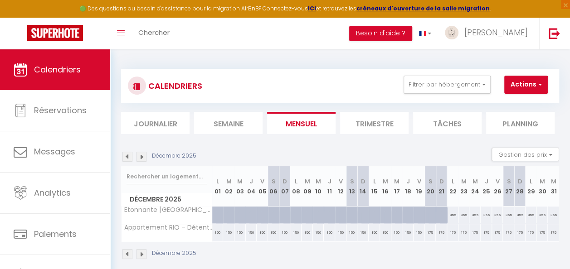
click at [128, 158] on img at bounding box center [127, 157] width 10 height 10
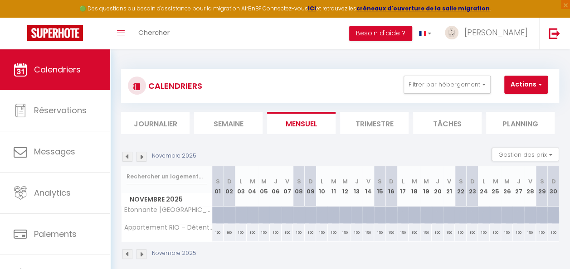
click at [128, 158] on img at bounding box center [127, 157] width 10 height 10
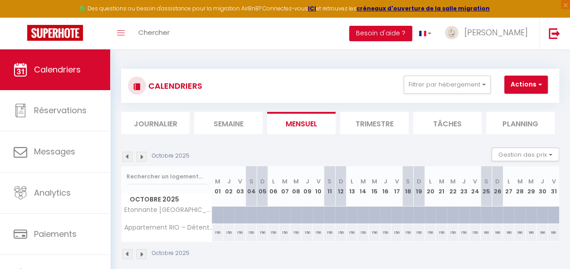
click at [128, 158] on img at bounding box center [127, 157] width 10 height 10
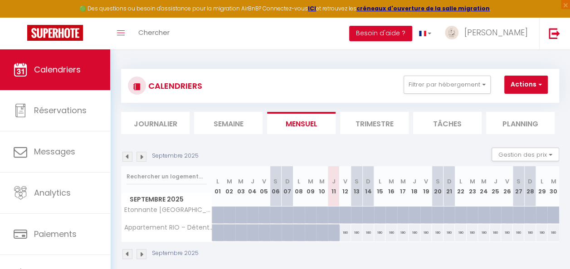
click at [128, 158] on img at bounding box center [127, 157] width 10 height 10
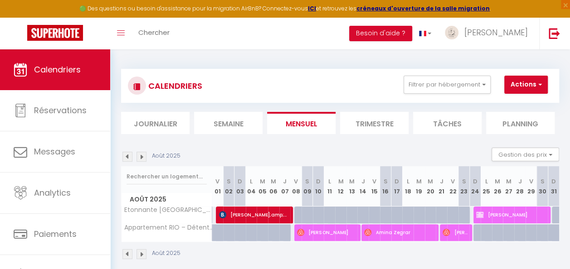
click at [128, 158] on img at bounding box center [127, 157] width 10 height 10
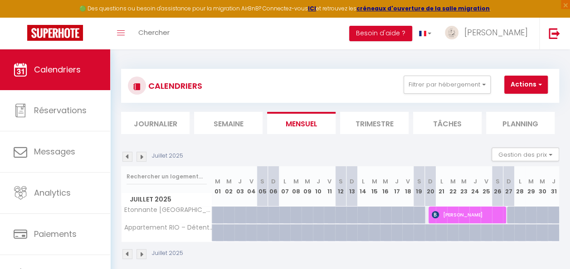
click at [141, 161] on img at bounding box center [142, 157] width 10 height 10
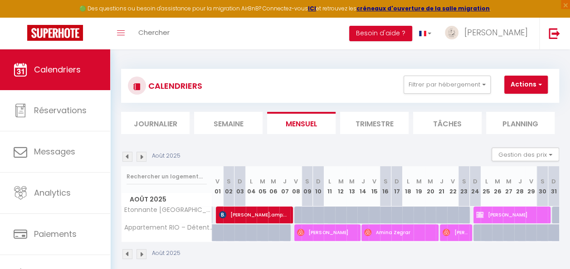
click at [124, 158] on img at bounding box center [127, 157] width 10 height 10
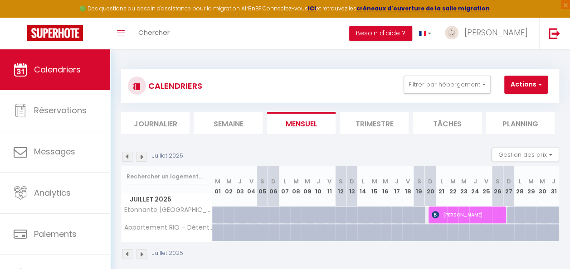
click at [144, 155] on img at bounding box center [142, 157] width 10 height 10
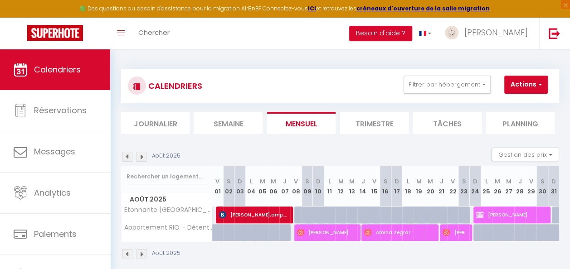
click at [144, 155] on img at bounding box center [142, 157] width 10 height 10
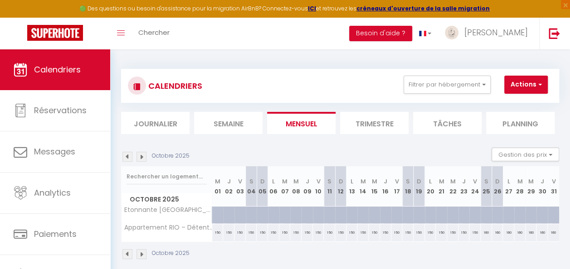
click at [144, 155] on img at bounding box center [142, 157] width 10 height 10
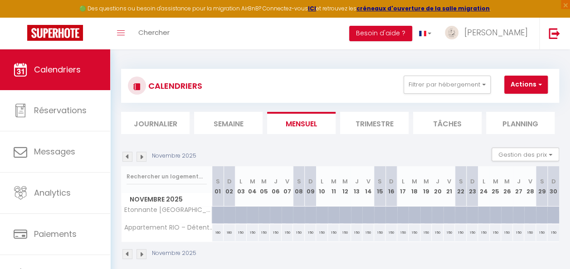
click at [144, 155] on img at bounding box center [142, 157] width 10 height 10
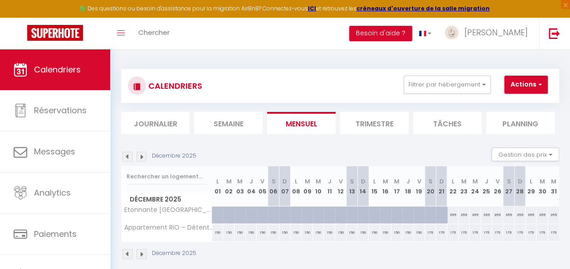
click at [144, 155] on img at bounding box center [142, 157] width 10 height 10
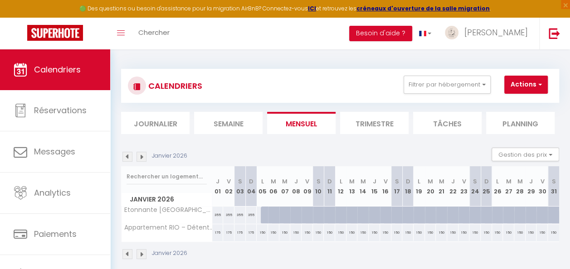
click at [144, 155] on img at bounding box center [142, 157] width 10 height 10
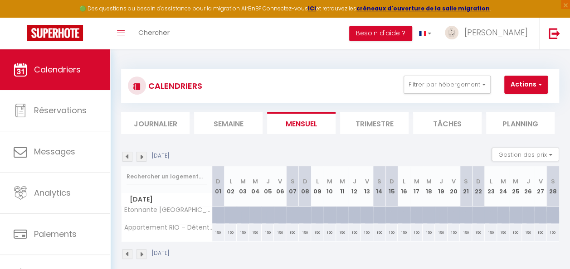
click at [144, 155] on img at bounding box center [142, 157] width 10 height 10
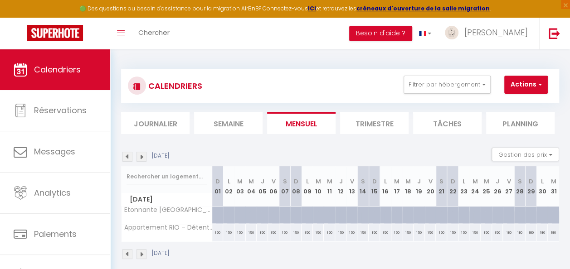
click at [144, 155] on img at bounding box center [142, 157] width 10 height 10
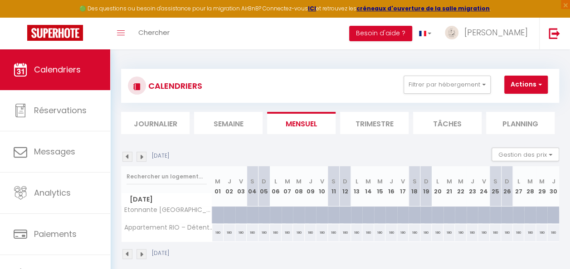
click at [144, 155] on img at bounding box center [142, 157] width 10 height 10
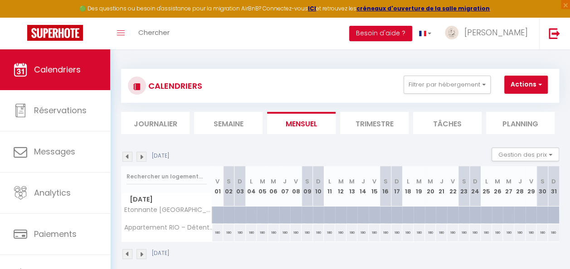
click at [144, 155] on img at bounding box center [142, 157] width 10 height 10
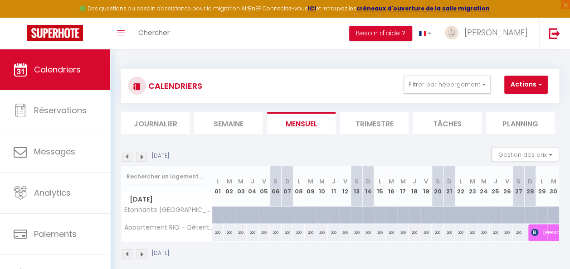
click at [144, 155] on img at bounding box center [142, 157] width 10 height 10
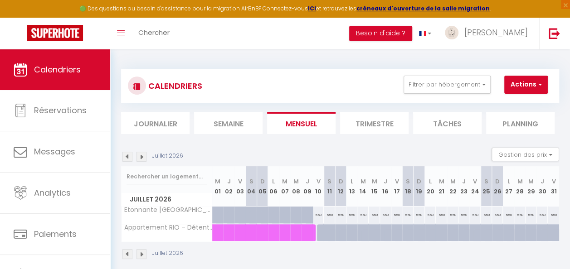
click at [129, 154] on img at bounding box center [127, 157] width 10 height 10
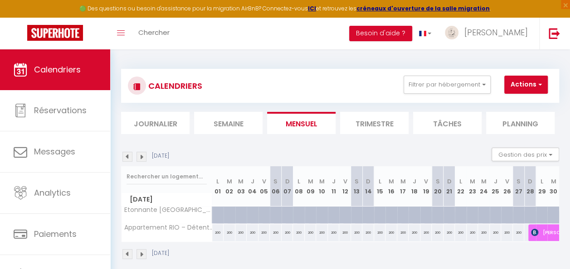
click at [140, 255] on img at bounding box center [142, 255] width 10 height 10
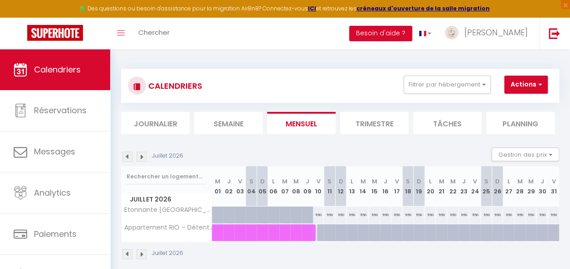
click at [132, 255] on div "Juillet 2026" at bounding box center [153, 255] width 65 height 10
click at [129, 251] on img at bounding box center [127, 255] width 10 height 10
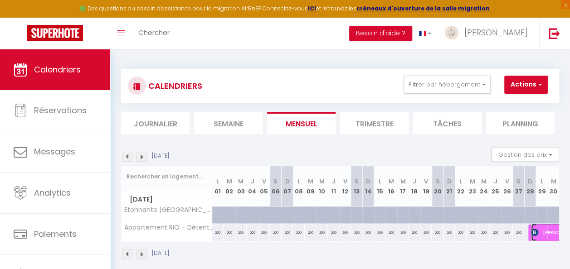
click at [531, 231] on img at bounding box center [534, 232] width 7 height 7
select select "OK"
select select "KO"
select select "0"
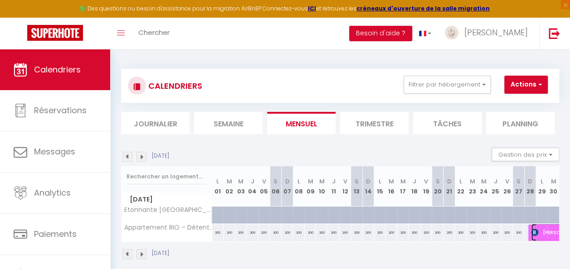
select select "1"
select select
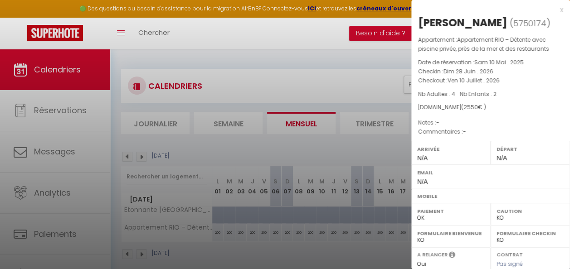
click at [401, 246] on div at bounding box center [285, 134] width 570 height 269
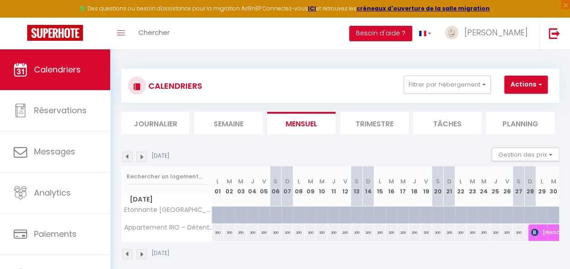
click at [455, 216] on div at bounding box center [461, 215] width 12 height 17
type input "715"
type input "Lun 22 Juin 2026"
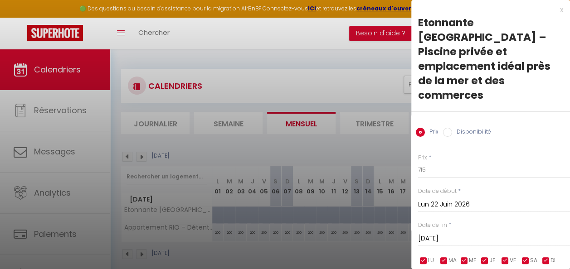
click at [467, 233] on input "[DATE]" at bounding box center [494, 239] width 152 height 12
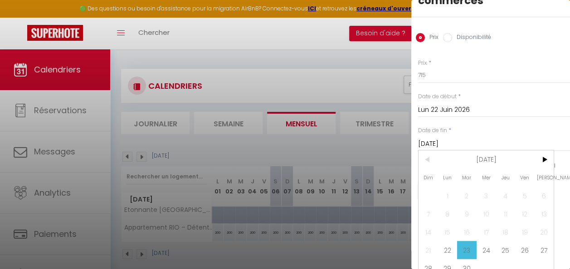
scroll to position [95, 0]
click at [429, 259] on span "28" at bounding box center [429, 268] width 20 height 18
type input "Dim 28 Juin 2026"
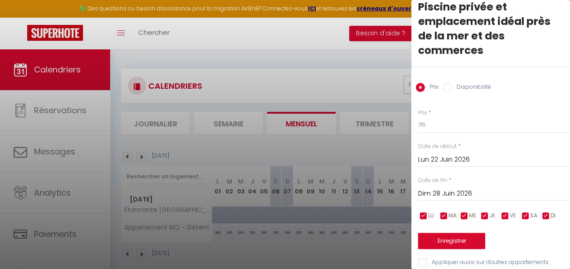
scroll to position [0, 0]
click at [449, 83] on input "Disponibilité" at bounding box center [447, 87] width 9 height 9
radio input "true"
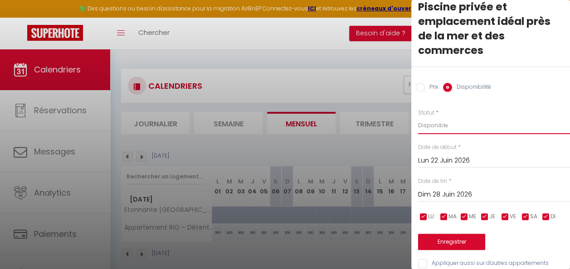
click at [437, 117] on select "Disponible Indisponible" at bounding box center [494, 125] width 152 height 17
click at [418, 117] on select "Disponible Indisponible" at bounding box center [494, 125] width 152 height 17
click at [422, 83] on input "Prix" at bounding box center [420, 87] width 9 height 9
radio input "true"
radio input "false"
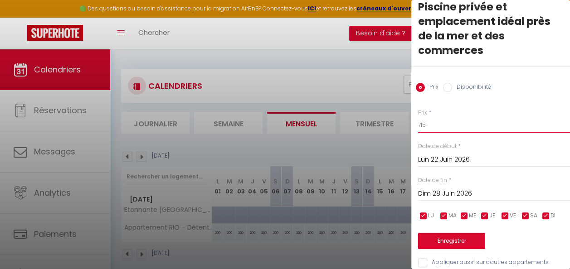
drag, startPoint x: 434, startPoint y: 109, endPoint x: 403, endPoint y: 112, distance: 31.0
click at [403, 113] on body "🟢 Des questions ou besoin d'assistance pour la migration AirBnB? Connectez-vous…" at bounding box center [285, 183] width 570 height 269
type input "'"
type input "450"
click at [459, 233] on button "Enregistrer" at bounding box center [451, 241] width 67 height 16
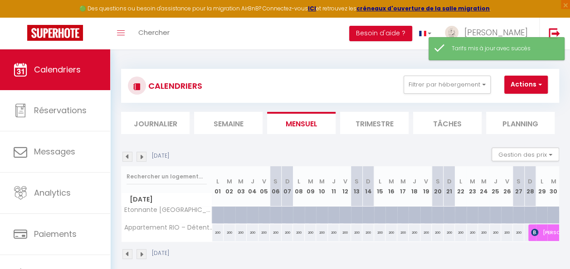
click at [127, 252] on img at bounding box center [127, 255] width 10 height 10
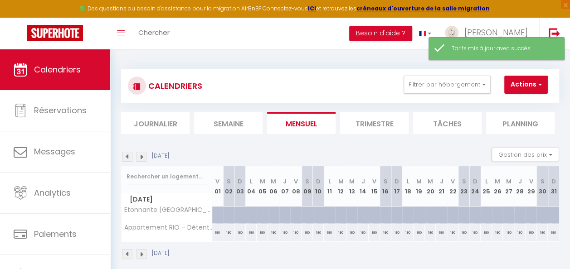
click at [127, 252] on img at bounding box center [127, 255] width 10 height 10
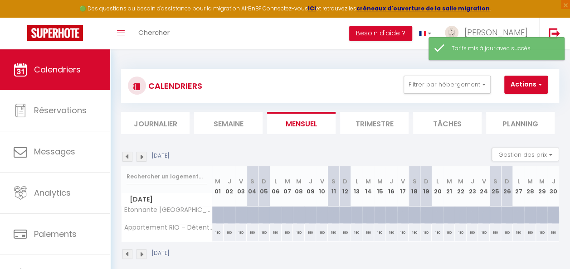
click at [140, 253] on img at bounding box center [142, 255] width 10 height 10
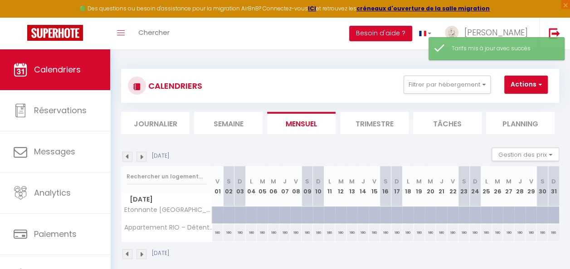
click at [140, 253] on img at bounding box center [142, 255] width 10 height 10
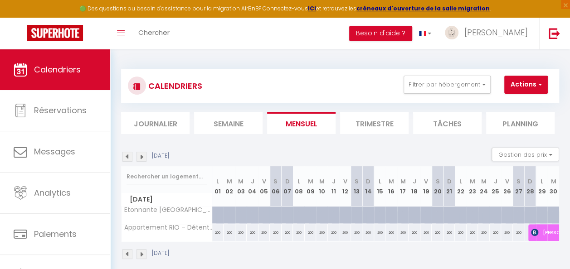
click at [140, 253] on img at bounding box center [142, 255] width 10 height 10
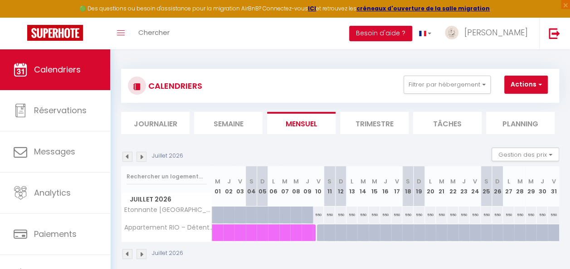
click at [123, 254] on img at bounding box center [127, 255] width 10 height 10
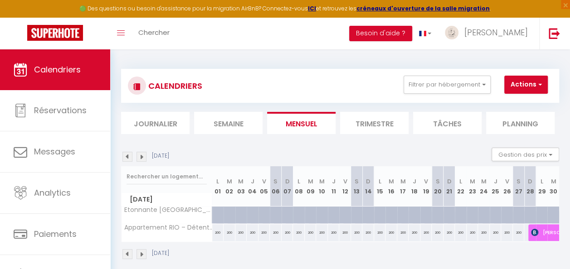
click at [490, 216] on div at bounding box center [496, 215] width 12 height 17
type input "450"
type input "Jeu 25 Juin 2026"
type input "Ven 26 Juin 2026"
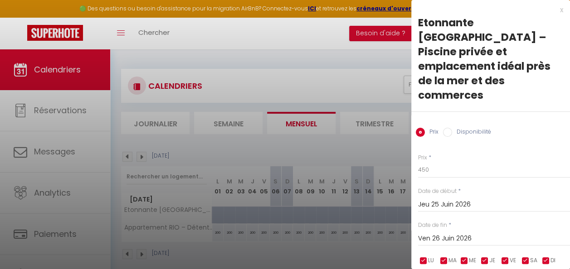
click at [446, 128] on input "Disponibilité" at bounding box center [447, 132] width 9 height 9
radio input "true"
radio input "false"
click at [446, 200] on input "Jeu 25 Juin 2026" at bounding box center [494, 206] width 152 height 12
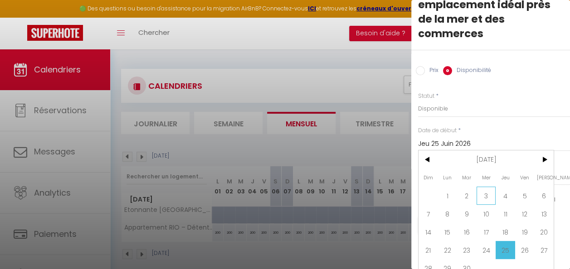
scroll to position [62, 0]
click at [441, 241] on span "22" at bounding box center [448, 250] width 20 height 18
type input "Lun 22 Juin 2026"
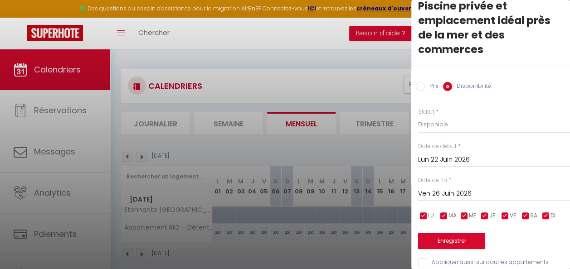
click at [456, 188] on input "Ven 26 Juin 2026" at bounding box center [494, 194] width 152 height 12
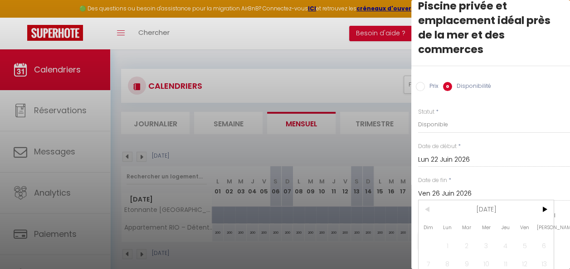
scroll to position [96, 0]
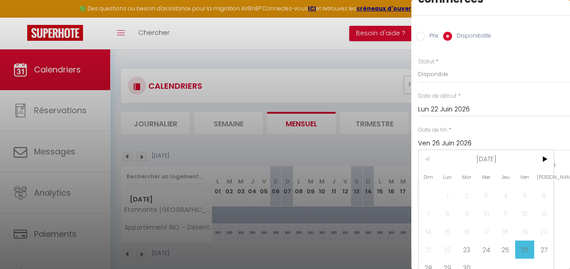
click at [428, 259] on span "28" at bounding box center [429, 268] width 20 height 18
type input "Dim 28 Juin 2026"
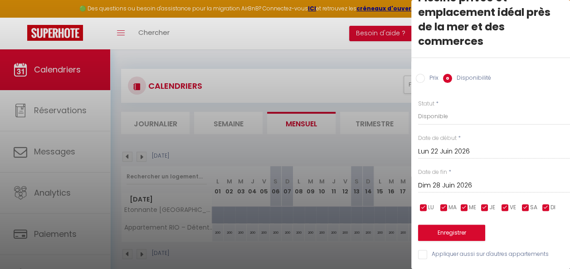
scroll to position [46, 0]
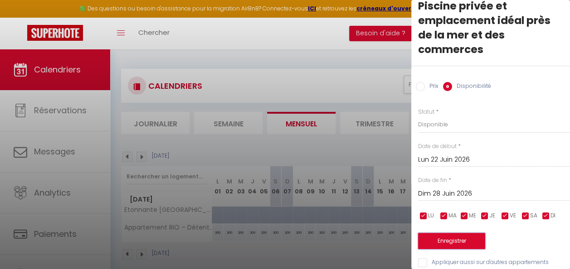
click at [470, 233] on button "Enregistrer" at bounding box center [451, 241] width 67 height 16
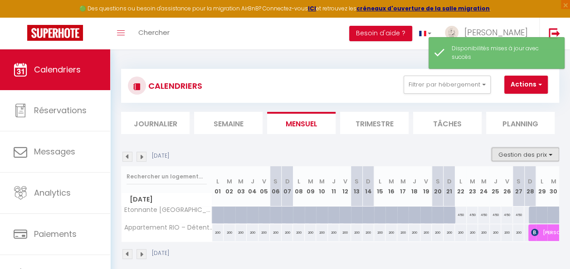
click at [497, 157] on button "Gestion des prix" at bounding box center [526, 155] width 68 height 14
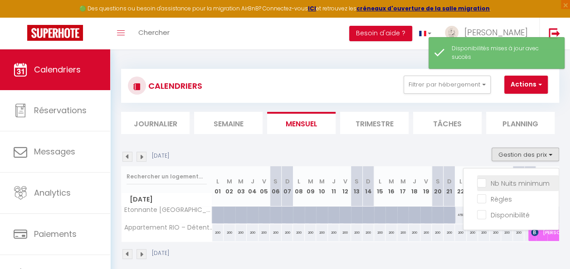
click at [481, 182] on input "Nb Nuits minimum" at bounding box center [518, 182] width 82 height 9
checkbox input "true"
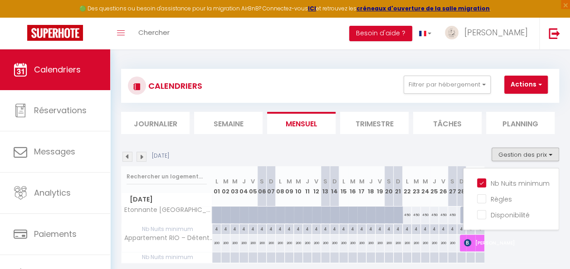
click at [397, 137] on div "CALENDRIERS Filtrer par hébergement Tous Casa Ponoig – Soleil, piscine, pétanqu…" at bounding box center [340, 175] width 438 height 230
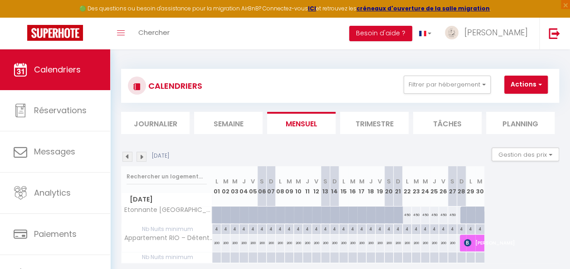
click at [388, 229] on div "4" at bounding box center [389, 229] width 9 height 9
type input "4"
type input "[DATE]"
type input "Dim 21 Juin 2026"
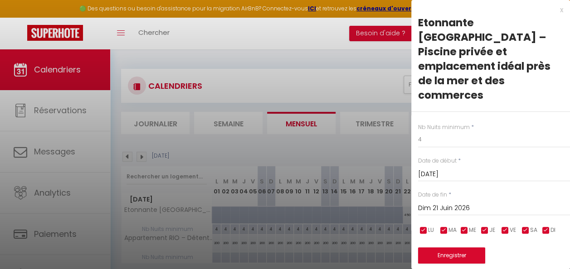
click at [442, 169] on input "[DATE]" at bounding box center [494, 175] width 152 height 12
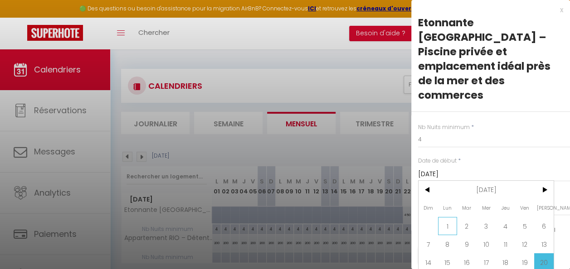
click at [450, 217] on span "1" at bounding box center [448, 226] width 20 height 18
type input "Lun 01 Juin 2026"
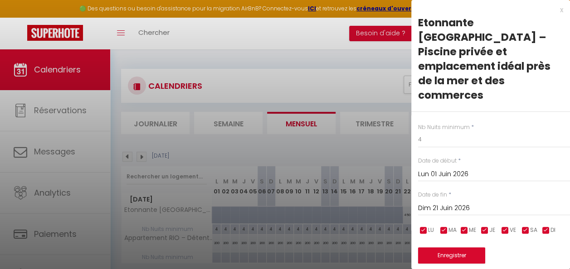
click at [473, 203] on input "Dim 21 Juin 2026" at bounding box center [494, 209] width 152 height 12
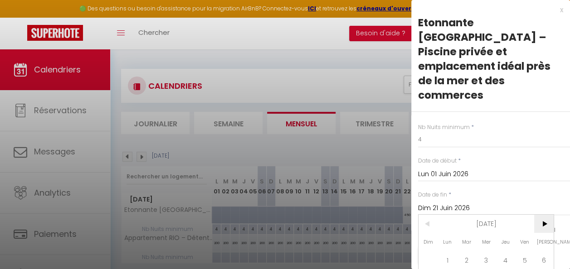
click at [542, 215] on span ">" at bounding box center [544, 224] width 20 height 18
click at [510, 251] on span "3" at bounding box center [506, 260] width 20 height 18
type input "Jeu 03 Septembre 2026"
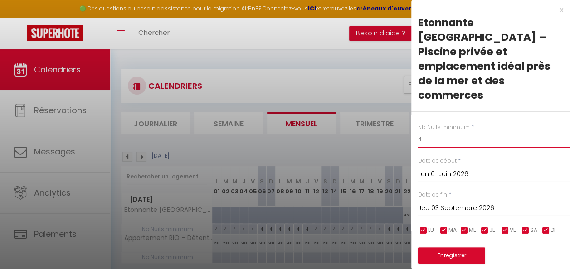
drag, startPoint x: 437, startPoint y: 129, endPoint x: 401, endPoint y: 128, distance: 36.3
click at [401, 128] on body "🟢 Des questions ou besoin d'assistance pour la migration AirBnB? Connectez-vous…" at bounding box center [285, 183] width 570 height 269
type input "7"
click at [463, 248] on button "Enregistrer" at bounding box center [451, 256] width 67 height 16
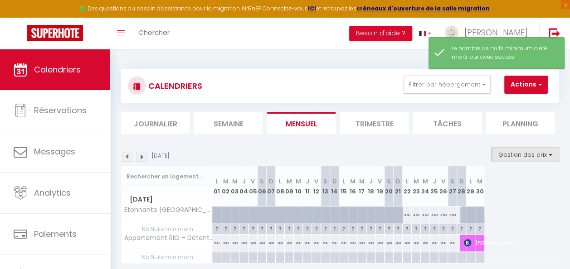
click at [497, 153] on button "Gestion des prix" at bounding box center [526, 155] width 68 height 14
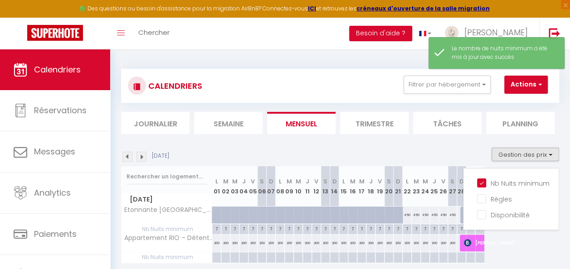
click at [447, 152] on div "Juin 2026 Gestion des prix Nb Nuits minimum Règles Disponibilité" at bounding box center [340, 157] width 438 height 19
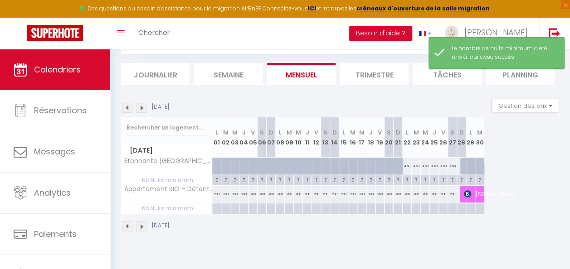
scroll to position [49, 0]
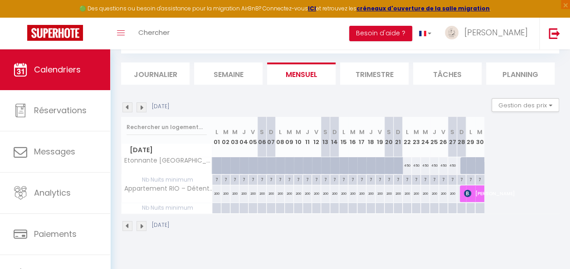
click at [216, 206] on div at bounding box center [216, 208] width 9 height 10
type input "Lun 01 Juin 2026"
type input "[DATE]"
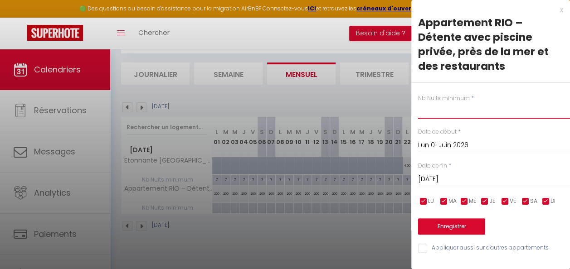
click at [433, 112] on input "text" at bounding box center [494, 111] width 152 height 16
type input "7"
click at [465, 177] on input "[DATE]" at bounding box center [494, 180] width 152 height 12
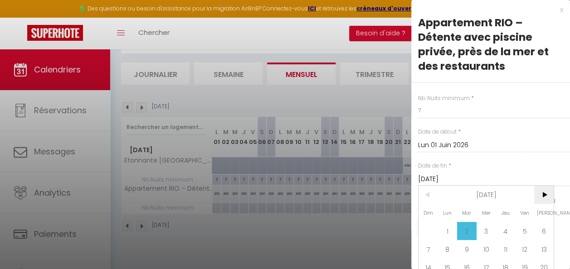
click at [548, 197] on span ">" at bounding box center [544, 195] width 20 height 18
click at [480, 230] on span "1" at bounding box center [487, 231] width 20 height 18
type input "Mer 01 Juillet 2026"
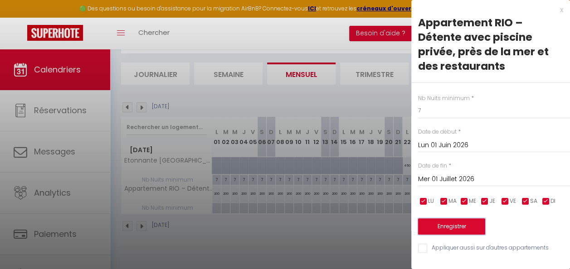
click at [449, 225] on button "Enregistrer" at bounding box center [451, 227] width 67 height 16
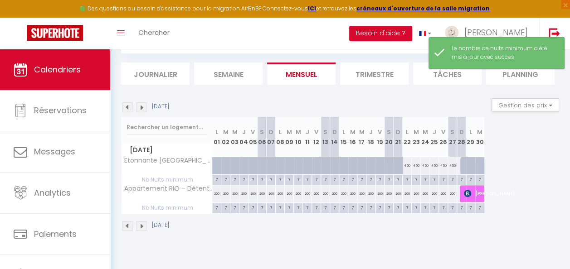
click at [125, 107] on img at bounding box center [127, 108] width 10 height 10
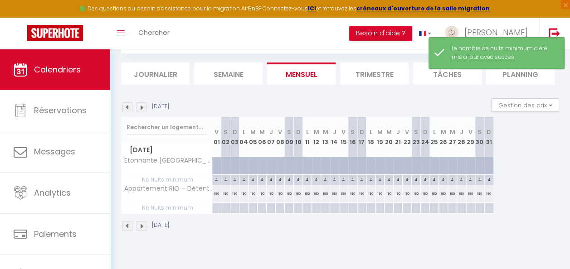
click at [215, 207] on div at bounding box center [216, 208] width 9 height 10
type input "Ven 01 Mai 2026"
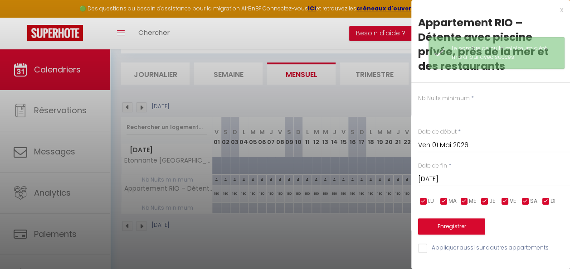
click at [461, 178] on input "[DATE]" at bounding box center [494, 180] width 152 height 12
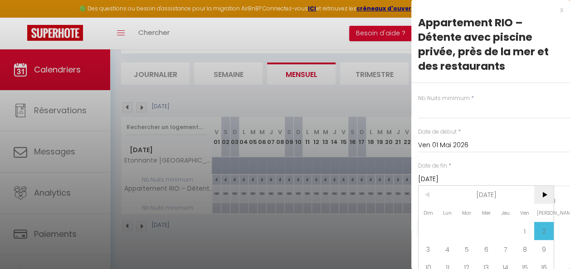
click at [545, 192] on span ">" at bounding box center [544, 195] width 20 height 18
click at [451, 225] on span "1" at bounding box center [448, 231] width 20 height 18
type input "Lun 01 Juin 2026"
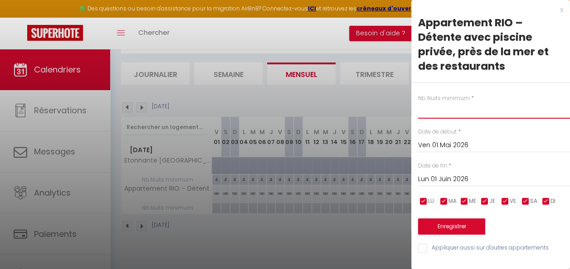
click at [434, 114] on input "text" at bounding box center [494, 111] width 152 height 16
type input "5"
click at [467, 230] on button "Enregistrer" at bounding box center [451, 227] width 67 height 16
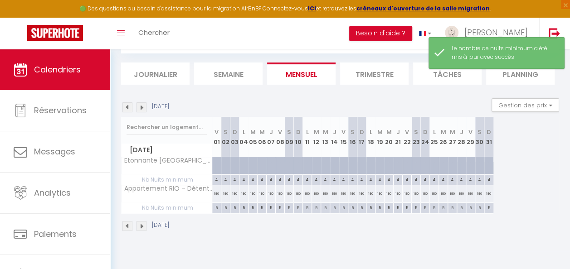
click at [128, 226] on img at bounding box center [127, 226] width 10 height 10
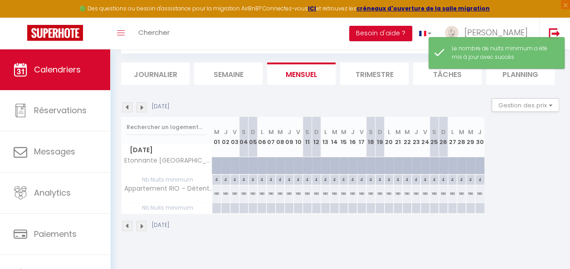
click at [218, 209] on div at bounding box center [216, 208] width 9 height 10
type input "Mer 01 Avril 2026"
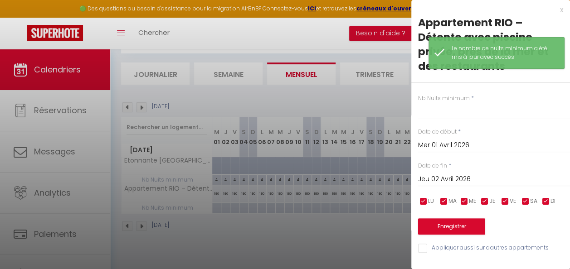
click at [466, 179] on input "Jeu 02 Avril 2026" at bounding box center [494, 180] width 152 height 12
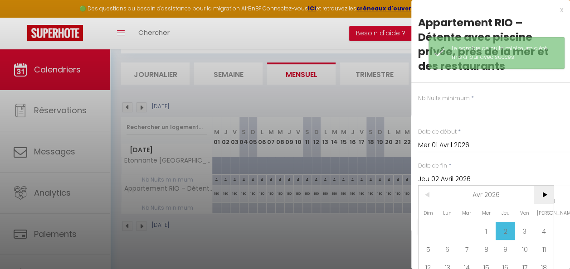
click at [539, 194] on span ">" at bounding box center [544, 195] width 20 height 18
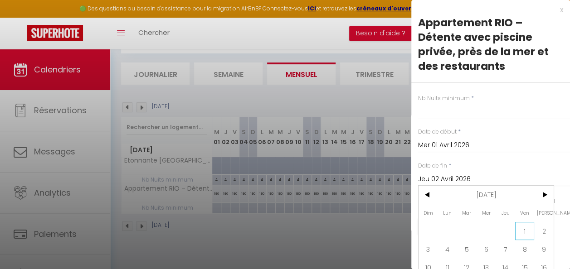
click at [526, 227] on span "1" at bounding box center [525, 231] width 20 height 18
type input "Ven 01 Mai 2026"
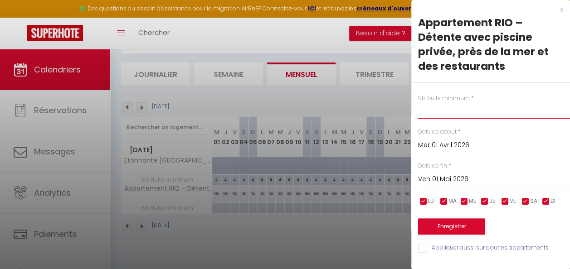
click at [442, 116] on input "text" at bounding box center [494, 111] width 152 height 16
type input "5"
click at [461, 226] on button "Enregistrer" at bounding box center [451, 227] width 67 height 16
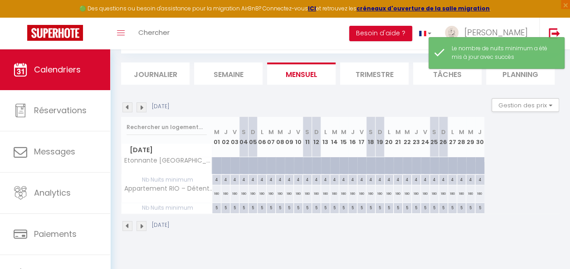
click at [127, 225] on img at bounding box center [127, 226] width 10 height 10
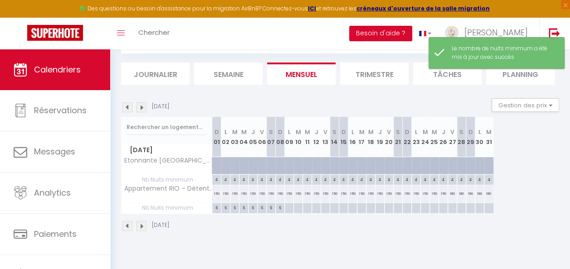
click at [289, 209] on div at bounding box center [288, 208] width 9 height 10
type input "Lun 09 Mars 2026"
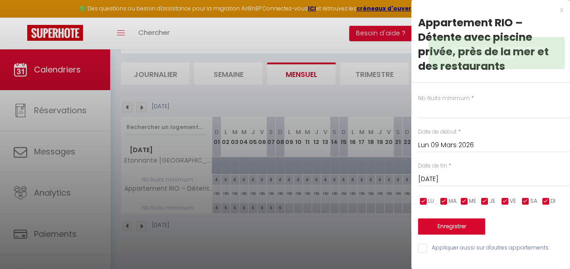
click at [471, 181] on input "[DATE]" at bounding box center [494, 180] width 152 height 12
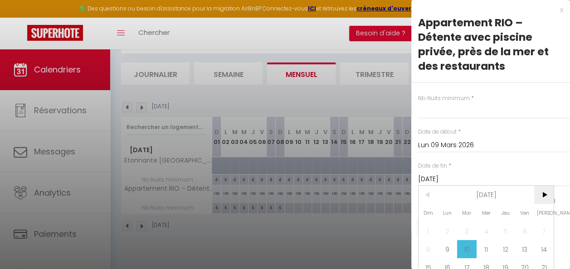
click at [544, 195] on span ">" at bounding box center [544, 195] width 20 height 18
click at [491, 230] on span "1" at bounding box center [487, 231] width 20 height 18
type input "Mer 01 Avril 2026"
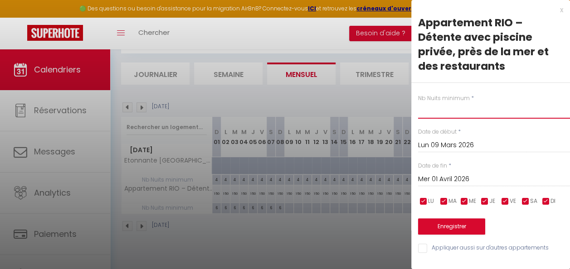
click at [452, 114] on input "text" at bounding box center [494, 111] width 152 height 16
type input "5"
click at [441, 222] on button "Enregistrer" at bounding box center [451, 227] width 67 height 16
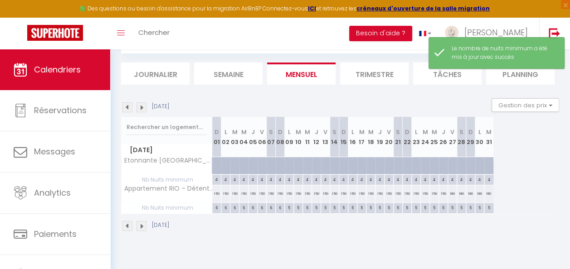
click at [127, 225] on img at bounding box center [127, 226] width 10 height 10
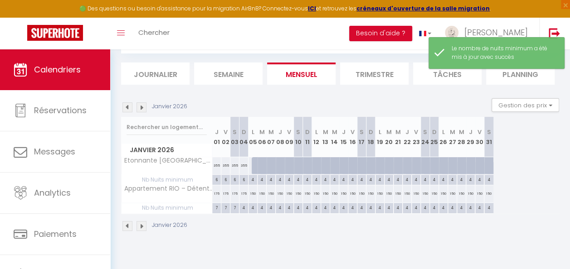
click at [127, 225] on img at bounding box center [127, 226] width 10 height 10
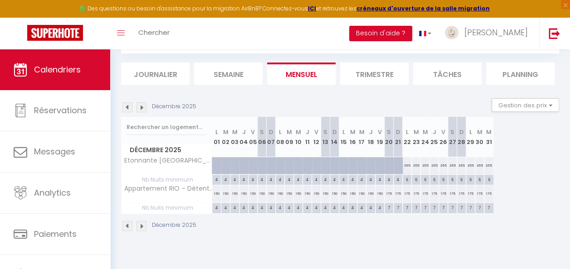
click at [127, 225] on img at bounding box center [127, 226] width 10 height 10
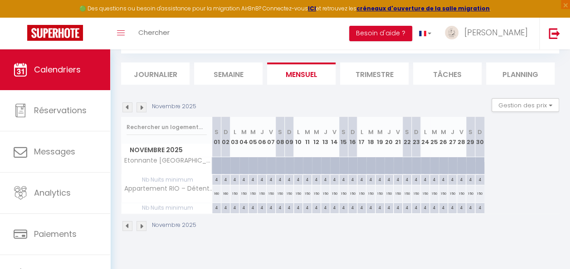
click at [127, 225] on img at bounding box center [127, 226] width 10 height 10
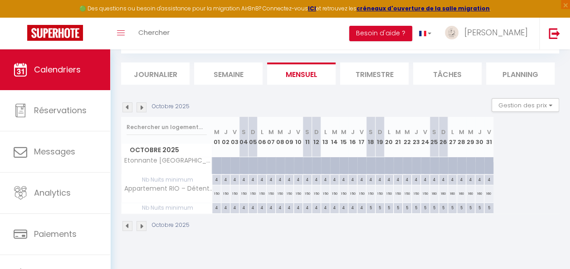
click at [127, 225] on img at bounding box center [127, 226] width 10 height 10
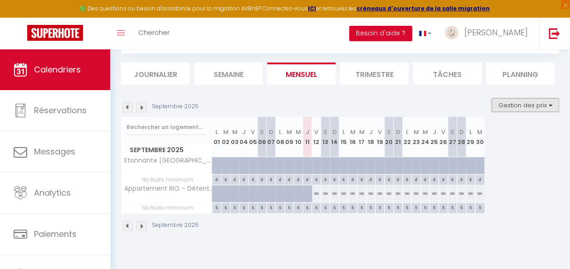
click at [540, 102] on button "Gestion des prix" at bounding box center [526, 105] width 68 height 14
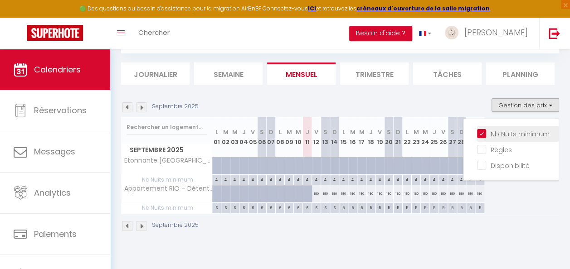
click at [478, 132] on input "Nb Nuits minimum" at bounding box center [518, 133] width 82 height 9
checkbox input "false"
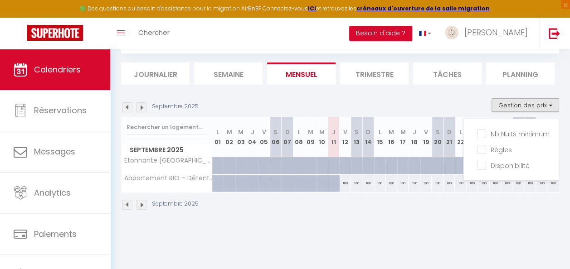
click at [467, 204] on div "Septembre 2025" at bounding box center [340, 206] width 438 height 27
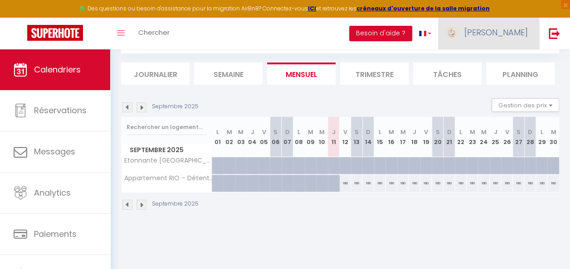
click at [535, 24] on link "[PERSON_NAME]" at bounding box center [488, 34] width 101 height 32
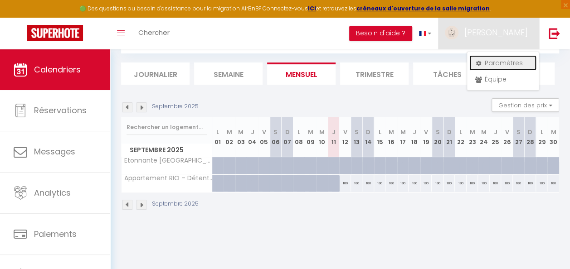
click at [497, 64] on link "Paramètres" at bounding box center [503, 62] width 67 height 15
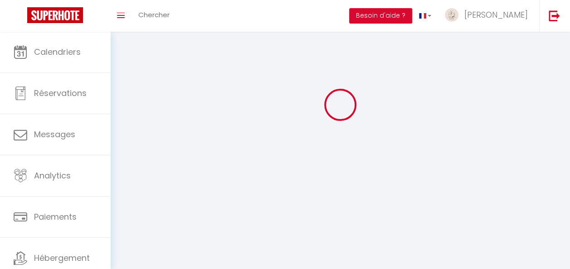
type input "[PERSON_NAME]"
type input "ghalleb"
type input "[PHONE_NUMBER]"
type input "28 PARTIDA EL RIQUET"
type input "03590"
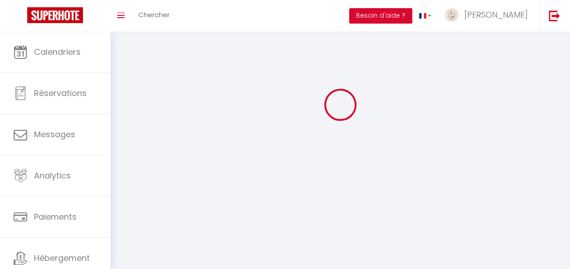
type input "ALTEA"
type input "Hlo27x5ONlwjPYE3ceaUtKYIc"
type input "qyA4Gu55CtoB5FXFY6C3mroJc"
select select "201"
select select "28"
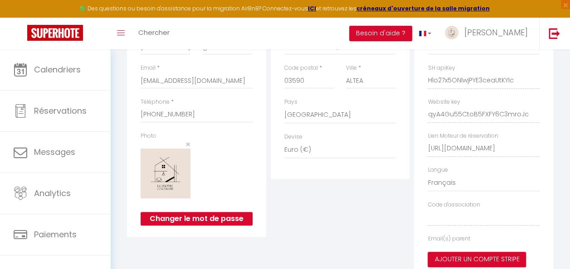
select select "fr"
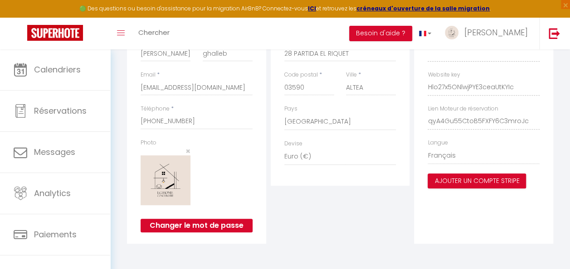
type input "Hlo27x5ONlwjPYE3ceaUtKYIc"
type input "qyA4Gu55CtoB5FXFY6C3mroJc"
type input "[URL][DOMAIN_NAME]"
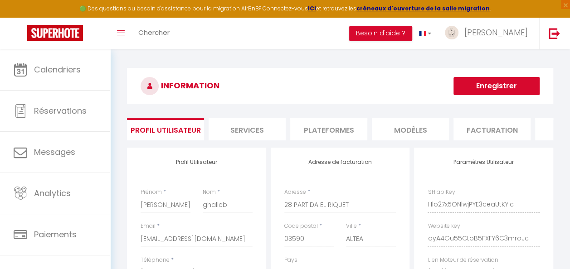
click at [318, 132] on li "Plateformes" at bounding box center [328, 129] width 77 height 22
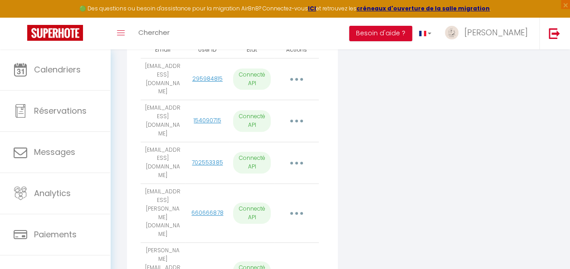
scroll to position [379, 0]
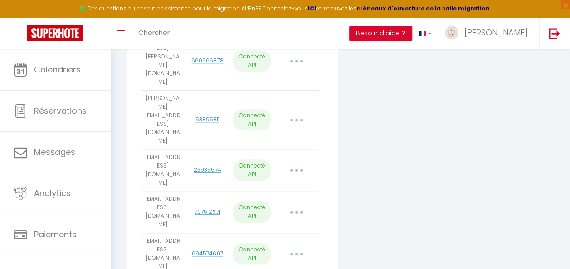
select select
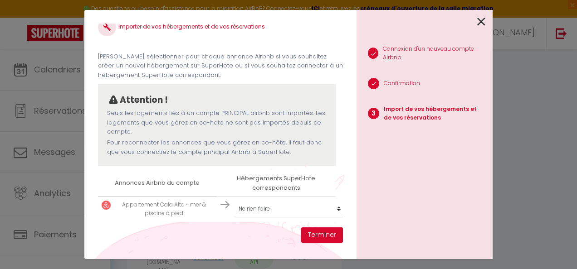
scroll to position [20, 0]
click at [299, 204] on select "Créer un nouvel hébergement Ne rien faire Casa Ponoig – Soleil, piscine, pétanq…" at bounding box center [290, 208] width 112 height 17
click at [302, 216] on div "Importer de vos hébergements et de vos réservations [PERSON_NAME] sélectionner …" at bounding box center [220, 126] width 245 height 204
click at [317, 235] on button "Terminer" at bounding box center [322, 235] width 42 height 15
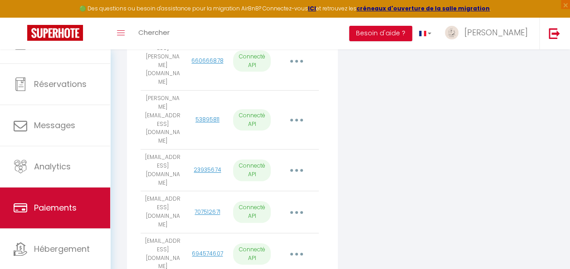
scroll to position [49, 0]
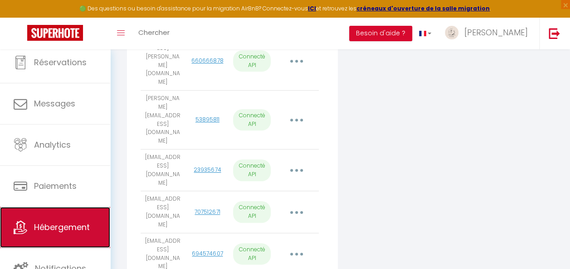
click at [70, 230] on span "Hébergement" at bounding box center [62, 227] width 56 height 11
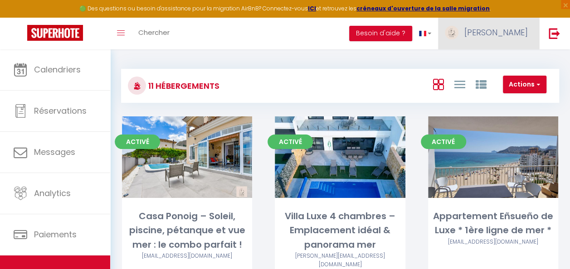
click at [459, 39] on img at bounding box center [452, 33] width 14 height 14
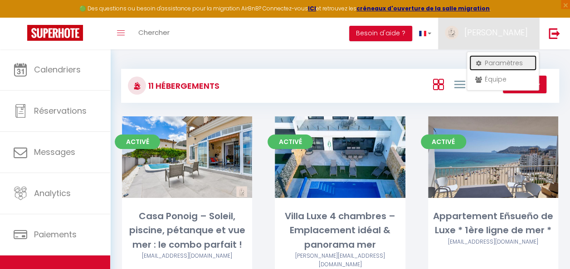
click at [492, 63] on link "Paramètres" at bounding box center [503, 62] width 67 height 15
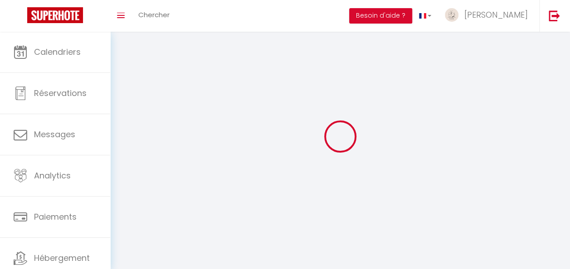
type input "[PERSON_NAME]"
type input "ghalleb"
type input "[PHONE_NUMBER]"
type input "28 PARTIDA EL RIQUET"
type input "03590"
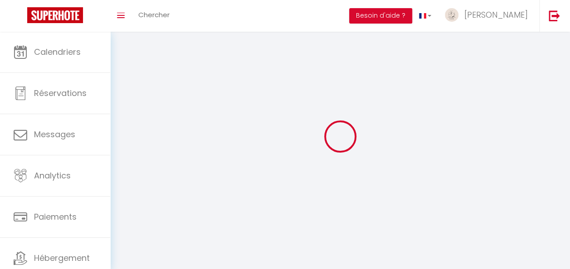
type input "ALTEA"
select select "201"
select select "28"
type input "Hlo27x5ONlwjPYE3ceaUtKYIc"
type input "qyA4Gu55CtoB5FXFY6C3mroJc"
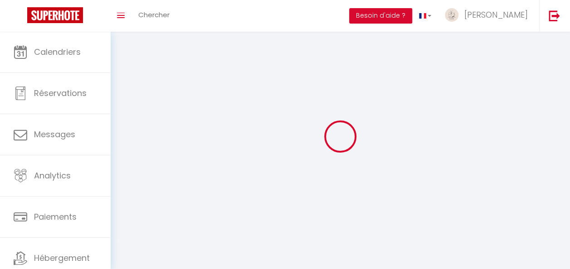
type input "[URL][DOMAIN_NAME]"
select select "fr"
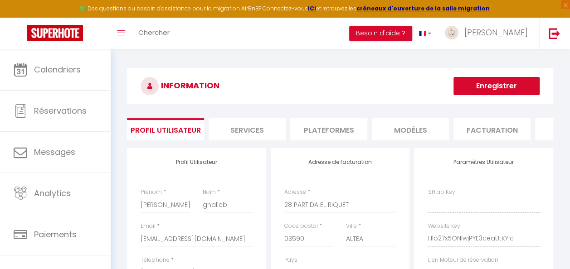
type input "Hlo27x5ONlwjPYE3ceaUtKYIc"
type input "qyA4Gu55CtoB5FXFY6C3mroJc"
type input "[URL][DOMAIN_NAME]"
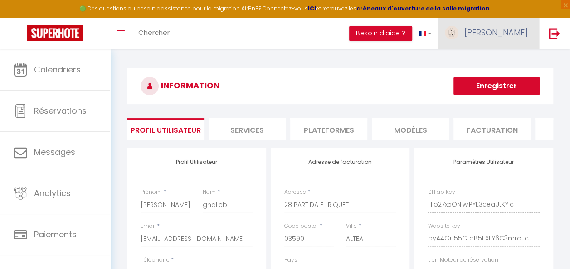
click at [506, 25] on link "[PERSON_NAME]" at bounding box center [488, 34] width 101 height 32
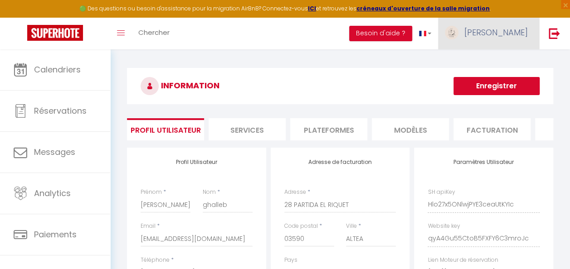
click at [459, 34] on img at bounding box center [452, 33] width 14 height 14
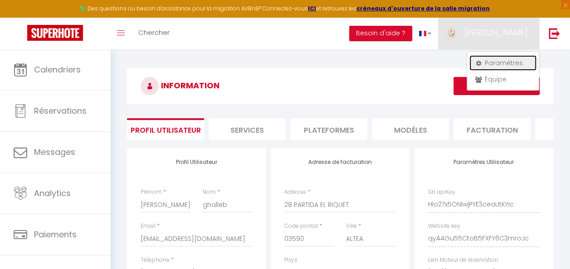
click at [485, 61] on link "Paramètres" at bounding box center [503, 62] width 67 height 15
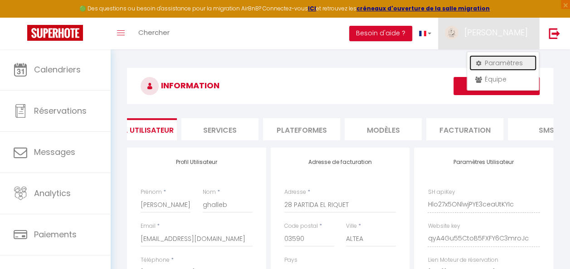
scroll to position [0, 90]
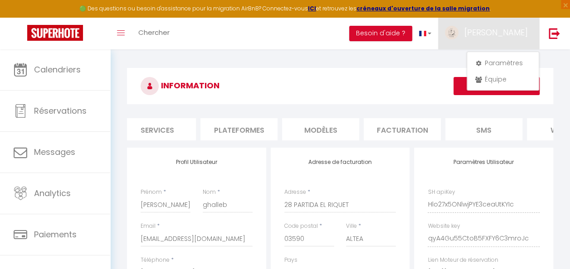
click at [250, 130] on li "Plateformes" at bounding box center [239, 129] width 77 height 22
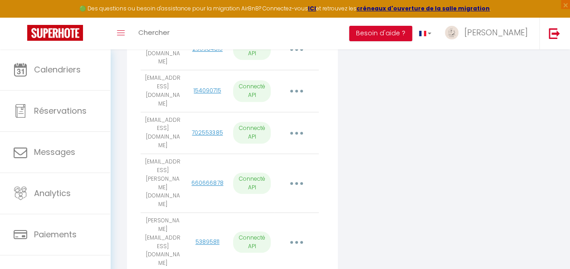
scroll to position [363, 0]
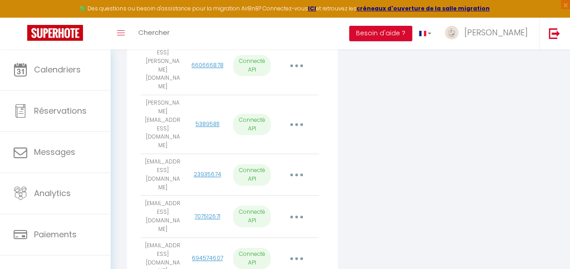
scroll to position [382, 0]
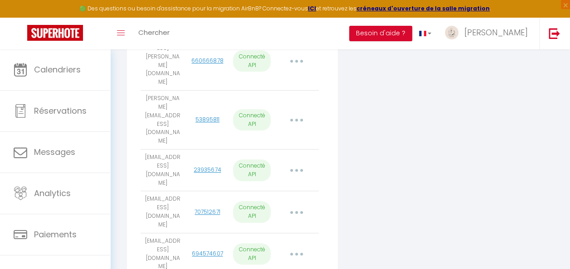
click at [475, 169] on div "Connecter Google Vacation Rentals" at bounding box center [412, 76] width 144 height 614
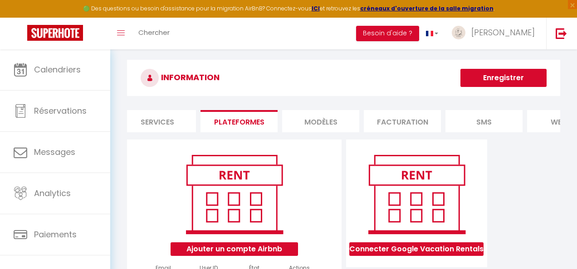
scroll to position [0, 0]
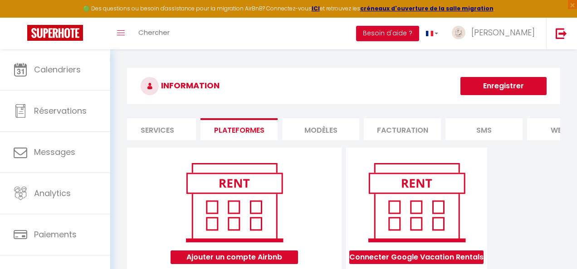
select select
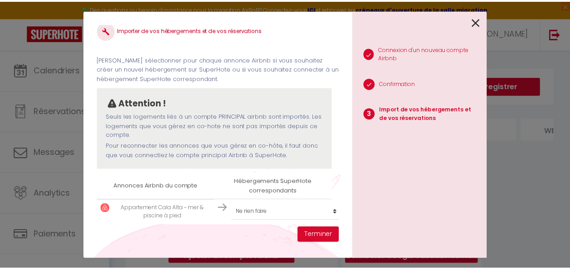
scroll to position [20, 0]
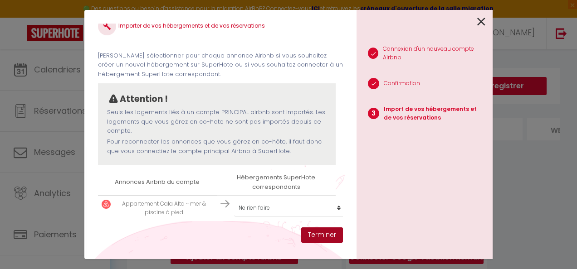
click at [324, 235] on button "Terminer" at bounding box center [322, 235] width 42 height 15
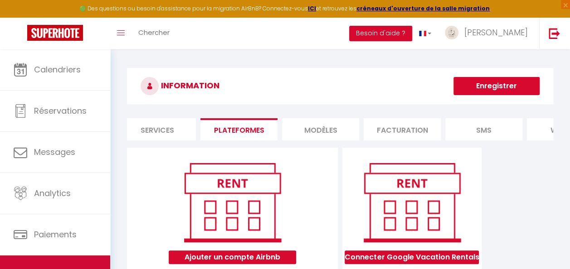
scroll to position [49, 0]
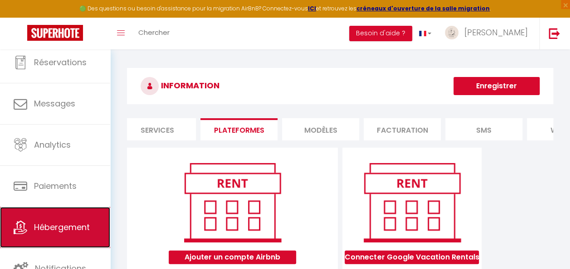
click at [64, 227] on span "Hébergement" at bounding box center [62, 227] width 56 height 11
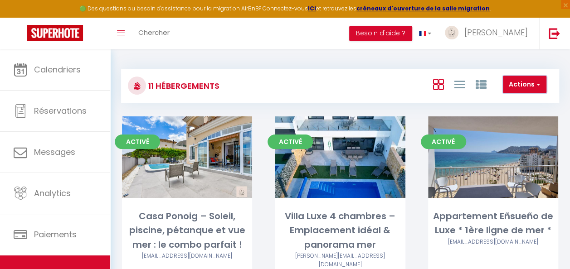
click at [519, 87] on button "Actions" at bounding box center [525, 85] width 44 height 18
click at [503, 100] on li "Créer un Hébergement" at bounding box center [504, 103] width 83 height 10
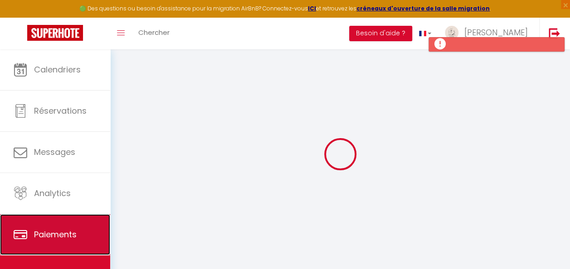
click at [49, 230] on span "Paiements" at bounding box center [55, 234] width 43 height 11
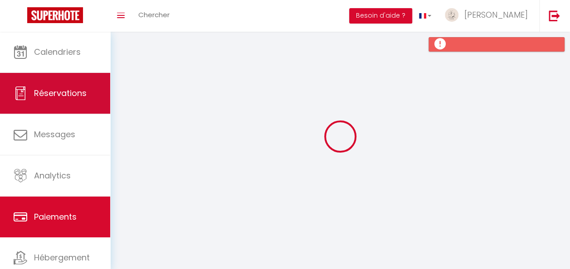
select select "2"
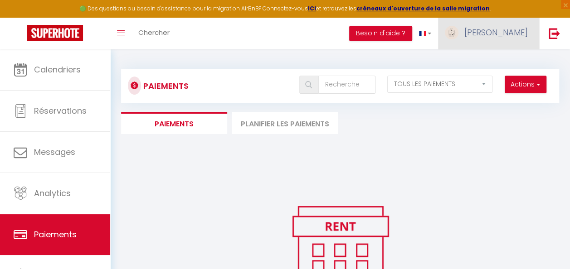
click at [522, 39] on link "[PERSON_NAME]" at bounding box center [488, 34] width 101 height 32
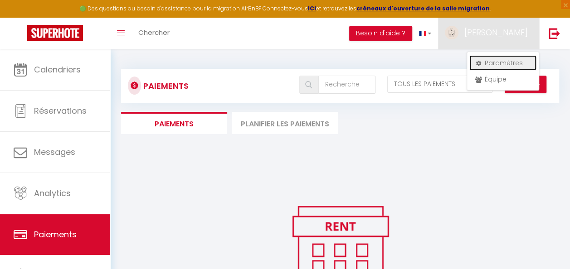
click at [505, 59] on link "Paramètres" at bounding box center [503, 62] width 67 height 15
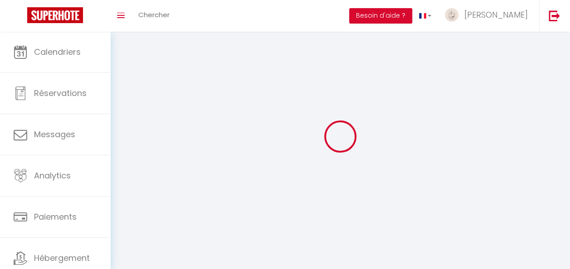
type input "[PERSON_NAME]"
type input "ghalleb"
type input "[PHONE_NUMBER]"
type input "28 PARTIDA EL RIQUET"
type input "03590"
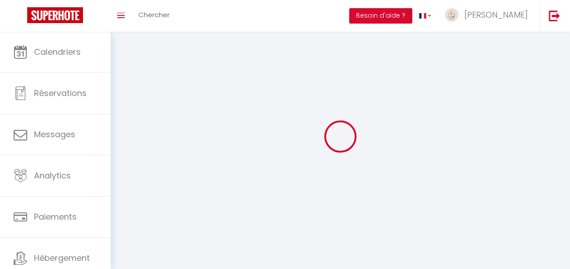
type input "ALTEA"
type input "Hlo27x5ONlwjPYE3ceaUtKYIc"
type input "qyA4Gu55CtoB5FXFY6C3mroJc"
type input "[URL][DOMAIN_NAME]"
select select "201"
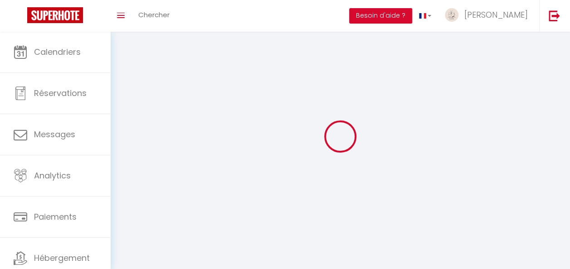
select select "28"
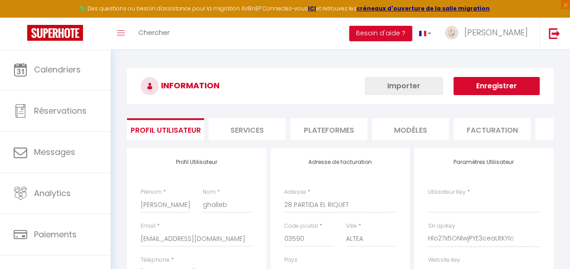
type input "Hlo27x5ONlwjPYE3ceaUtKYIc"
type input "qyA4Gu55CtoB5FXFY6C3mroJc"
type input "[URL][DOMAIN_NAME]"
select select "fr"
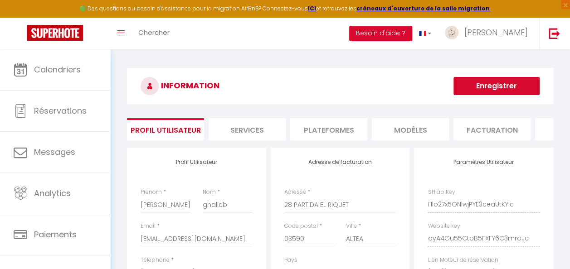
click at [339, 129] on li "Plateformes" at bounding box center [328, 129] width 77 height 22
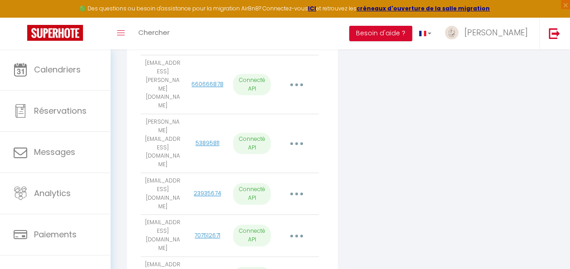
scroll to position [379, 0]
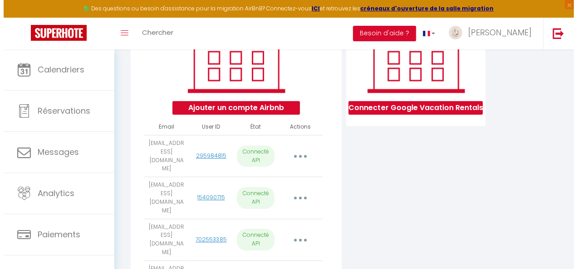
scroll to position [136, 0]
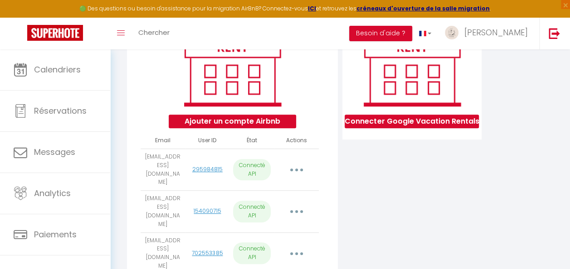
click at [299, 170] on button "button" at bounding box center [296, 170] width 24 height 17
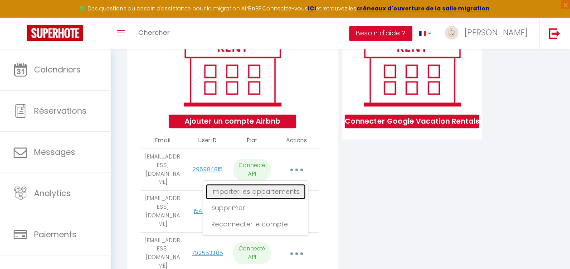
click at [289, 195] on link "Importer les appartements" at bounding box center [256, 191] width 100 height 15
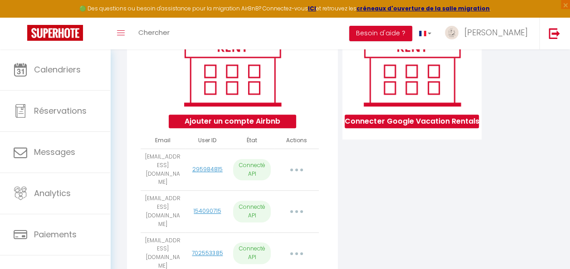
select select "66061"
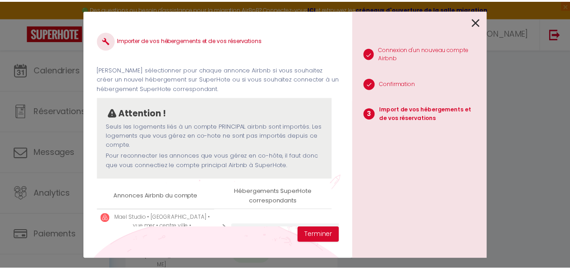
scroll to position [42, 0]
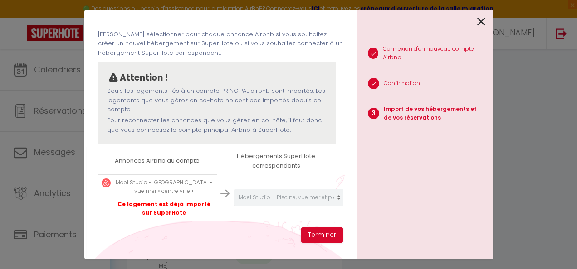
click at [485, 20] on div "1 Connexion d'un nouveau compte Airbnb 2 Confirmation 3 Import de vos hébergeme…" at bounding box center [425, 135] width 136 height 250
click at [482, 21] on icon at bounding box center [481, 22] width 8 height 14
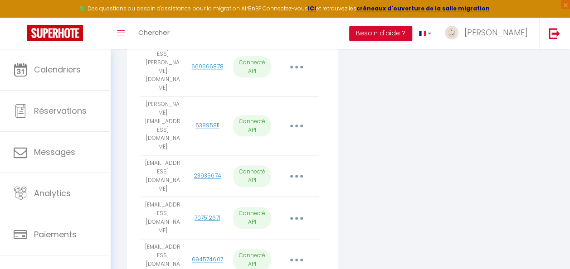
scroll to position [379, 0]
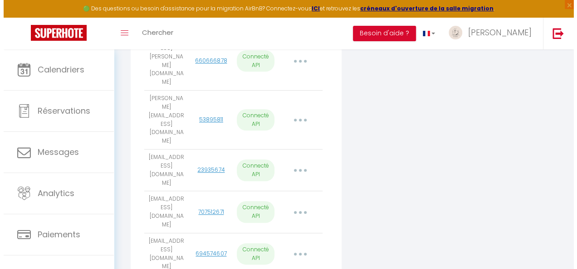
scroll to position [375, 0]
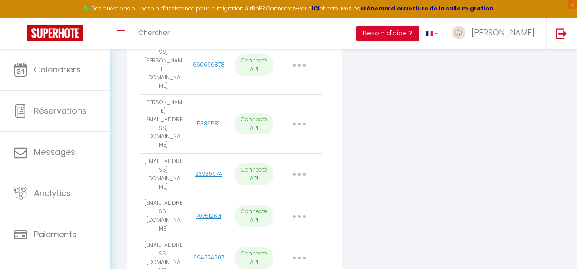
select select
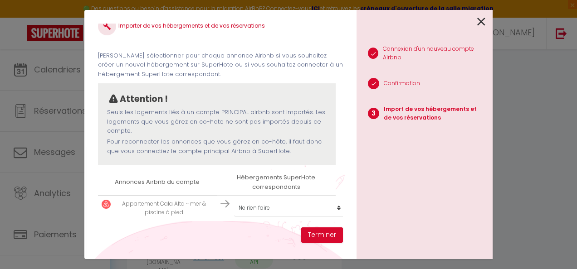
click at [481, 18] on icon at bounding box center [481, 22] width 8 height 14
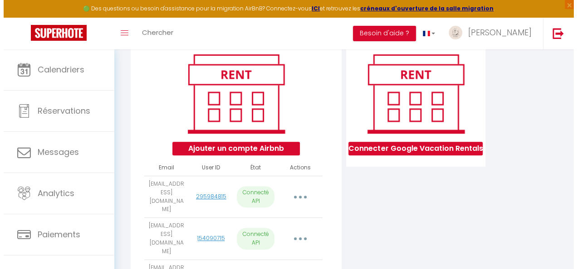
scroll to position [107, 0]
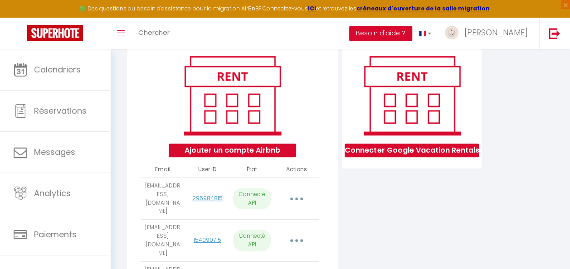
click at [301, 201] on button "button" at bounding box center [296, 199] width 24 height 17
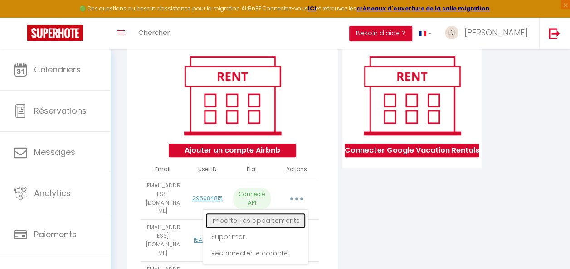
click at [260, 227] on link "Importer les appartements" at bounding box center [256, 220] width 100 height 15
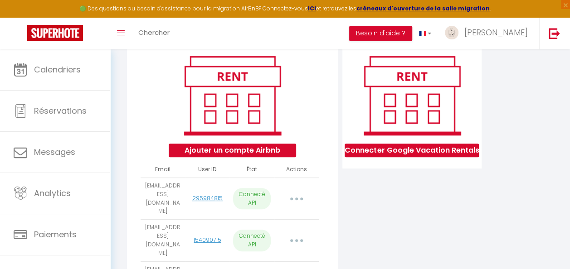
select select "66061"
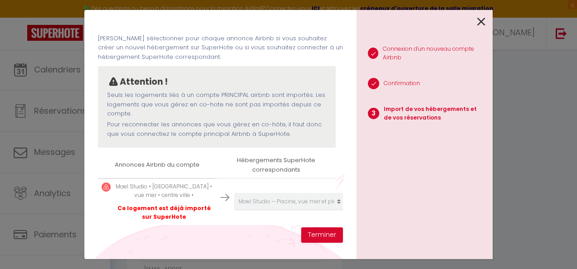
scroll to position [42, 0]
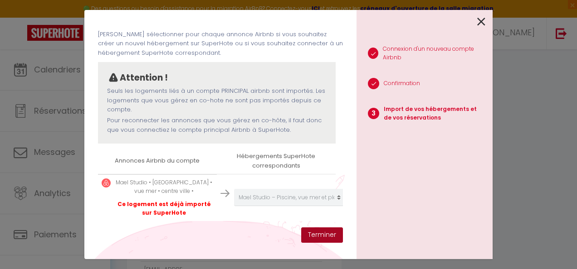
click at [320, 230] on button "Terminer" at bounding box center [322, 235] width 42 height 15
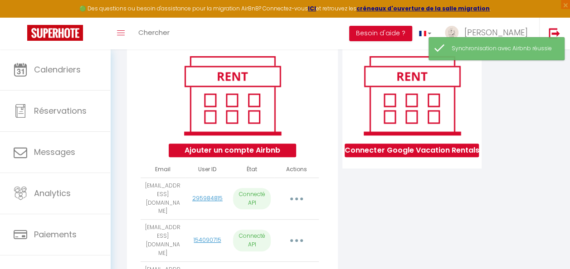
click at [294, 201] on button "button" at bounding box center [296, 199] width 24 height 17
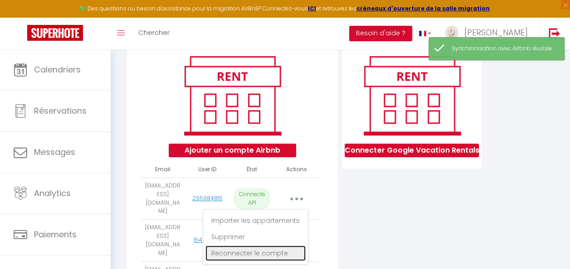
click at [273, 254] on link "Reconnecter le compte" at bounding box center [256, 253] width 100 height 15
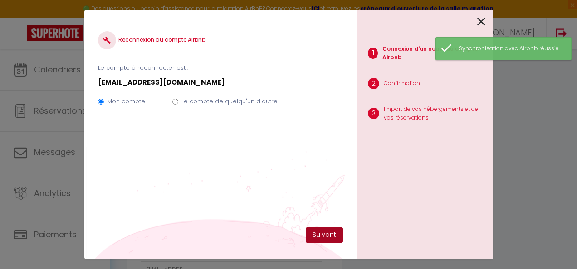
click at [331, 238] on button "Suivant" at bounding box center [324, 235] width 37 height 15
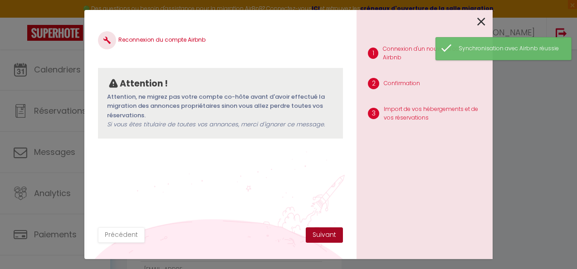
click at [331, 238] on button "Suivant" at bounding box center [324, 235] width 37 height 15
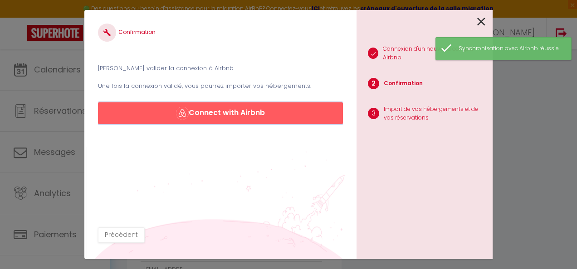
click at [236, 112] on button "Connect with Airbnb" at bounding box center [220, 114] width 245 height 22
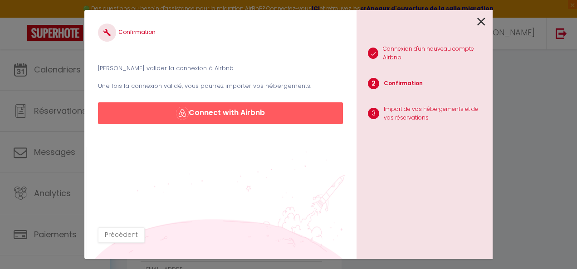
click at [477, 17] on icon at bounding box center [481, 22] width 8 height 14
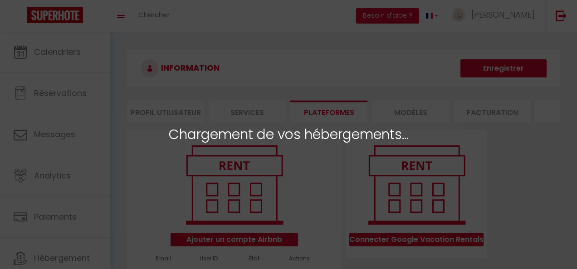
select select "66061"
select select "70829"
select select "71787"
select select "65286"
select select "65285"
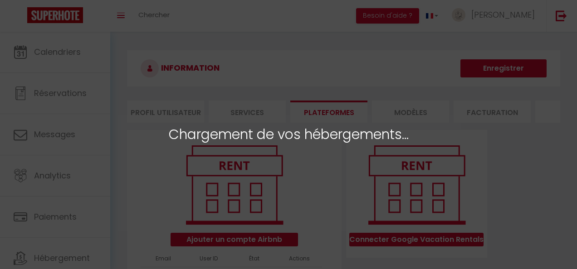
select select "70828"
select select "72192"
select select "73582"
select select "67866"
select select "65287"
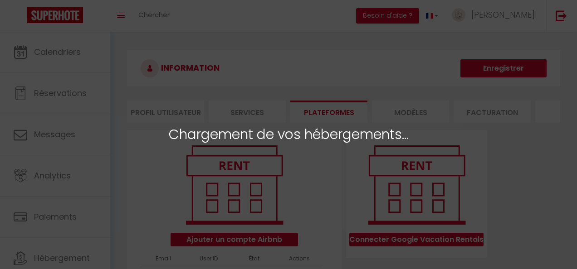
select select "68174"
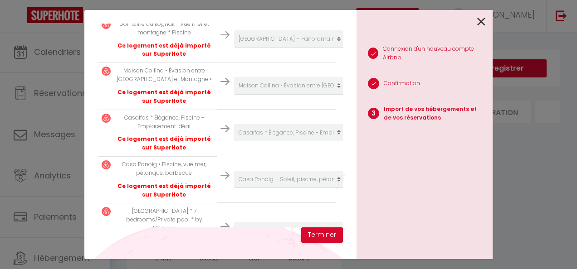
scroll to position [533, 0]
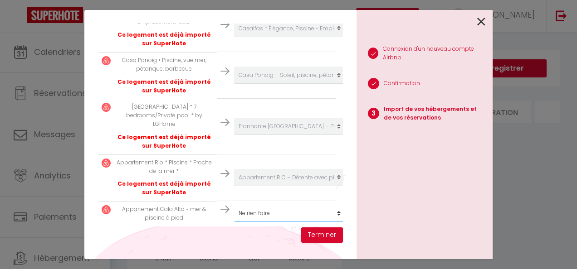
click at [316, 206] on select "Créer un nouvel hébergement Ne rien faire Casa Ponoig – Soleil, piscine, pétanq…" at bounding box center [290, 213] width 112 height 17
select select "create_new"
click at [234, 205] on select "Créer un nouvel hébergement Ne rien faire Casa Ponoig – Soleil, piscine, pétanq…" at bounding box center [290, 213] width 112 height 17
click at [319, 237] on button "Terminer" at bounding box center [322, 235] width 42 height 15
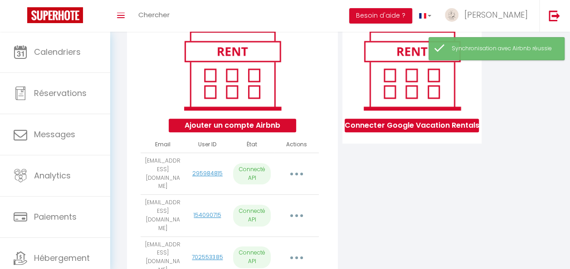
scroll to position [136, 0]
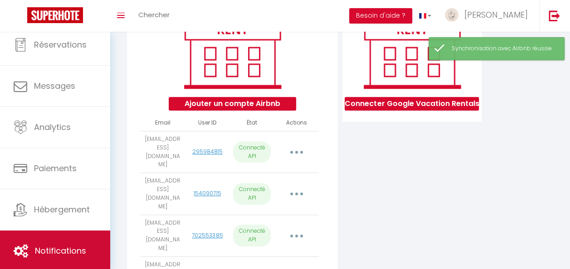
click at [44, 258] on link "Notifications" at bounding box center [55, 251] width 110 height 41
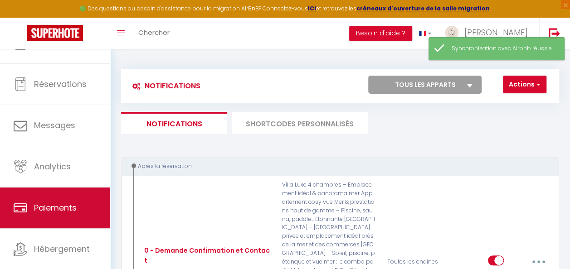
scroll to position [48, 0]
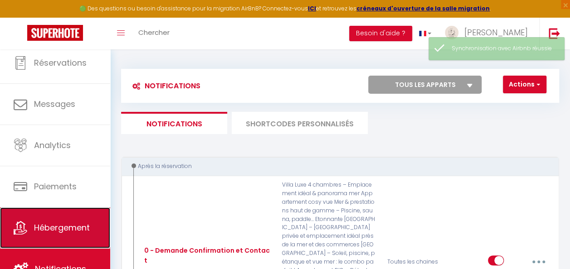
click at [56, 233] on link "Hébergement" at bounding box center [55, 228] width 110 height 41
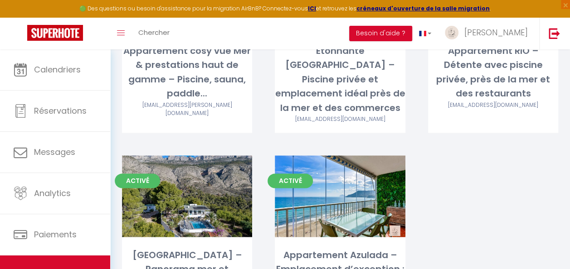
scroll to position [576, 0]
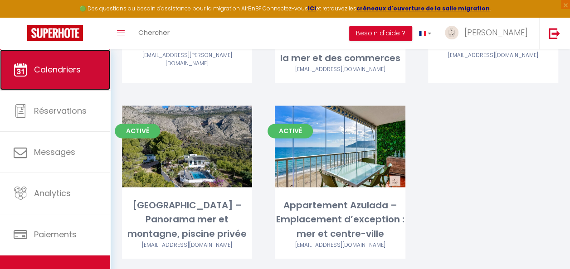
click at [72, 66] on span "Calendriers" at bounding box center [57, 69] width 47 height 11
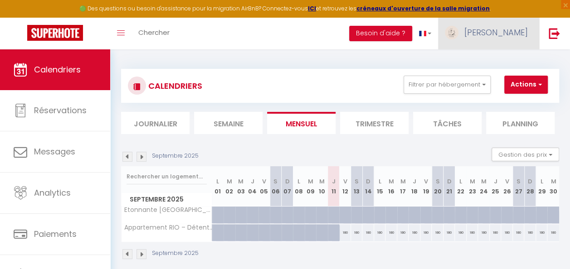
click at [522, 35] on span "[PERSON_NAME]" at bounding box center [497, 32] width 64 height 11
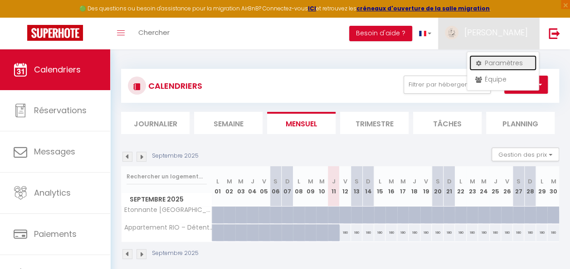
click at [504, 61] on link "Paramètres" at bounding box center [503, 62] width 67 height 15
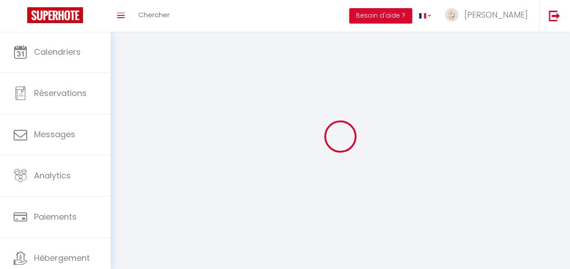
type input "[PERSON_NAME]"
type input "ghalleb"
type input "[PHONE_NUMBER]"
type input "28 PARTIDA EL RIQUET"
type input "03590"
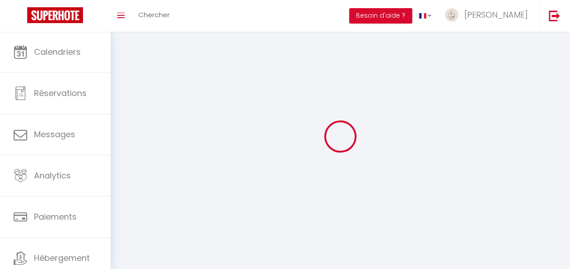
type input "ALTEA"
type input "Hlo27x5ONlwjPYE3ceaUtKYIc"
type input "qyA4Gu55CtoB5FXFY6C3mroJc"
type input "Hlo27x5ONlwjPYE3ceaUtKYIc"
type input "qyA4Gu55CtoB5FXFY6C3mroJc"
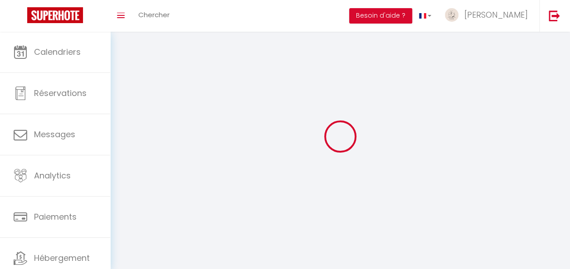
type input "[URL][DOMAIN_NAME]"
select select "201"
select select "28"
select select "fr"
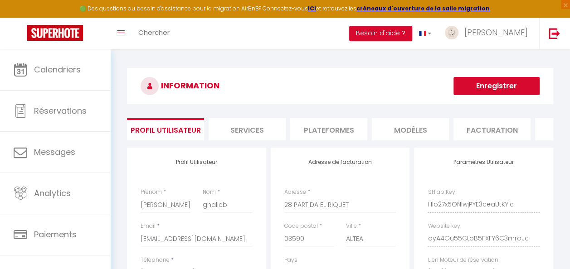
click at [349, 132] on li "Plateformes" at bounding box center [328, 129] width 77 height 22
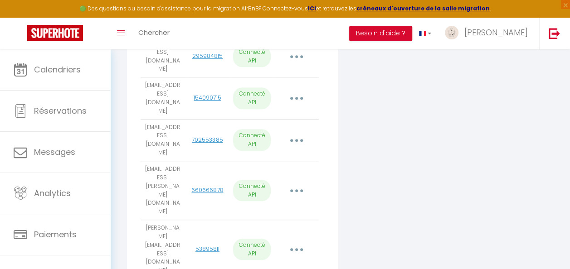
scroll to position [363, 0]
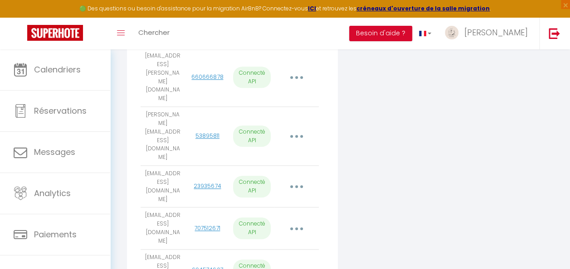
select select
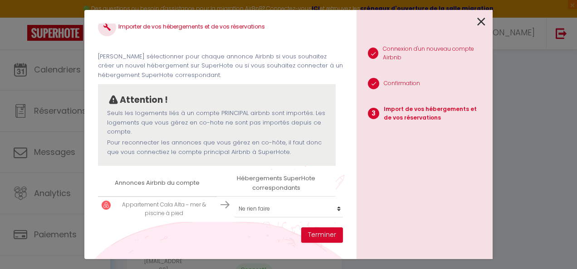
scroll to position [20, 0]
click at [281, 200] on select "Créer un nouvel hébergement Ne rien faire Casa Ponoig – Soleil, piscine, pétanq…" at bounding box center [290, 208] width 112 height 17
click at [482, 23] on icon at bounding box center [481, 22] width 8 height 14
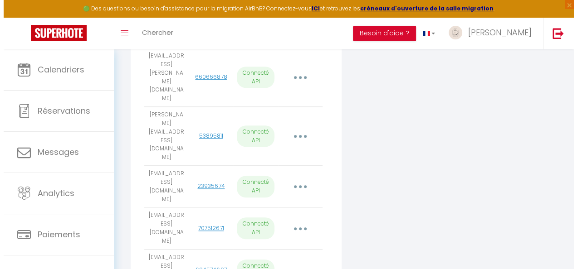
scroll to position [181, 0]
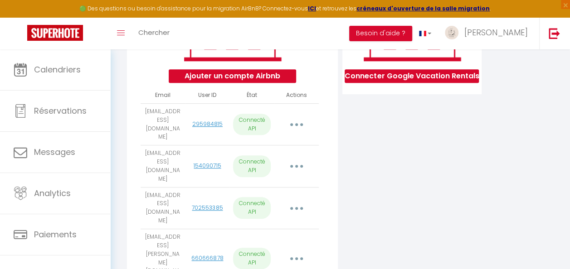
click at [307, 124] on button "button" at bounding box center [296, 124] width 24 height 17
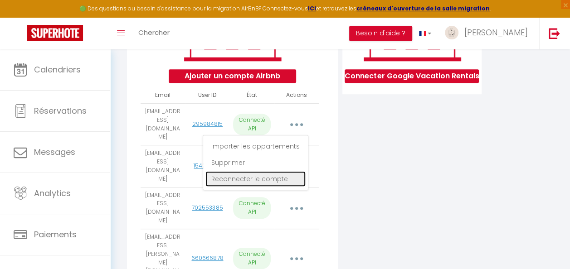
click at [268, 182] on link "Reconnecter le compte" at bounding box center [256, 178] width 100 height 15
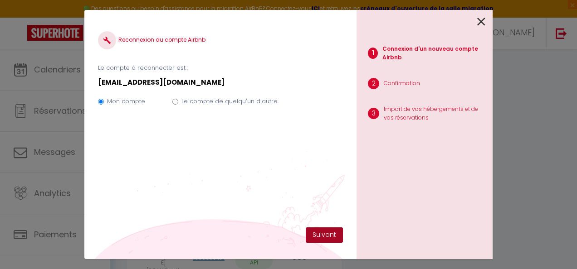
click at [322, 231] on button "Suivant" at bounding box center [324, 235] width 37 height 15
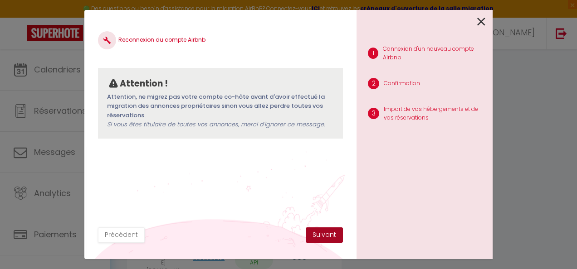
click at [322, 231] on button "Suivant" at bounding box center [324, 235] width 37 height 15
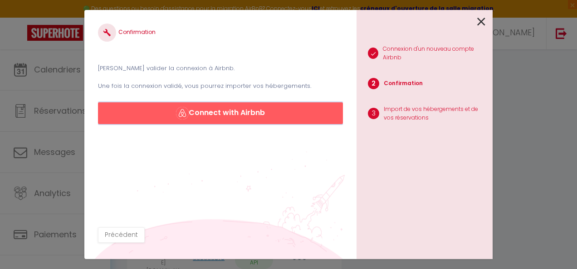
click at [220, 113] on button "Connect with Airbnb" at bounding box center [220, 114] width 245 height 22
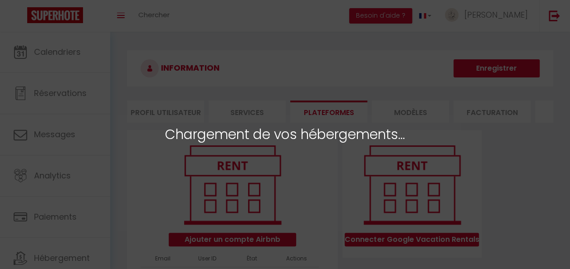
select select "66061"
select select "70829"
select select "71787"
select select "65286"
select select "65285"
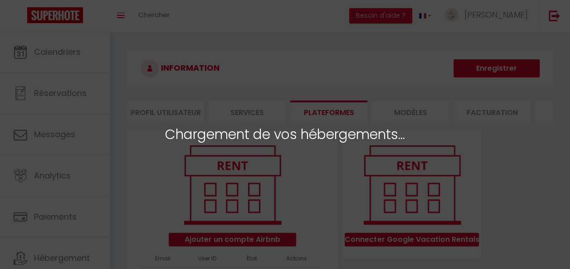
select select "70828"
select select "72192"
select select "73582"
select select "67866"
select select "65287"
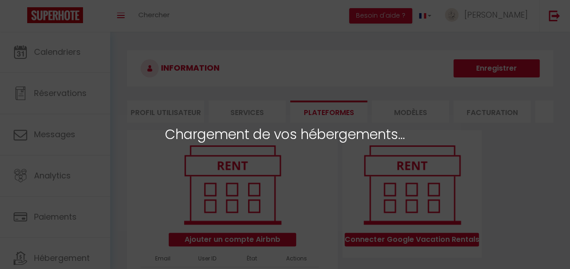
select select "68174"
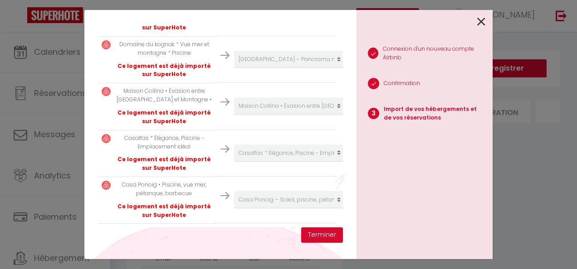
scroll to position [533, 0]
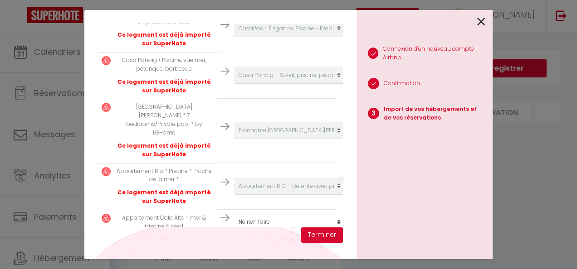
click at [304, 214] on select "Créer un nouvel hébergement Ne rien faire Casa Ponoig – Soleil, piscine, pétanq…" at bounding box center [290, 222] width 112 height 17
select select "create_new"
click at [234, 214] on select "Créer un nouvel hébergement Ne rien faire Casa Ponoig – Soleil, piscine, pétanq…" at bounding box center [290, 222] width 112 height 17
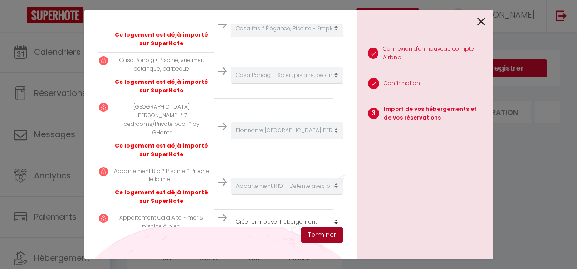
click at [326, 235] on button "Terminer" at bounding box center [322, 235] width 42 height 15
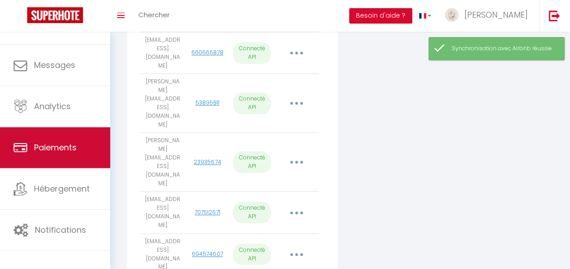
scroll to position [49, 0]
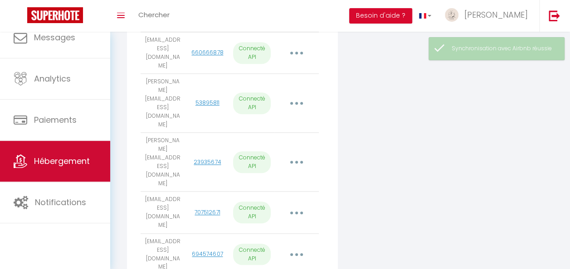
click at [79, 154] on link "Hébergement" at bounding box center [55, 161] width 110 height 41
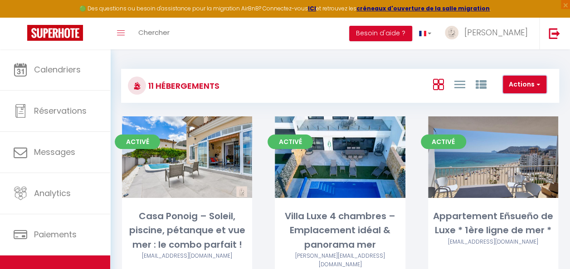
click at [514, 84] on button "Actions" at bounding box center [525, 85] width 44 height 18
click at [504, 103] on li "Créer un Hébergement" at bounding box center [504, 103] width 83 height 10
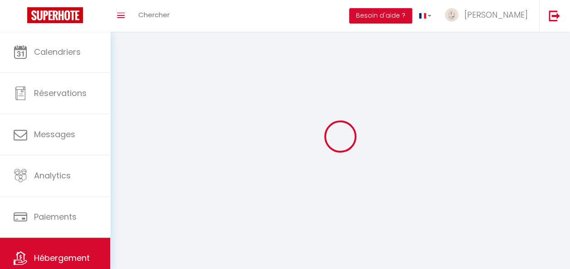
select select "1"
select select
select select "28"
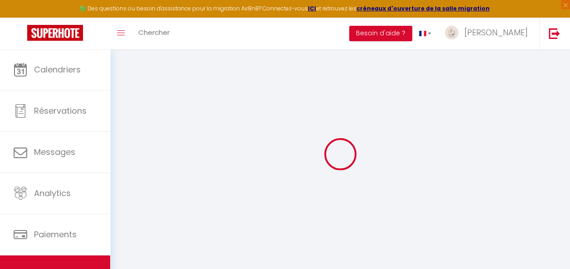
select select
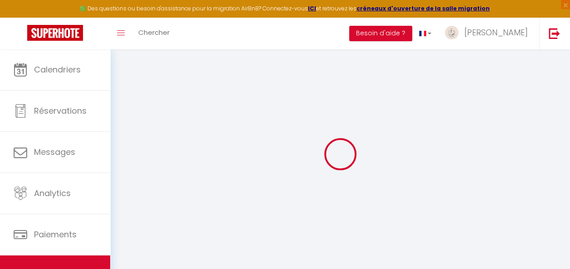
select select
checkbox input "false"
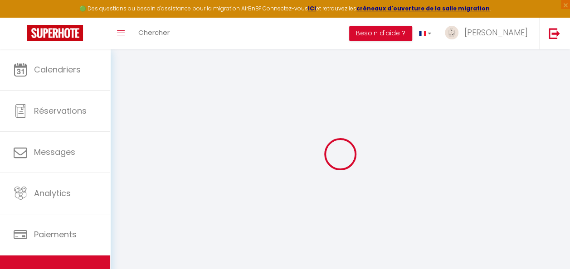
select select
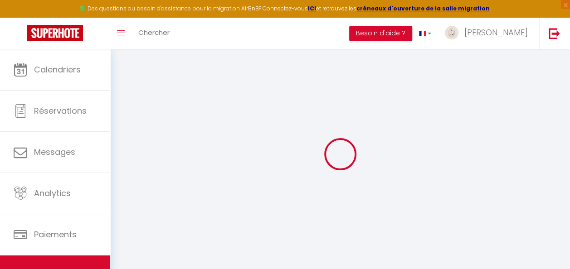
select select
checkbox input "false"
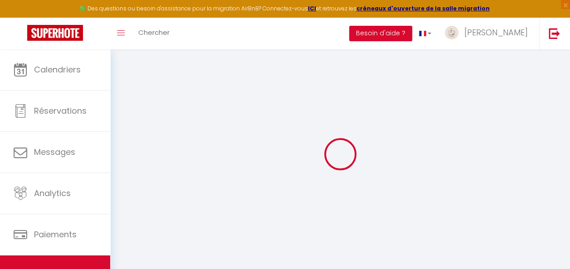
checkbox input "false"
select select
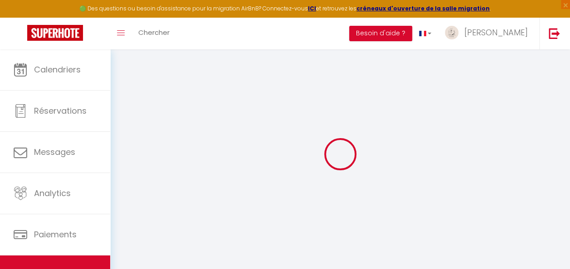
select select
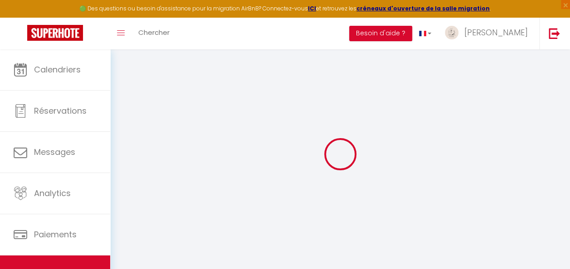
checkbox input "false"
select select
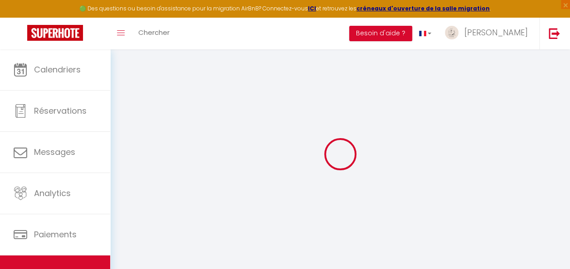
select select
checkbox input "false"
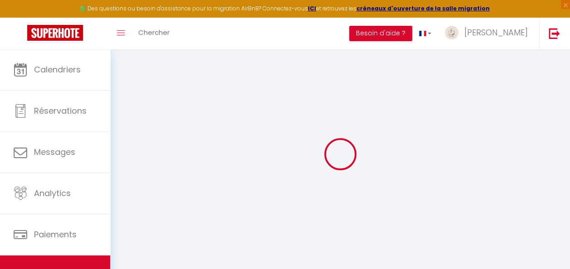
checkbox input "false"
select select
select select "15:00"
select select "23:45"
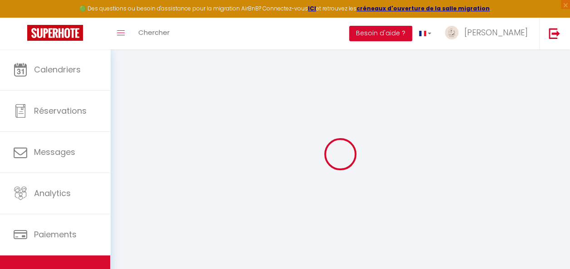
select select "11:00"
select select "30"
select select "120"
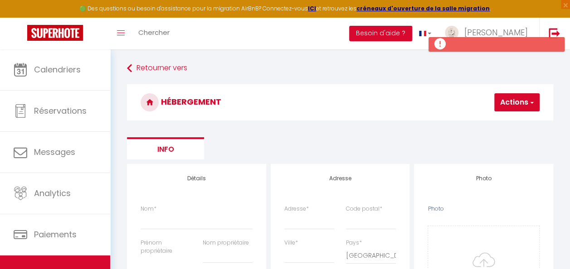
select select
checkbox input "false"
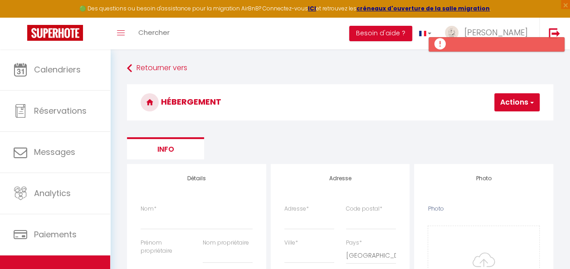
select select
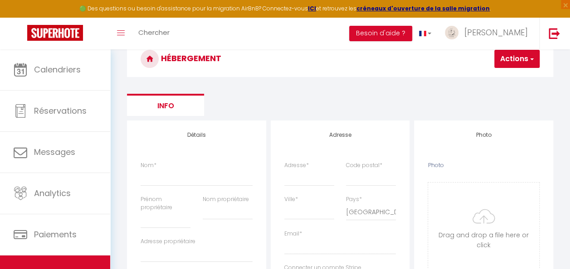
scroll to position [42, 0]
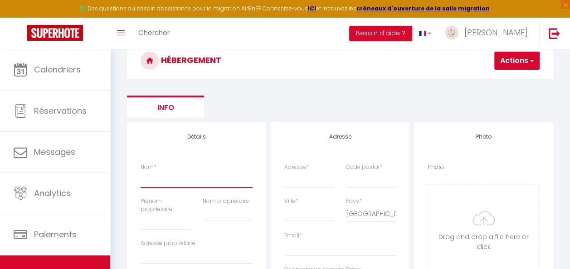
click at [169, 180] on input "Nom *" at bounding box center [197, 179] width 112 height 16
type input "gharbi"
type input "kamel"
type input "kamel gharbi"
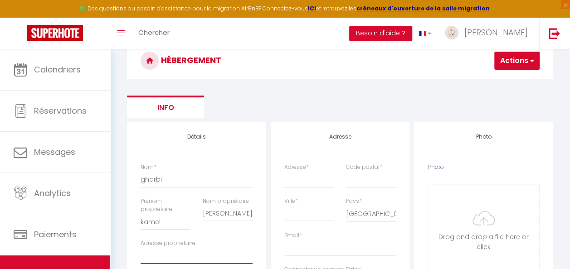
type input "1ESC. 1PISO PUERTA E MARINADA CALA ALTA"
type input "03570"
type input "VILLA JOIOSA"
select select
checkbox input "false"
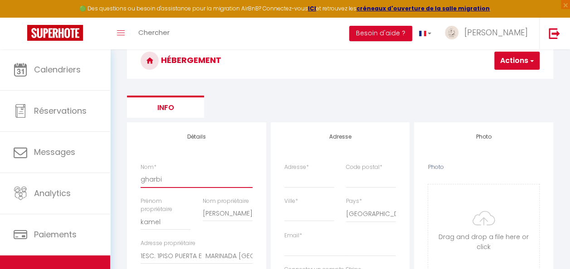
checkbox input "false"
select select
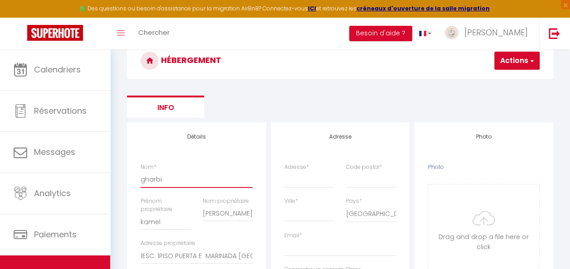
select select
checkbox input "false"
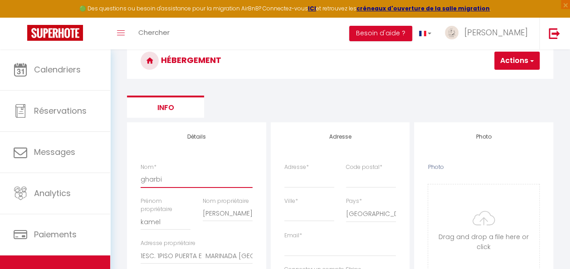
select select
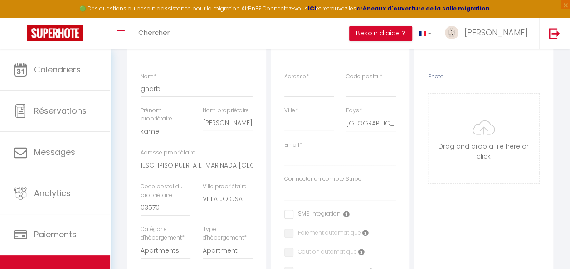
scroll to position [0, 18]
drag, startPoint x: 142, startPoint y: 165, endPoint x: 256, endPoint y: 167, distance: 113.9
click at [256, 167] on div "Adresse propriétaire 1ESC. 1PISO PUERTA E MARINADA CALA ALTA" at bounding box center [197, 166] width 124 height 34
click at [285, 89] on input "Adresse *" at bounding box center [309, 89] width 50 height 16
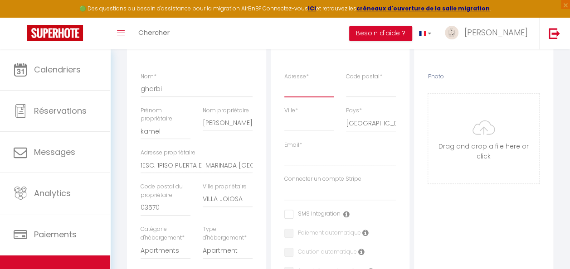
type input "1ESC. 1PISO PUERTA E MARINADA CALA ALTA"
type input "03570"
type input "VILLA JOIOSA"
select select "201"
type input "[EMAIL_ADDRESS][DOMAIN_NAME]"
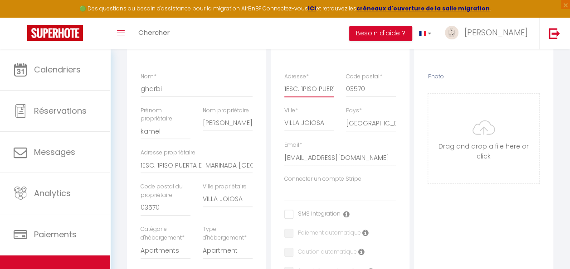
select select
checkbox input "false"
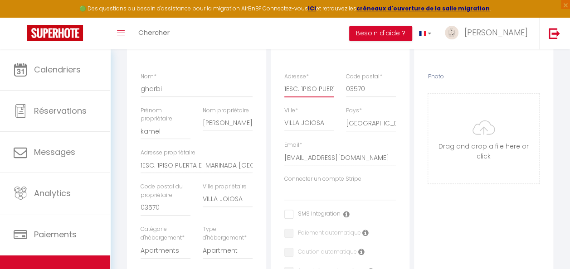
select select
checkbox input "false"
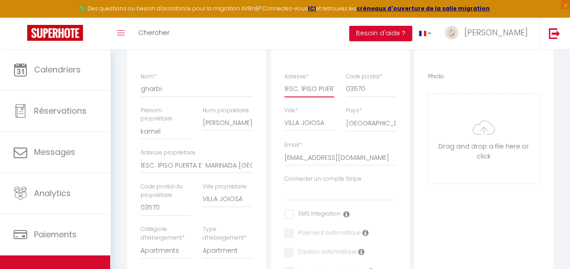
checkbox input "false"
select select
drag, startPoint x: 364, startPoint y: 157, endPoint x: 258, endPoint y: 164, distance: 106.4
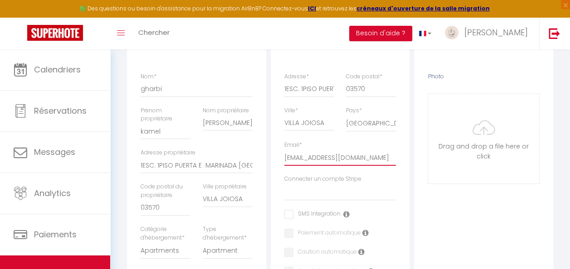
type input "l"
select select
checkbox input "false"
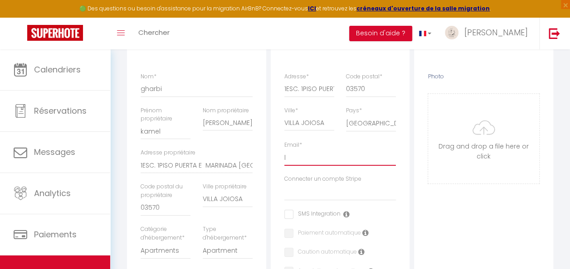
checkbox input "false"
select select
type input "lg"
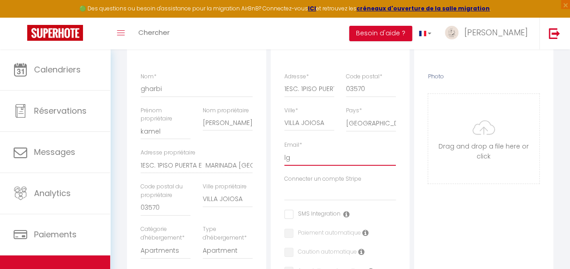
select select
checkbox input "false"
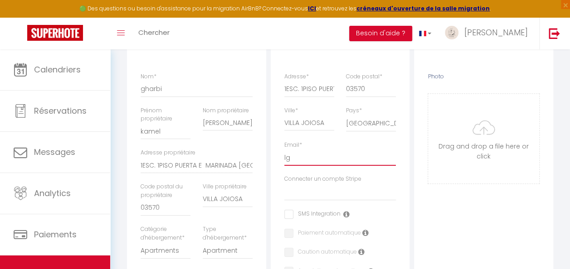
select select
type input "[EMAIL_ADDRESS][DOMAIN_NAME]"
select select
checkbox input "false"
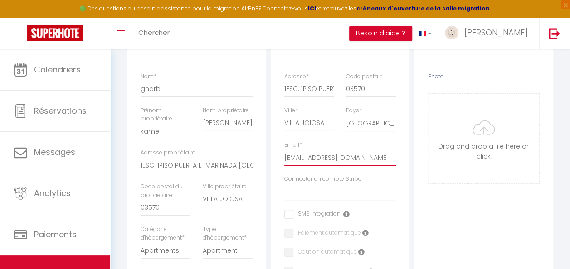
checkbox input "false"
select select
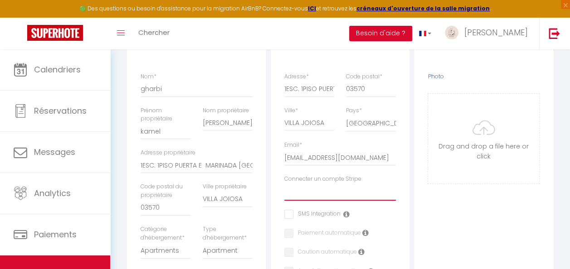
click at [312, 198] on select "Pierre Michaël ISABELLE HUVET FREDERIC GUEBHARD MAEL STUDIO JOHAN MONTAIGNE NIC…" at bounding box center [340, 192] width 112 height 17
click at [315, 191] on select "Pierre Michaël ISABELLE HUVET FREDERIC GUEBHARD MAEL STUDIO JOHAN MONTAIGNE NIC…" at bounding box center [340, 192] width 112 height 17
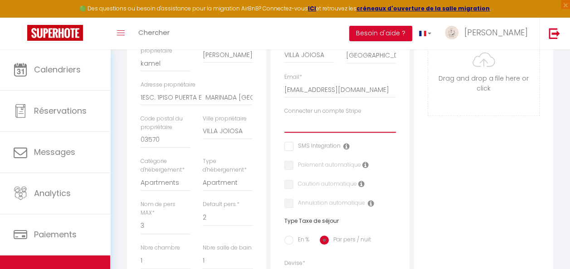
scroll to position [269, 0]
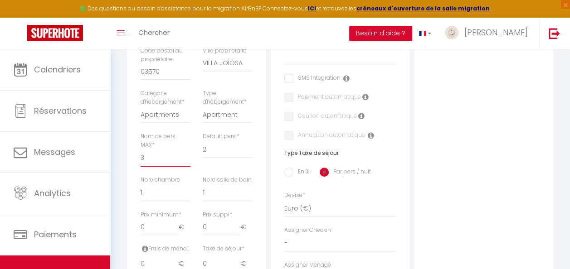
click at [159, 157] on select "1 2 3 4 5 6 7 8 9 10 11 12 13 14" at bounding box center [166, 158] width 50 height 17
select select "4"
click at [141, 150] on select "1 2 3 4 5 6 7 8 9 10 11 12 13 14" at bounding box center [166, 158] width 50 height 17
select select
checkbox input "false"
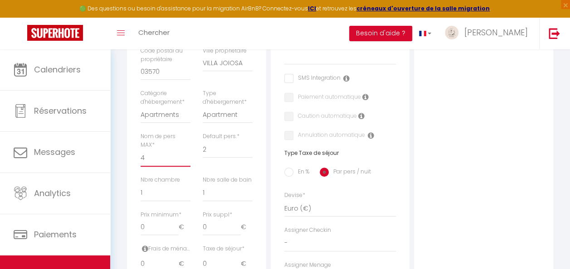
checkbox input "false"
select select
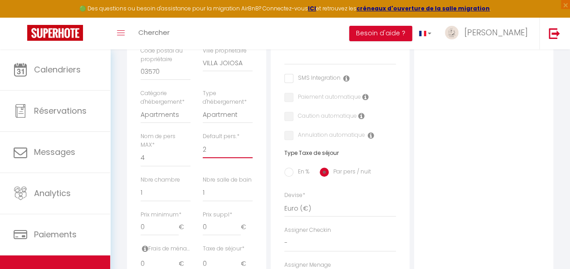
click at [212, 149] on select "1 2 3 4 5 6 7 8 9 10 11 12 13 14" at bounding box center [228, 149] width 50 height 17
select select "1"
click at [203, 141] on select "1 2 3 4 5 6 7 8 9 10 11 12 13 14" at bounding box center [228, 149] width 50 height 17
select select
checkbox input "false"
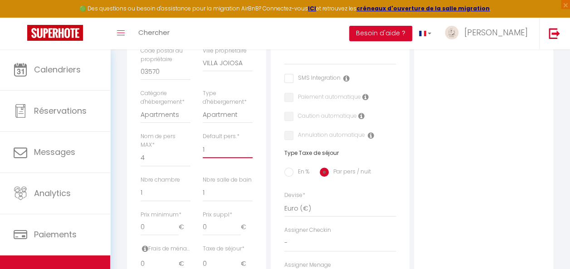
checkbox input "false"
select select
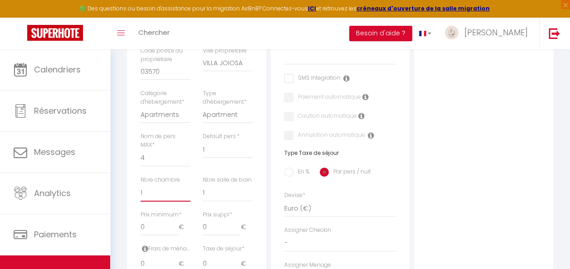
click at [157, 191] on select "0 1 2 3 4 5 6 7 8 9 10 11 12 13" at bounding box center [166, 193] width 50 height 17
select select "2"
click at [141, 185] on select "0 1 2 3 4 5 6 7 8 9 10 11 12 13" at bounding box center [166, 193] width 50 height 17
select select
checkbox input "false"
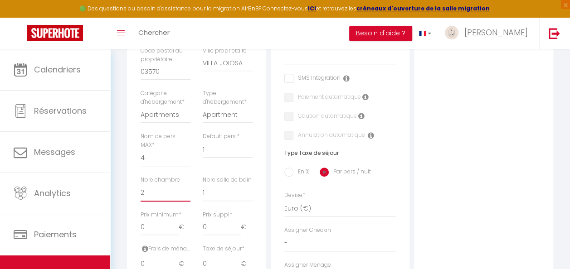
checkbox input "false"
select select
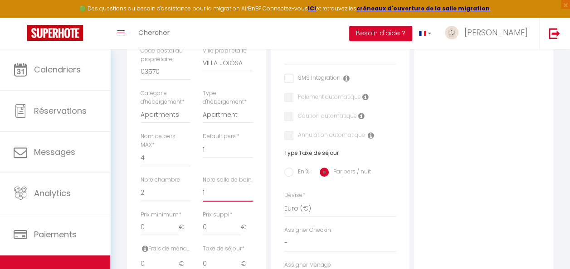
click at [206, 196] on select "0 1 2 3 4 5 6 7 8 9 10 11 12 13" at bounding box center [228, 193] width 50 height 17
select select "2"
click at [203, 185] on select "0 1 2 3 4 5 6 7 8 9 10 11 12 13" at bounding box center [228, 193] width 50 height 17
select select
checkbox input "false"
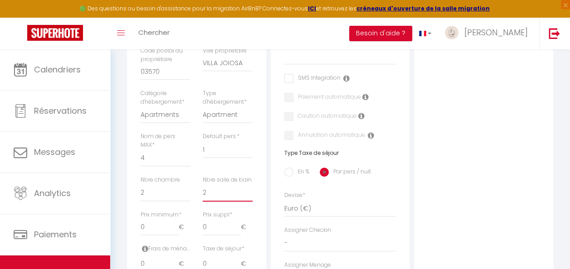
checkbox input "false"
select select
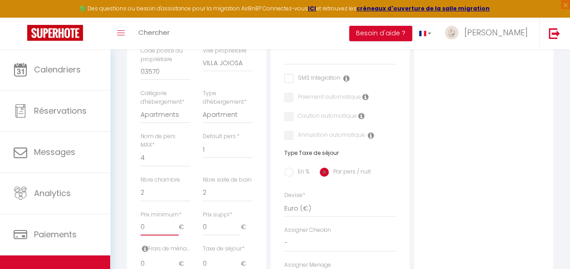
click at [155, 231] on input "0" at bounding box center [160, 228] width 38 height 16
select select
checkbox input "false"
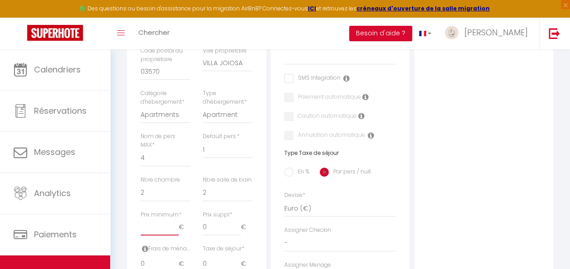
checkbox input "false"
select select
type input "9"
select select
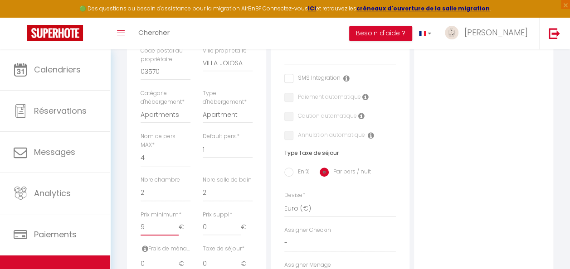
checkbox input "false"
select select
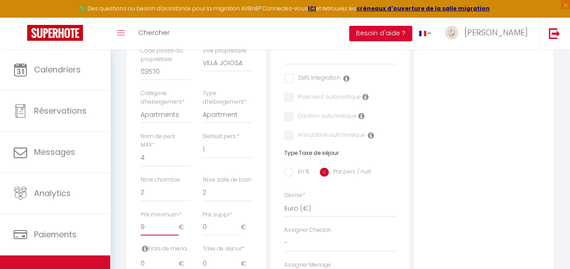
select select
type input "90"
select select
checkbox input "false"
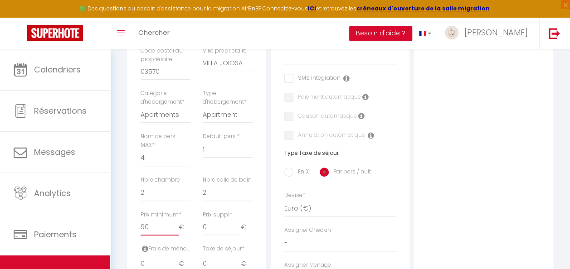
checkbox input "false"
select select
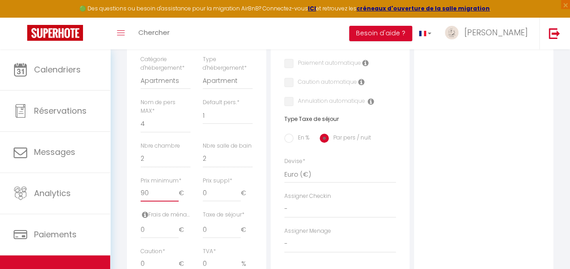
scroll to position [359, 0]
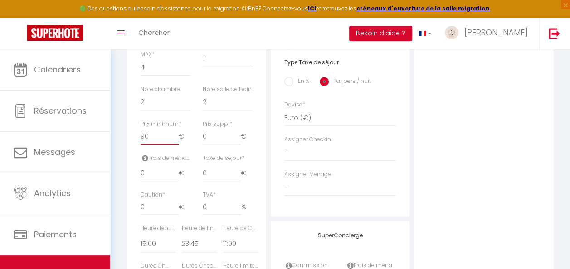
type input "90"
drag, startPoint x: 147, startPoint y: 176, endPoint x: 138, endPoint y: 176, distance: 8.6
click at [138, 176] on div "Frais de ménage * 0 €" at bounding box center [166, 172] width 62 height 37
type input "9"
select select
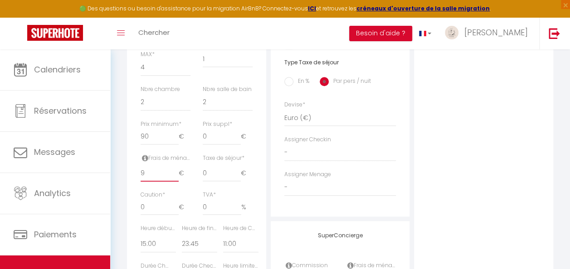
checkbox input "false"
select select
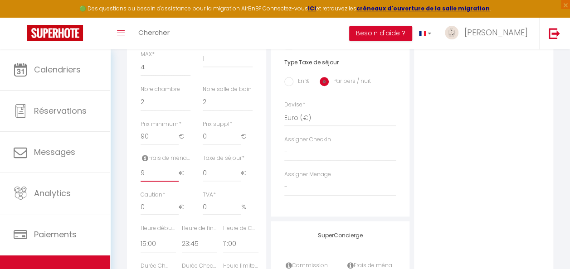
select select
type input "90"
select select
drag, startPoint x: 152, startPoint y: 211, endPoint x: 135, endPoint y: 215, distance: 18.0
click at [135, 215] on div "Caution * 0 €" at bounding box center [166, 208] width 62 height 34
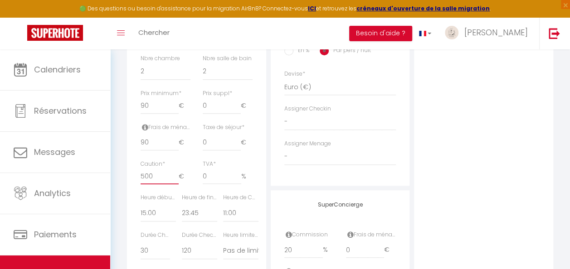
scroll to position [405, 0]
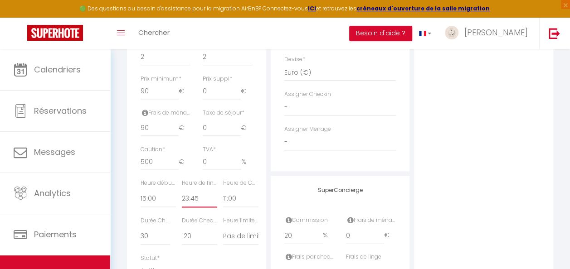
click at [185, 200] on select "00:00 00:15 00:30 00:45 01:00 01:15 01:30 01:45 02:00 02:15 02:30 02:45 03:00" at bounding box center [199, 199] width 35 height 17
click at [182, 191] on select "00:00 00:15 00:30 00:45 01:00 01:15 01:30 01:45 02:00 02:15 02:30 02:45 03:00" at bounding box center [199, 199] width 35 height 17
click at [241, 200] on select "00:00 00:15 00:30 00:45 01:00 01:15 01:30 01:45 02:00 02:15 02:30 02:45 03:00" at bounding box center [240, 199] width 35 height 17
click at [223, 191] on select "00:00 00:15 00:30 00:45 01:00 01:15 01:30 01:45 02:00 02:15 02:30 02:45 03:00" at bounding box center [240, 199] width 35 height 17
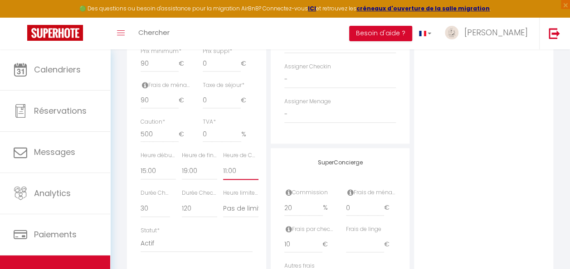
scroll to position [450, 0]
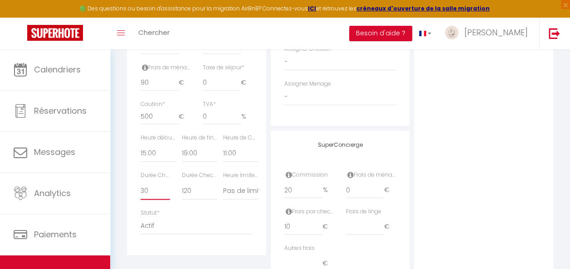
click at [161, 191] on select "15 30 45 60 75 90 105 120 135 150 165 180 195 210" at bounding box center [155, 191] width 29 height 17
click at [141, 183] on select "15 30 45 60 75 90 105 120 135 150 165 180 195 210" at bounding box center [155, 191] width 29 height 17
click at [183, 194] on select "15 30 45 60 75 90 105 120 135 150 165 180 195 210" at bounding box center [199, 191] width 35 height 17
click at [182, 183] on select "15 30 45 60 75 90 105 120 135 150 165 180 195 210" at bounding box center [199, 191] width 35 height 17
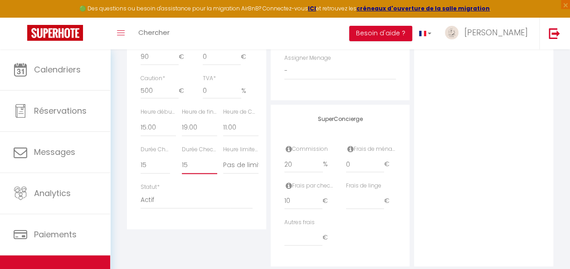
scroll to position [495, 0]
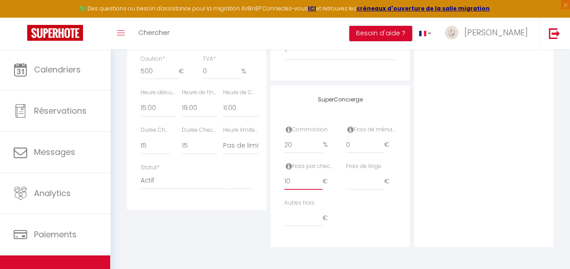
drag, startPoint x: 303, startPoint y: 176, endPoint x: 289, endPoint y: 179, distance: 13.9
click at [289, 179] on input "10" at bounding box center [303, 182] width 38 height 16
drag, startPoint x: 290, startPoint y: 181, endPoint x: 270, endPoint y: 187, distance: 21.3
click at [290, 184] on input "10" at bounding box center [303, 182] width 38 height 16
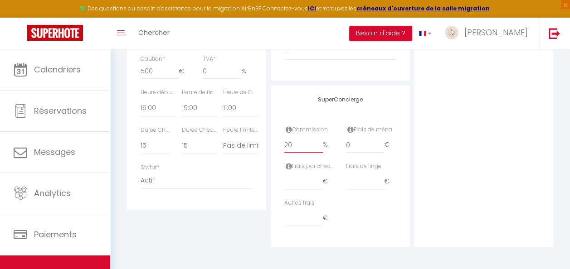
click at [295, 144] on input "20" at bounding box center [303, 145] width 39 height 16
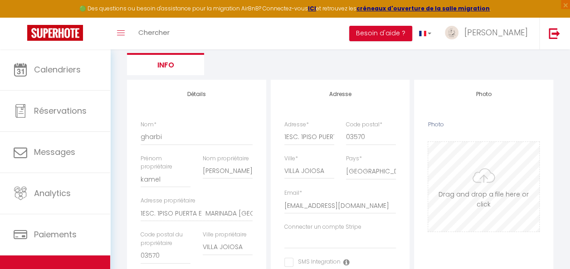
scroll to position [136, 0]
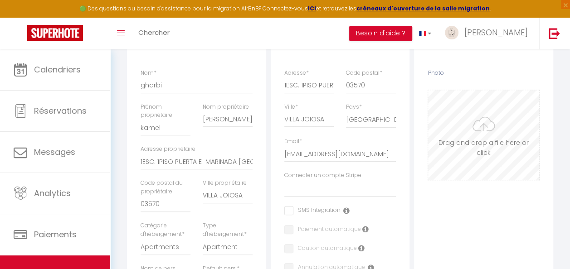
click at [496, 143] on input "Photo" at bounding box center [483, 135] width 111 height 90
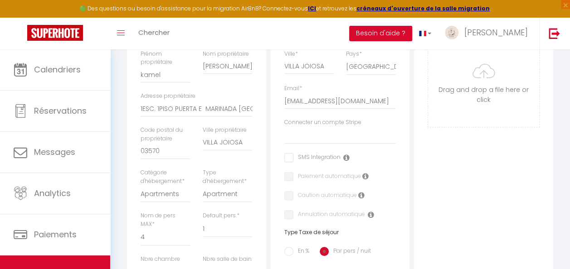
scroll to position [181, 0]
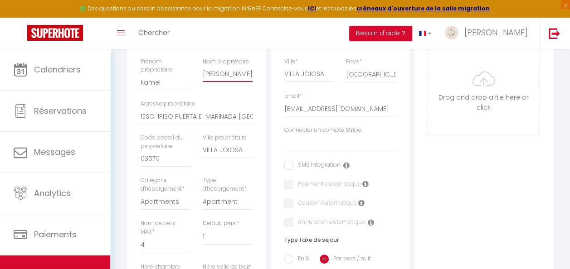
drag, startPoint x: 223, startPoint y: 73, endPoint x: 190, endPoint y: 75, distance: 32.7
click at [190, 75] on div "Nom * gharbi Prénom propriétaire kamel Nom propriétaire kamel gharbi Adresse pr…" at bounding box center [197, 161] width 124 height 274
click at [469, 90] on input "Photo" at bounding box center [483, 90] width 111 height 90
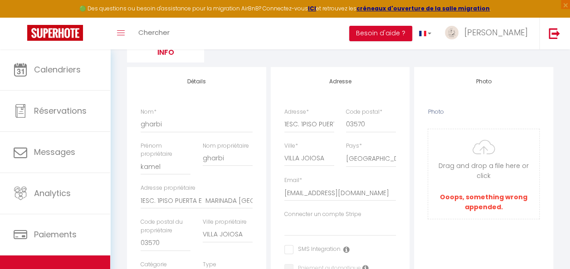
scroll to position [91, 0]
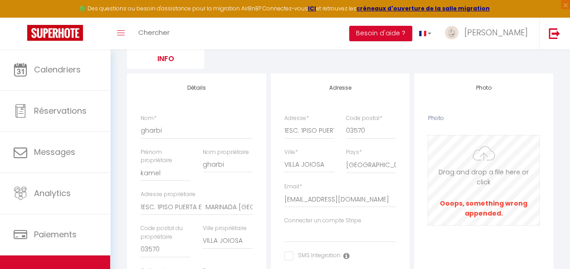
click at [471, 186] on input "Photo" at bounding box center [483, 181] width 111 height 90
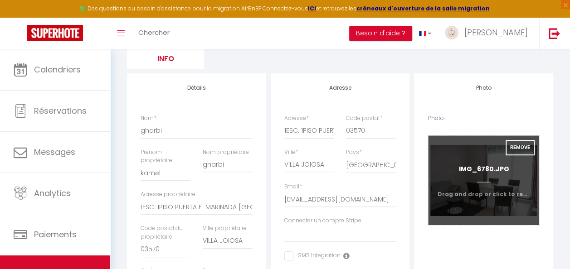
scroll to position [0, 0]
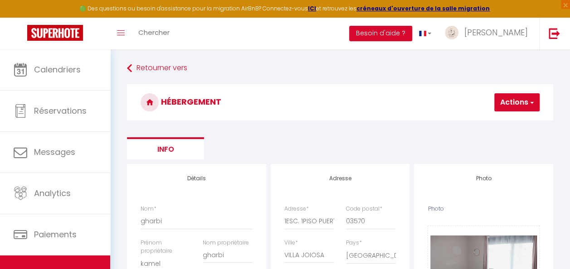
click at [511, 102] on button "Actions" at bounding box center [517, 102] width 45 height 18
click at [494, 123] on input "Enregistrer" at bounding box center [494, 122] width 34 height 9
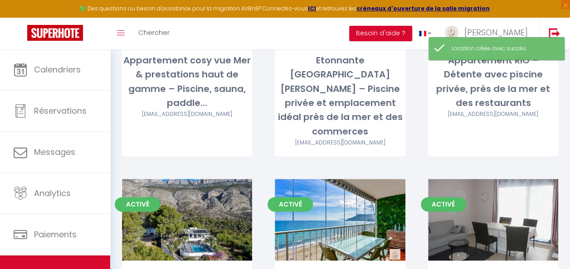
scroll to position [576, 0]
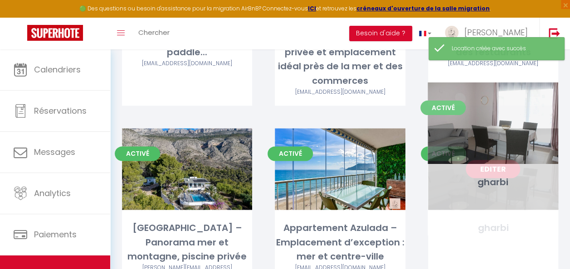
click at [486, 160] on link "Editer" at bounding box center [493, 169] width 54 height 18
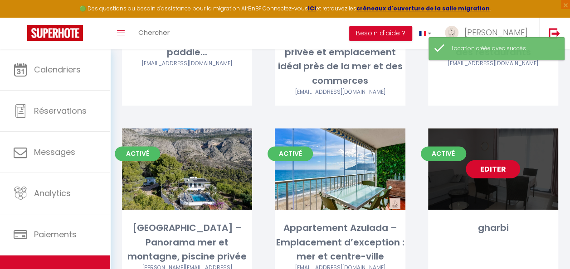
click at [487, 160] on link "Editer" at bounding box center [493, 169] width 54 height 18
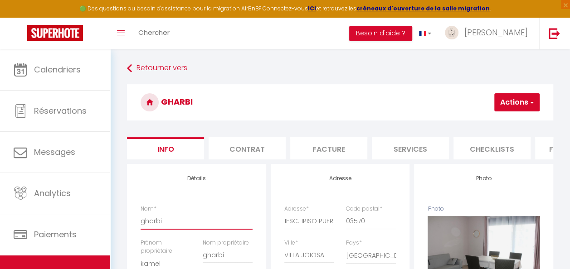
drag, startPoint x: 178, startPoint y: 232, endPoint x: 128, endPoint y: 232, distance: 49.9
paste input "Appartement Cala Alta ~ mer & piscine à pied"
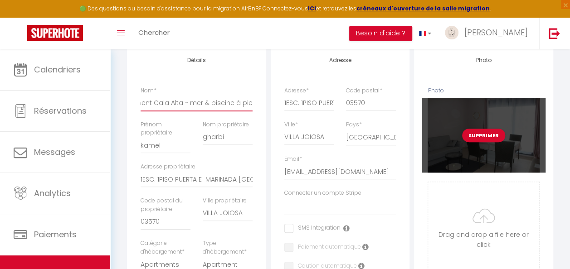
scroll to position [136, 0]
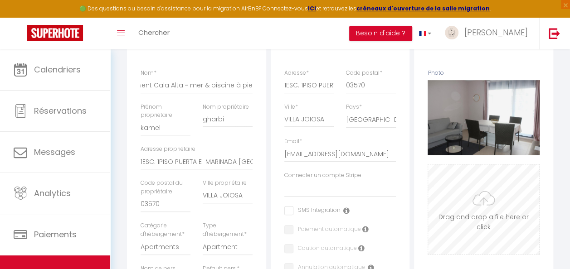
click at [485, 225] on input "Photo" at bounding box center [483, 210] width 111 height 90
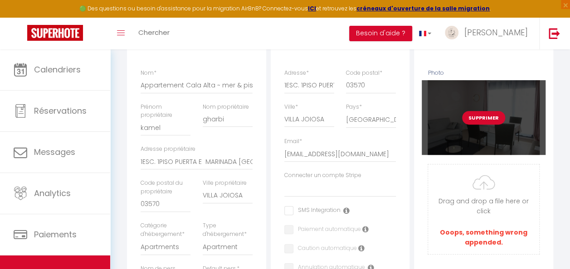
click at [485, 125] on button "Supprimer" at bounding box center [483, 118] width 43 height 14
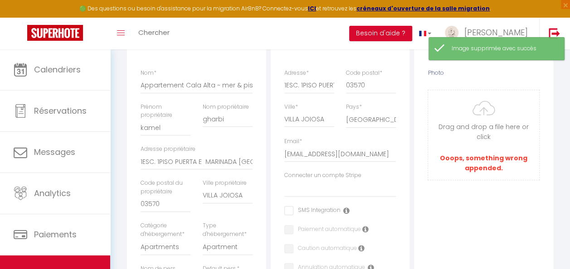
click at [485, 126] on input "Photo" at bounding box center [483, 135] width 111 height 90
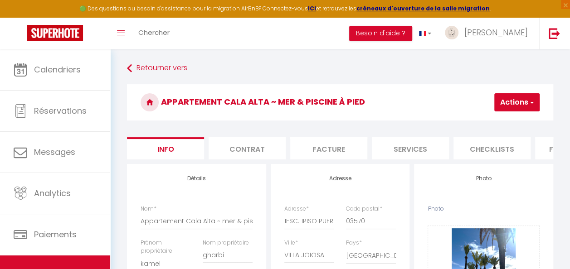
click at [505, 106] on button "Actions" at bounding box center [517, 102] width 45 height 18
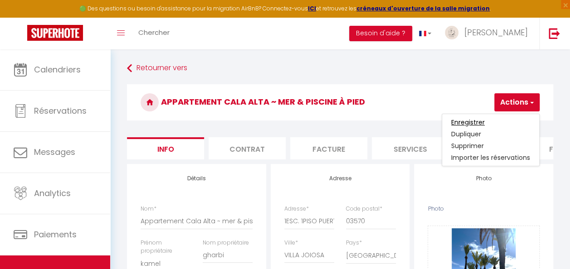
click at [469, 122] on input "Enregistrer" at bounding box center [468, 122] width 34 height 9
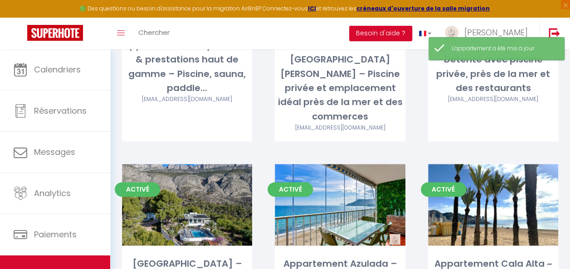
scroll to position [576, 0]
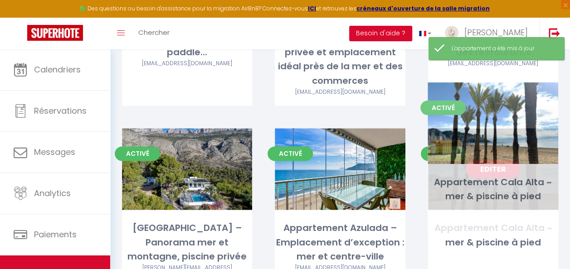
click at [500, 160] on link "Editer" at bounding box center [493, 169] width 54 height 18
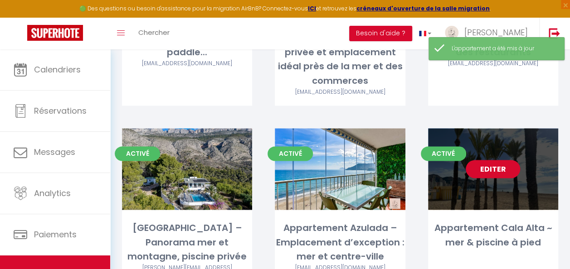
click at [500, 160] on link "Editer" at bounding box center [493, 169] width 54 height 18
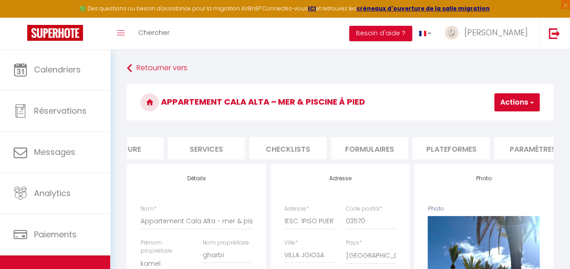
scroll to position [0, 211]
click at [445, 142] on li "Plateformes" at bounding box center [444, 148] width 77 height 22
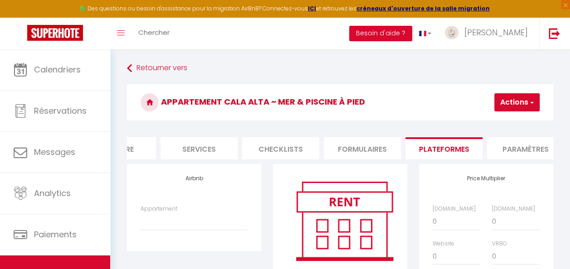
scroll to position [136, 0]
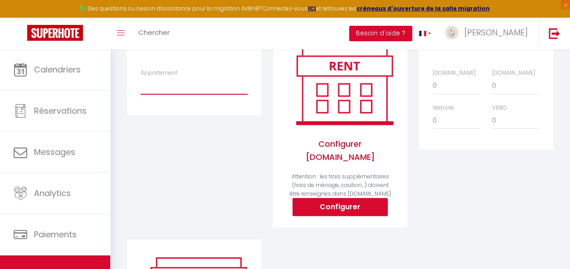
click at [218, 94] on select "Mael Studio • piscine • vue mer • centre ville • - lghomeconciergerie@gmail.com…" at bounding box center [194, 85] width 107 height 17
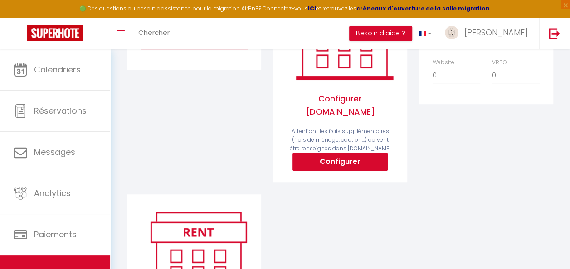
click at [210, 49] on select "Mael Studio • piscine • vue mer • centre ville • - lghomeconciergerie@gmail.com…" at bounding box center [194, 40] width 107 height 17
click at [141, 39] on select "Mael Studio • piscine • vue mer • centre ville • - lghomeconciergerie@gmail.com…" at bounding box center [194, 40] width 107 height 17
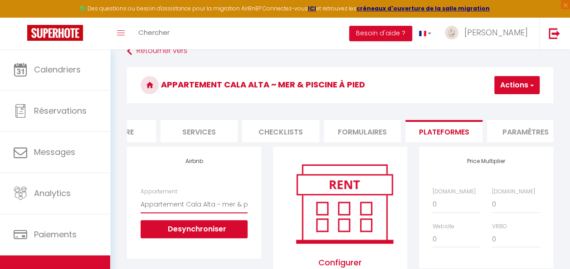
scroll to position [0, 0]
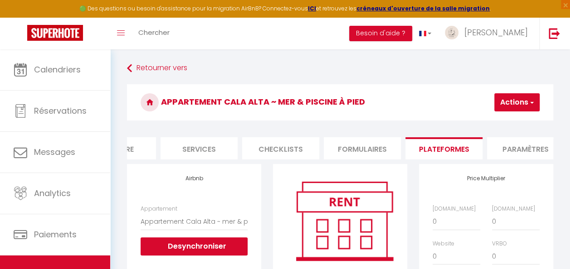
click at [529, 98] on button "Actions" at bounding box center [517, 102] width 45 height 18
click at [499, 121] on link "Enregistrer" at bounding box center [504, 123] width 72 height 12
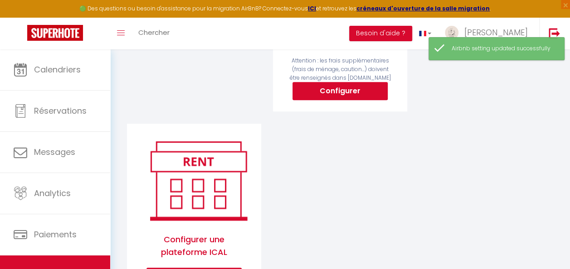
scroll to position [297, 0]
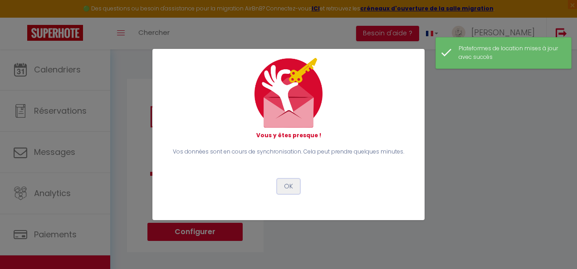
click at [287, 188] on button "OK" at bounding box center [288, 186] width 23 height 15
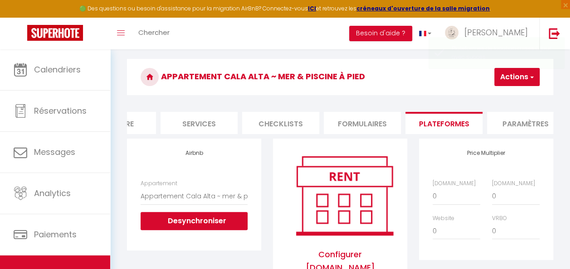
scroll to position [25, 0]
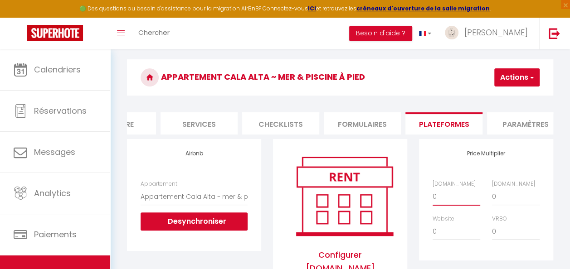
click at [447, 206] on select "0 + 1 % + 2 % + 3 % + 4 % + 5 % + 6 % + 7 % + 8 % + 9 %" at bounding box center [457, 196] width 48 height 17
click at [433, 195] on select "0 + 1 % + 2 % + 3 % + 4 % + 5 % + 6 % + 7 % + 8 % + 9 %" at bounding box center [457, 196] width 48 height 17
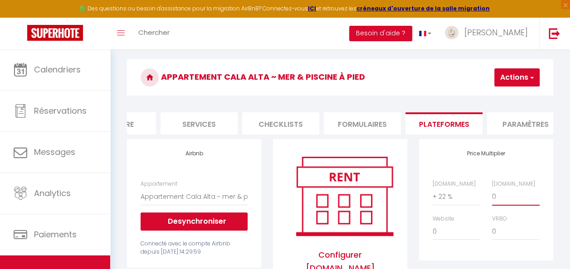
click at [494, 201] on select "0 + 1 % + 2 % + 3 % + 4 % + 5 % + 6 % + 7 % + 8 % + 9 %" at bounding box center [516, 196] width 48 height 17
click at [492, 195] on select "0 + 1 % + 2 % + 3 % + 4 % + 5 % + 6 % + 7 % + 8 % + 9 %" at bounding box center [516, 196] width 48 height 17
click at [450, 235] on select "0 + 1 % + 2 % + 3 % + 4 % + 5 % + 6 % + 7 % + 8 % + 9 %" at bounding box center [457, 231] width 48 height 17
click at [433, 230] on select "0 + 1 % + 2 % + 3 % + 4 % + 5 % + 6 % + 7 % + 8 % + 9 %" at bounding box center [457, 231] width 48 height 17
click at [507, 74] on button "Actions" at bounding box center [517, 78] width 45 height 18
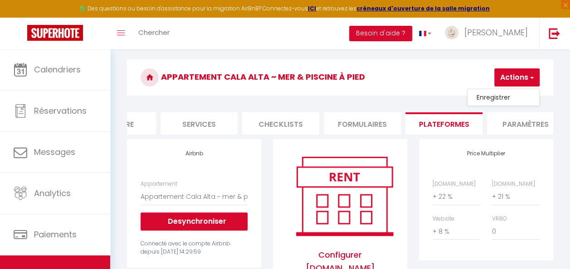
click at [505, 94] on link "Enregistrer" at bounding box center [504, 98] width 72 height 12
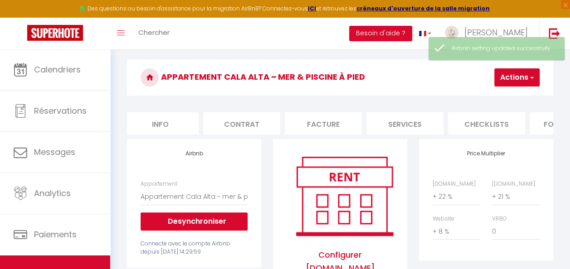
scroll to position [0, 0]
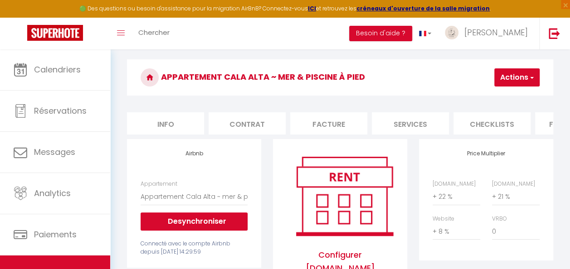
click at [243, 123] on li "Contrat" at bounding box center [247, 124] width 77 height 22
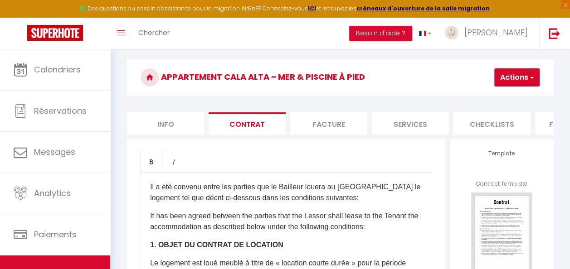
click at [165, 123] on li "Info" at bounding box center [165, 124] width 77 height 22
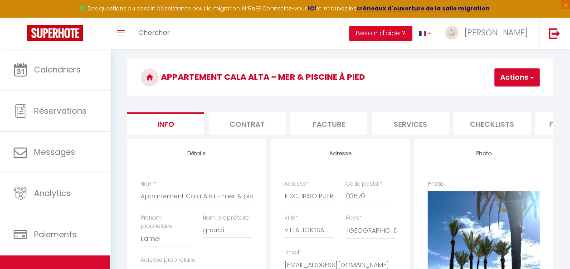
scroll to position [161, 0]
